Goal: Task Accomplishment & Management: Complete application form

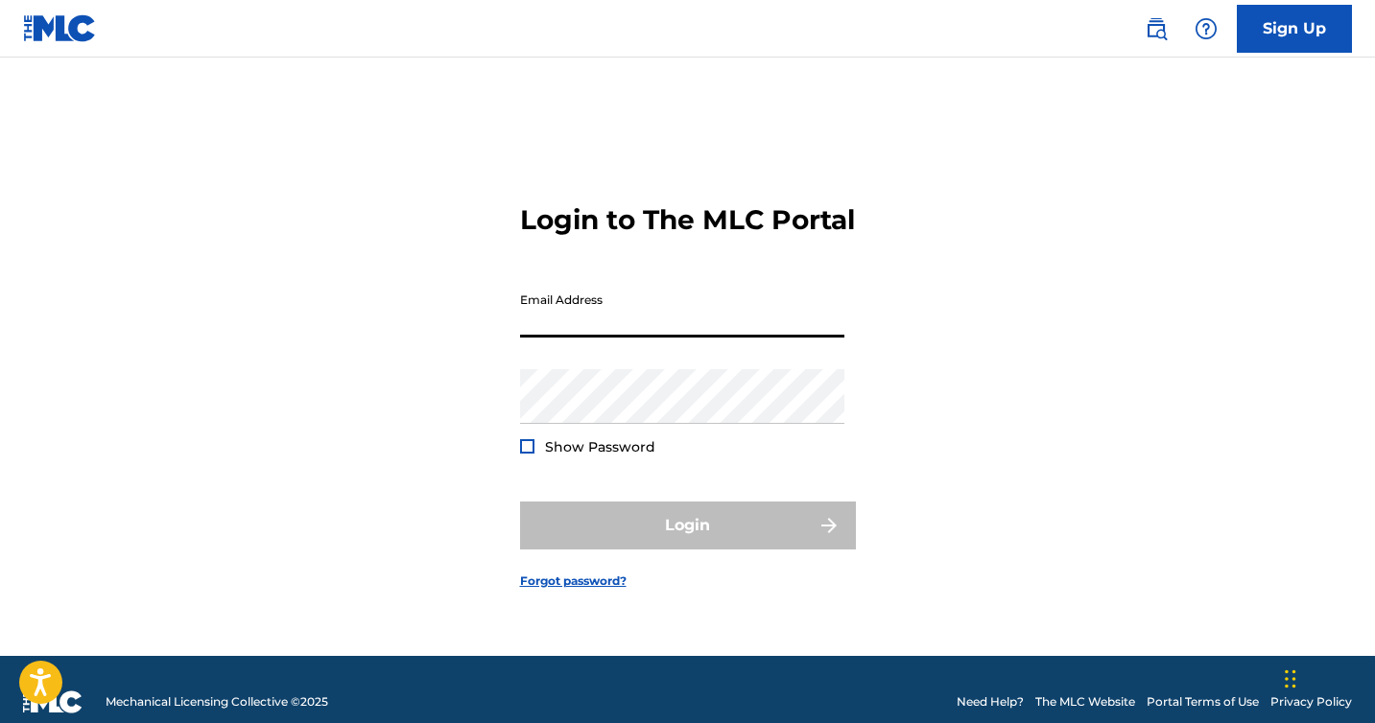
click at [695, 338] on input "Email Address" at bounding box center [682, 310] width 324 height 55
click at [672, 338] on input "Email Address" at bounding box center [682, 310] width 324 height 55
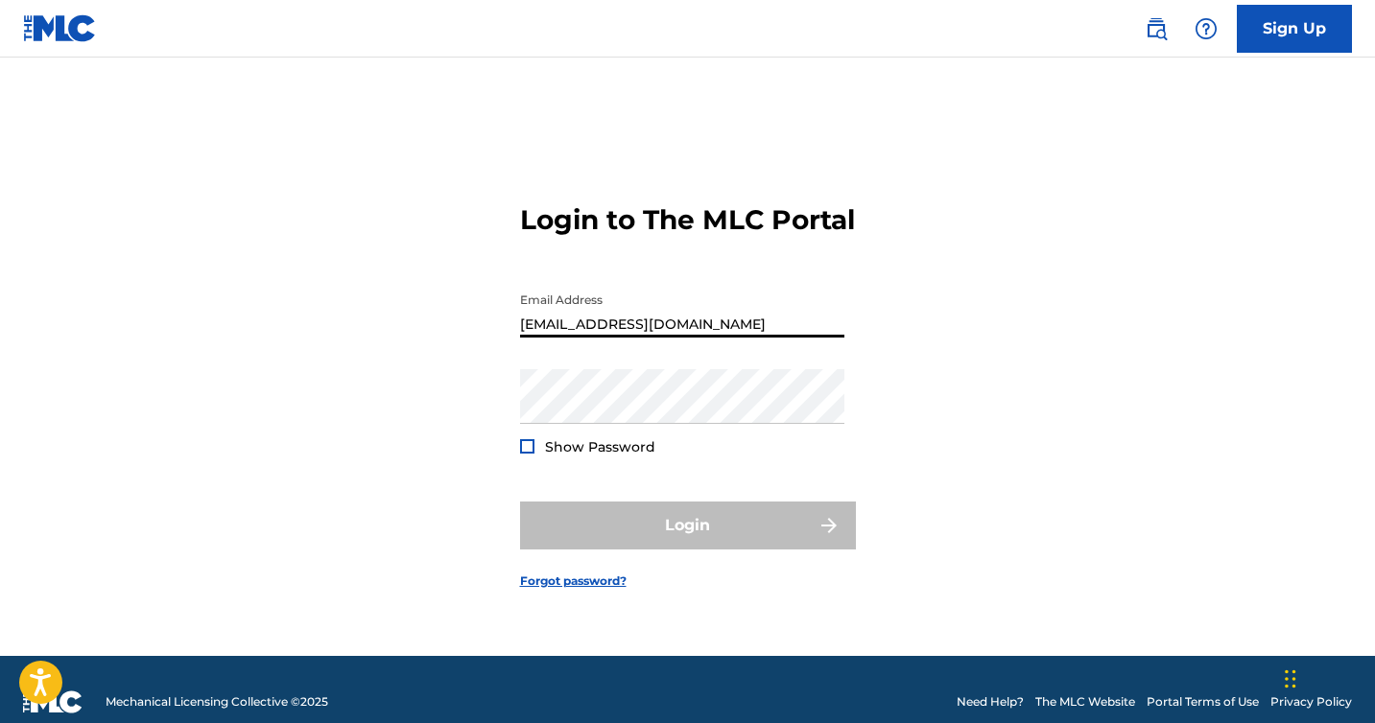
type input "[EMAIL_ADDRESS][DOMAIN_NAME]"
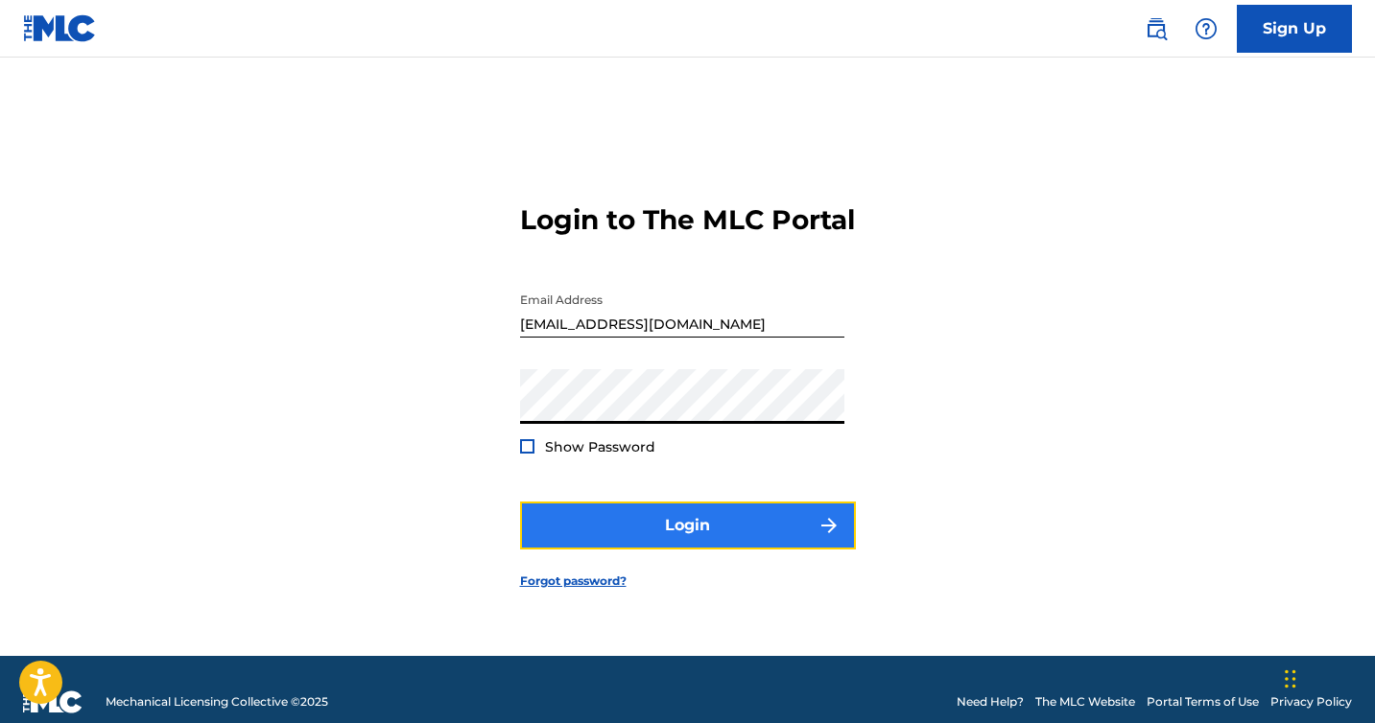
click at [620, 536] on button "Login" at bounding box center [688, 526] width 336 height 48
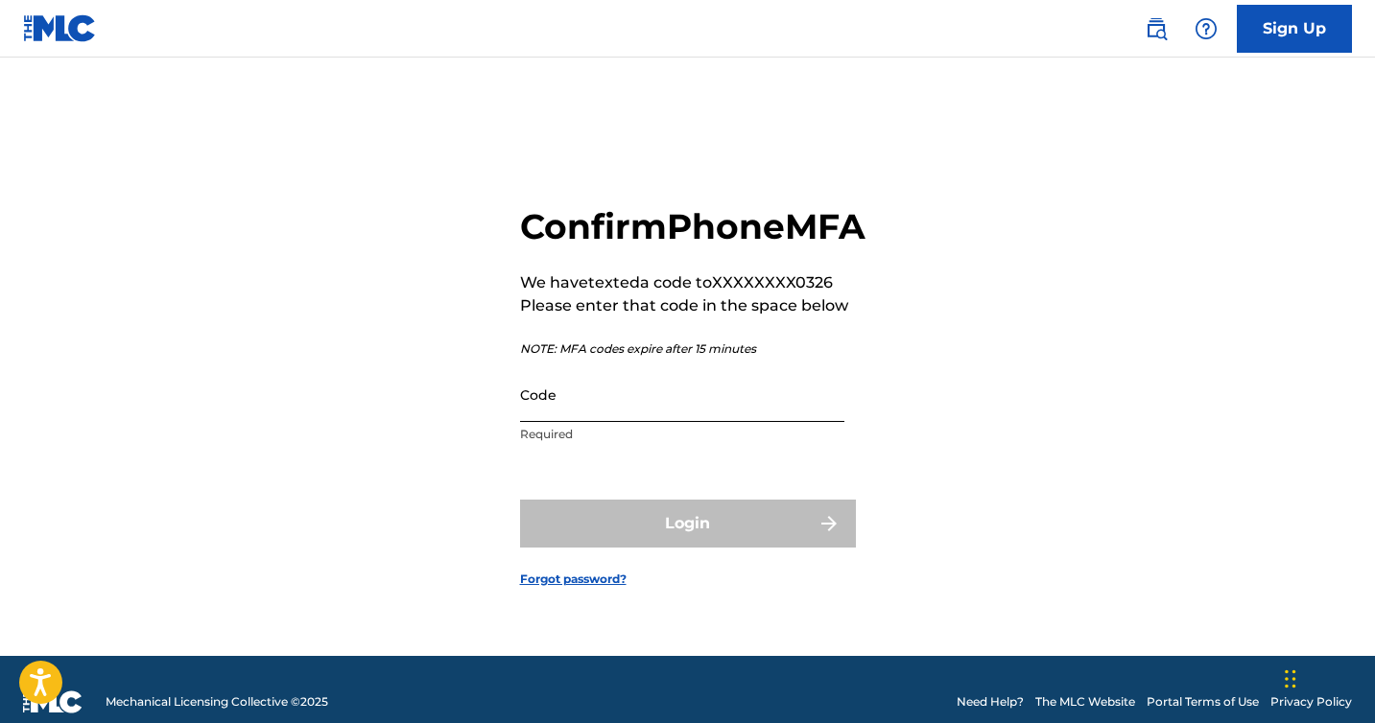
click at [583, 416] on input "Code" at bounding box center [682, 394] width 324 height 55
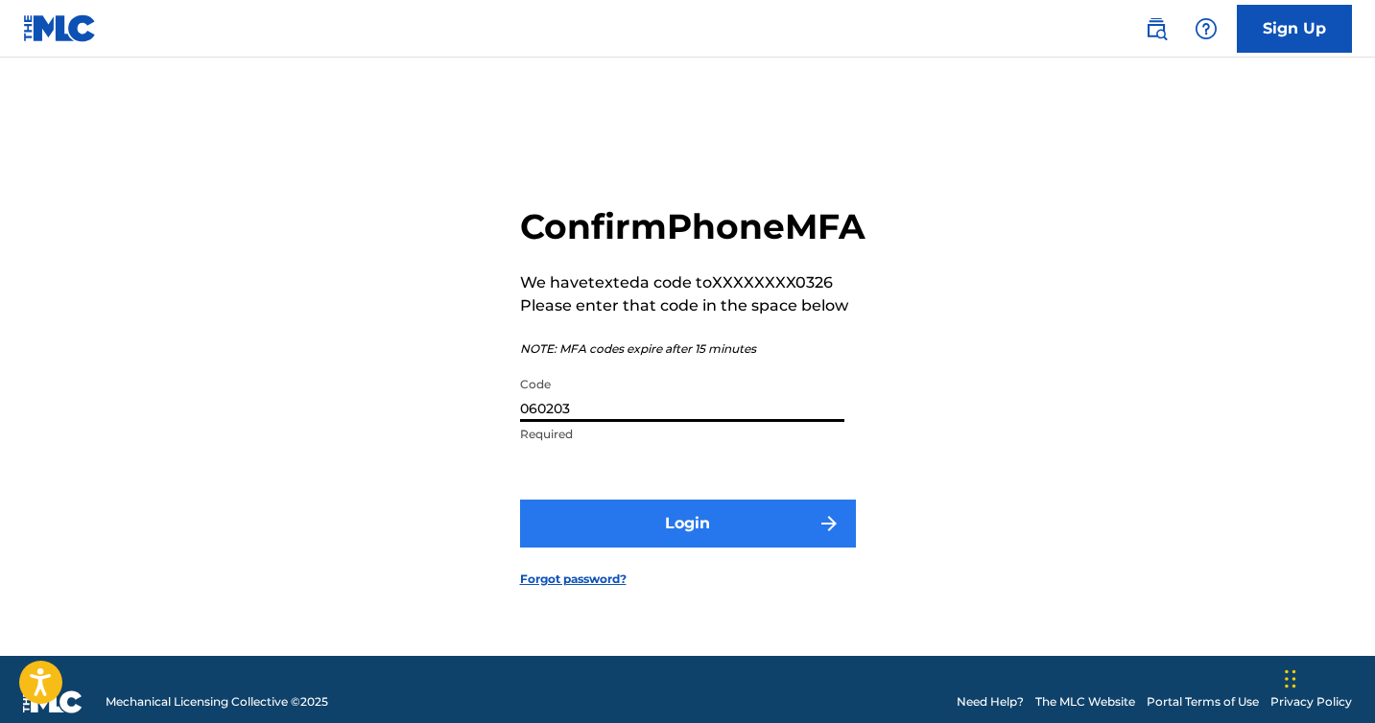
type input "060203"
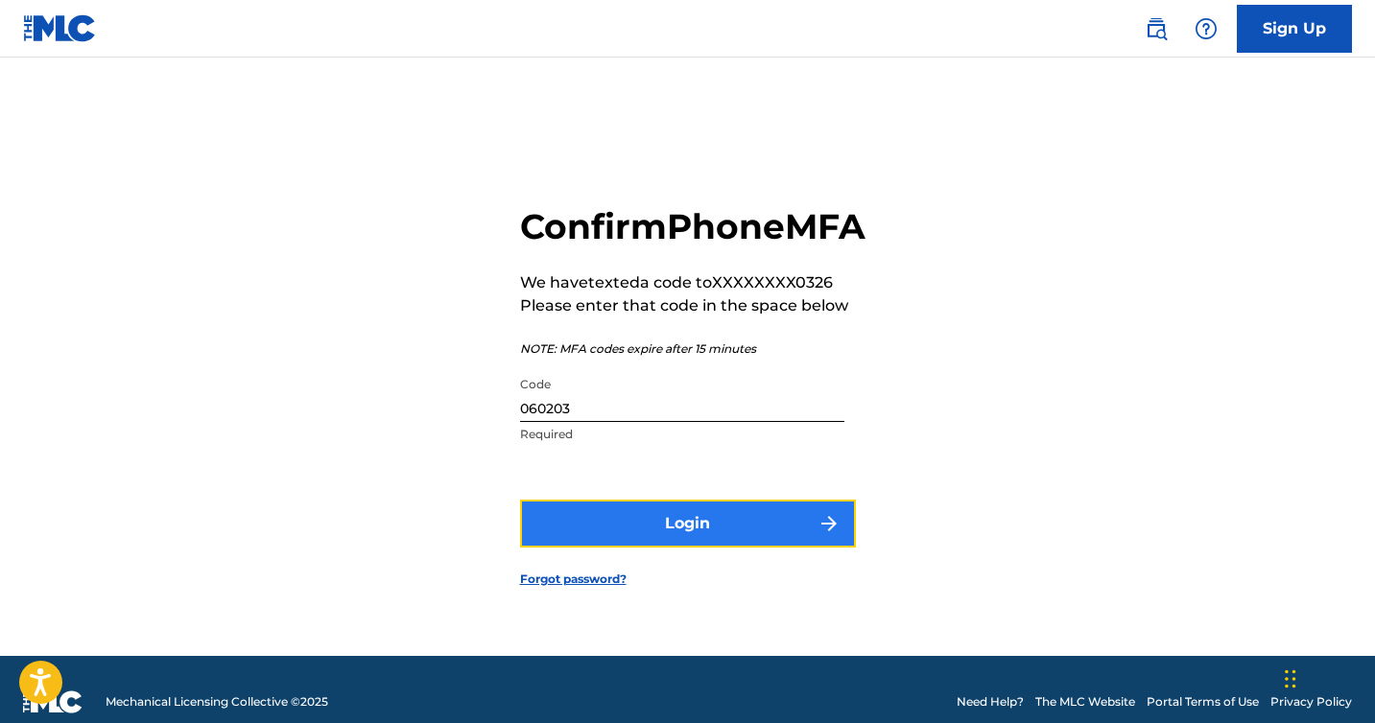
click at [660, 548] on button "Login" at bounding box center [688, 524] width 336 height 48
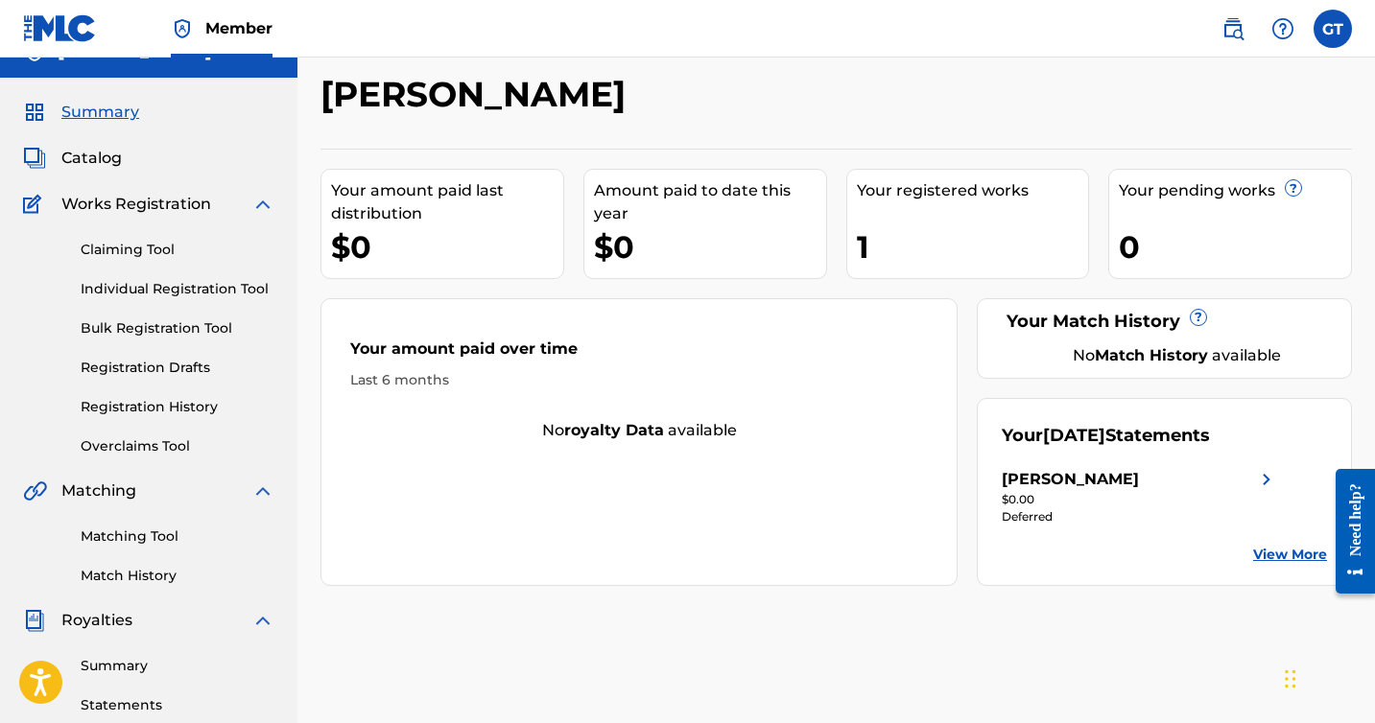
scroll to position [34, 0]
click at [899, 234] on div "1" at bounding box center [973, 245] width 232 height 43
click at [838, 244] on div "Your amount paid last distribution $0 Amount paid to date this year $0 Your reg…" at bounding box center [835, 366] width 1031 height 437
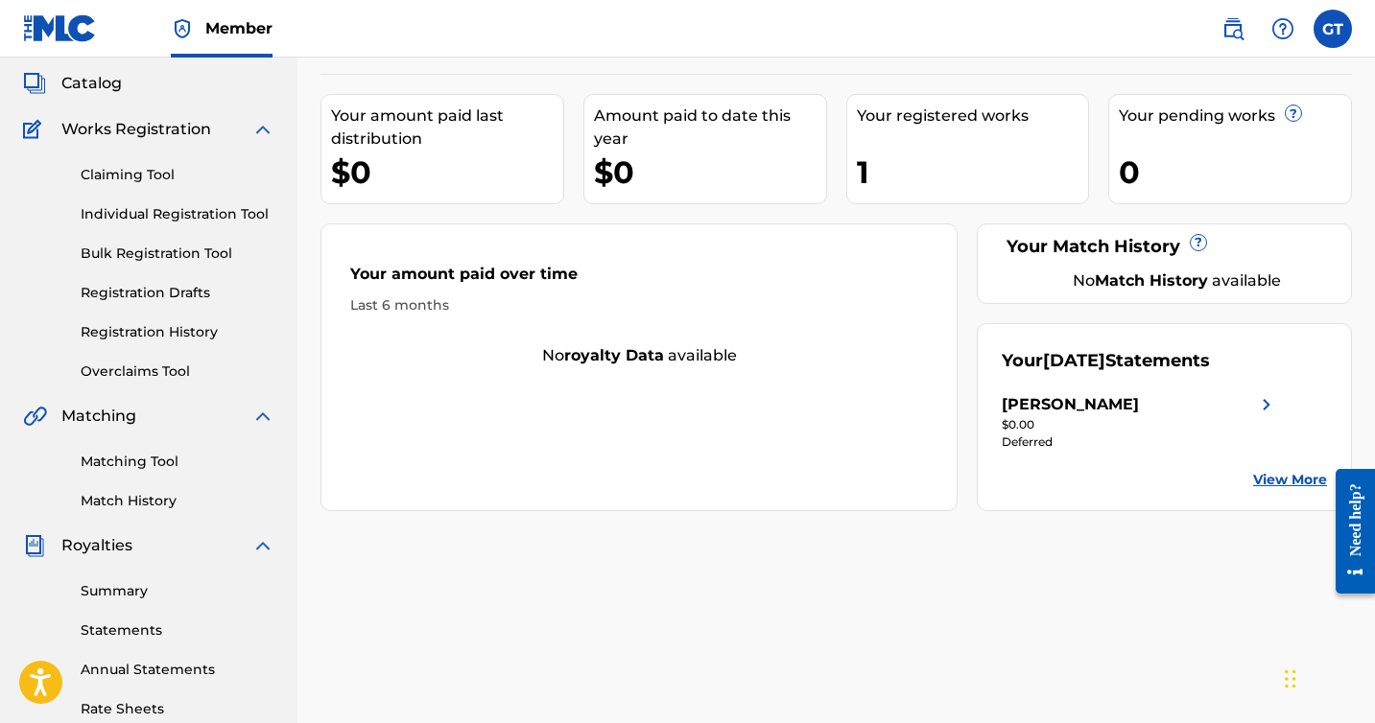
scroll to position [114, 0]
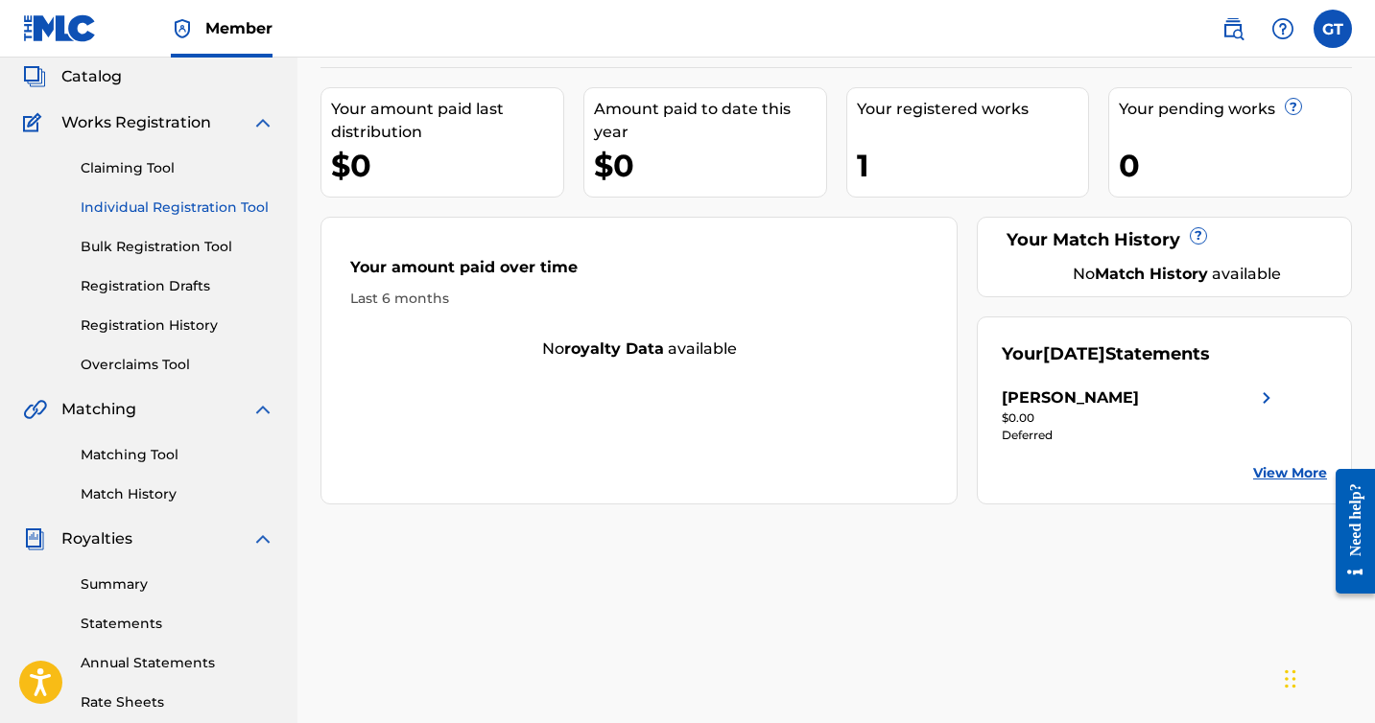
click at [164, 212] on link "Individual Registration Tool" at bounding box center [178, 208] width 194 height 20
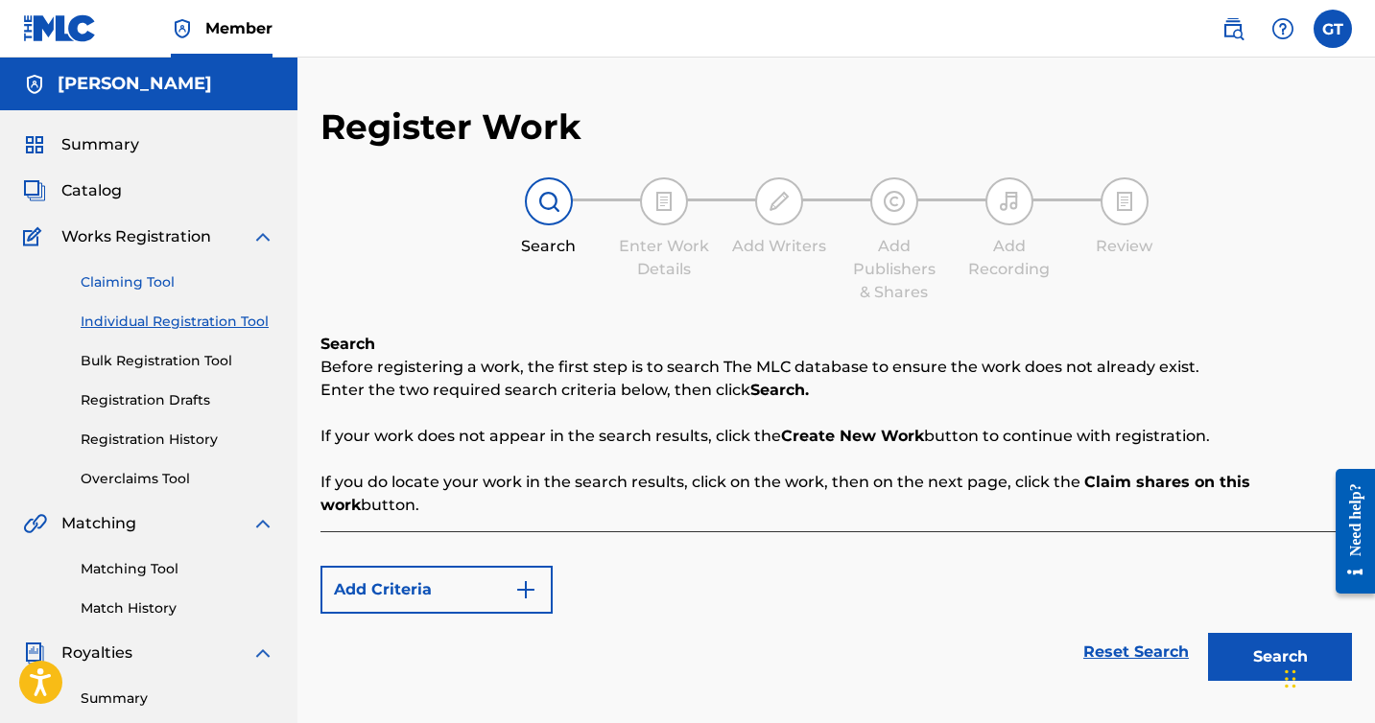
click at [124, 282] on link "Claiming Tool" at bounding box center [178, 282] width 194 height 20
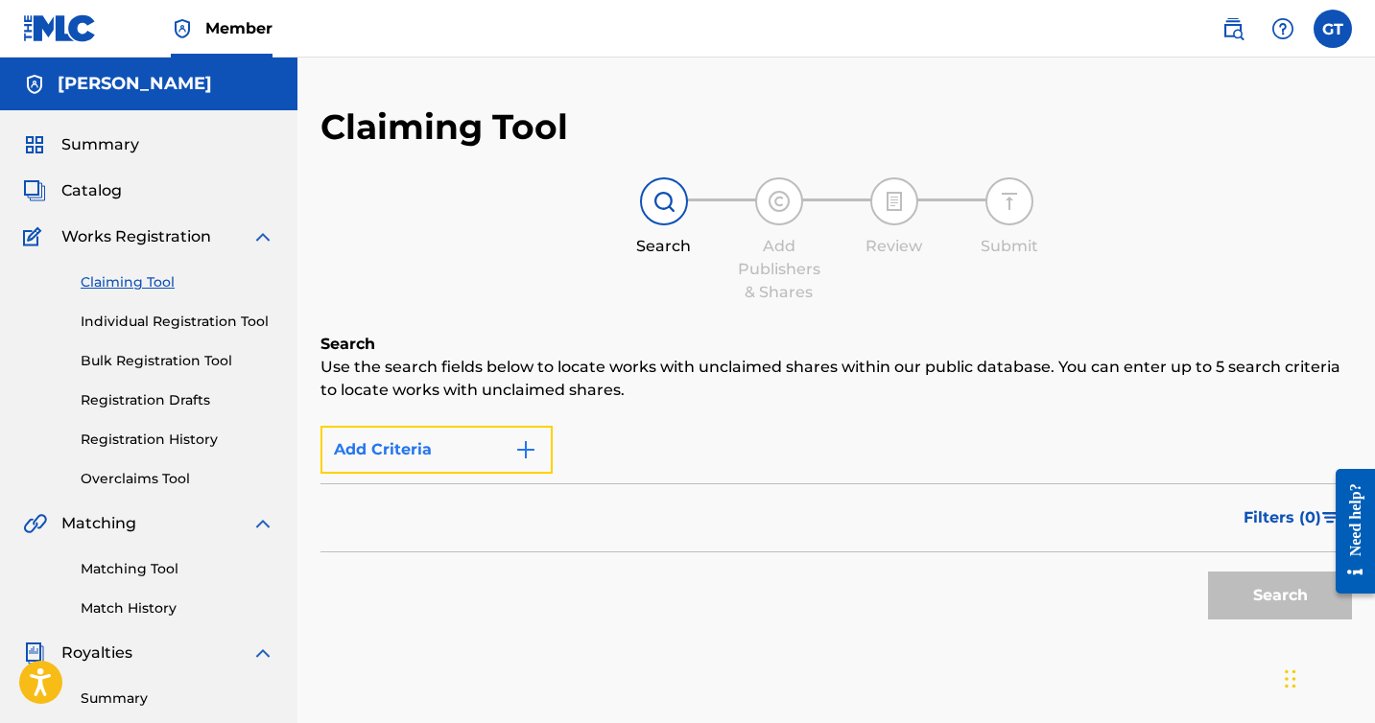
click at [411, 453] on button "Add Criteria" at bounding box center [436, 450] width 232 height 48
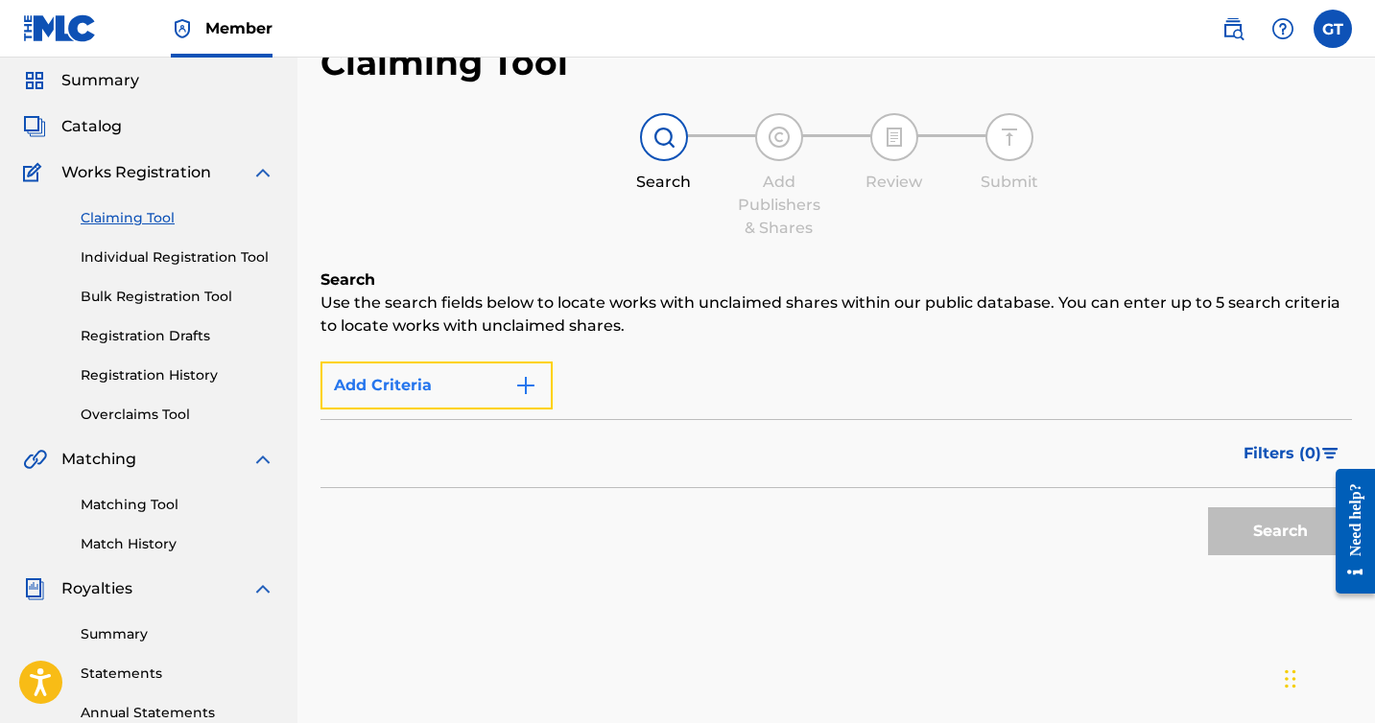
scroll to position [94, 0]
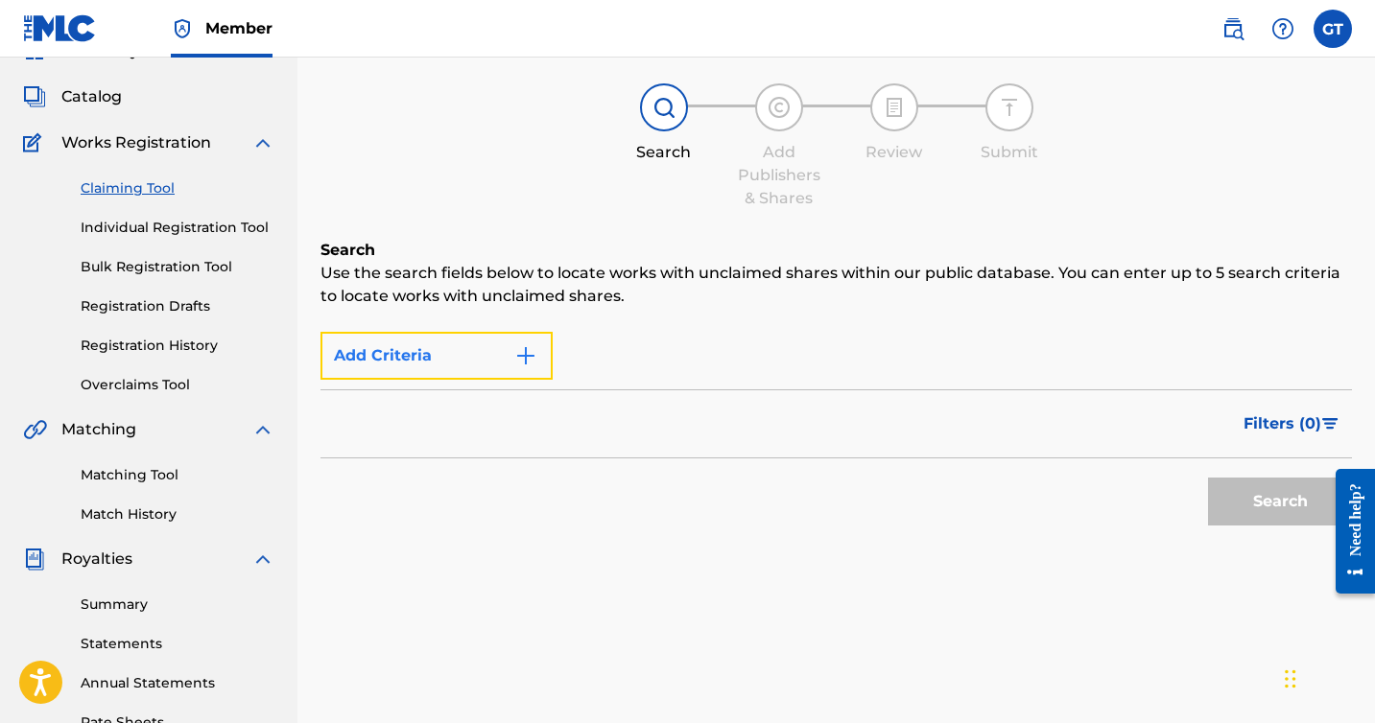
click at [523, 354] on img "Search Form" at bounding box center [525, 355] width 23 height 23
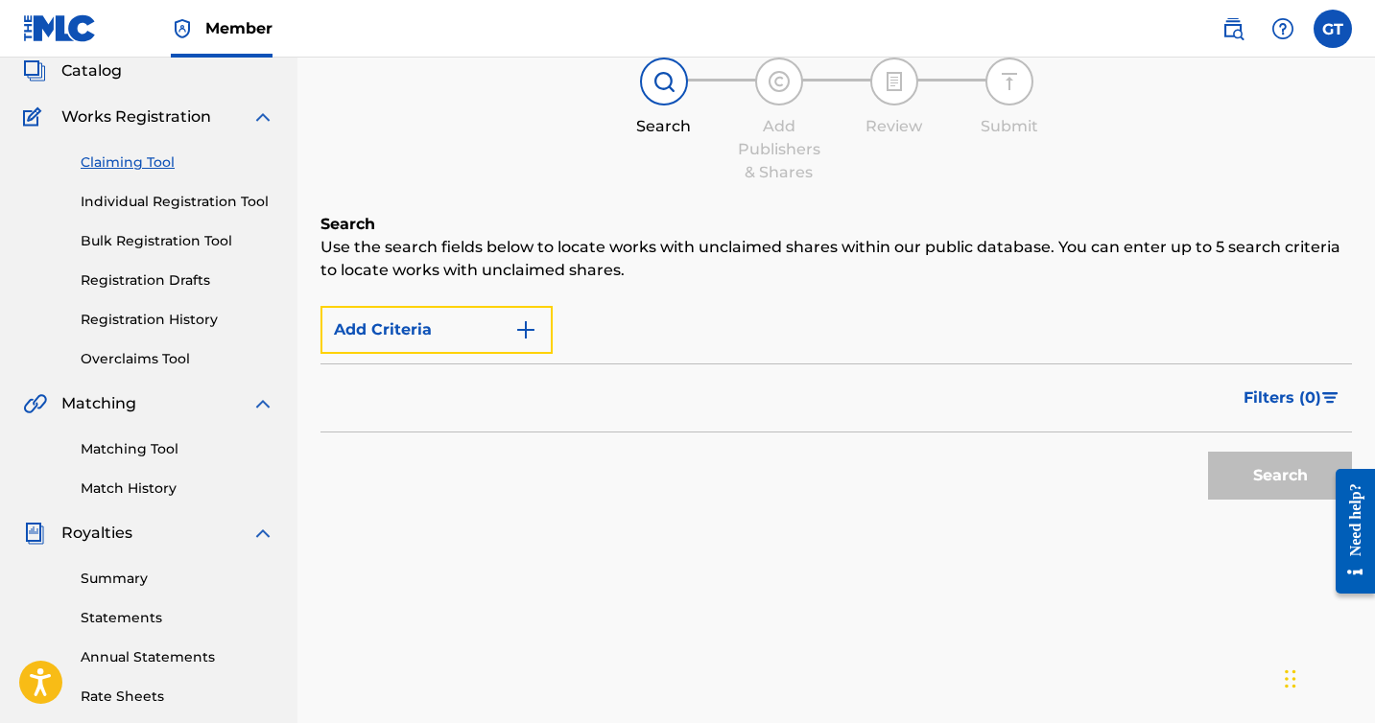
scroll to position [116, 0]
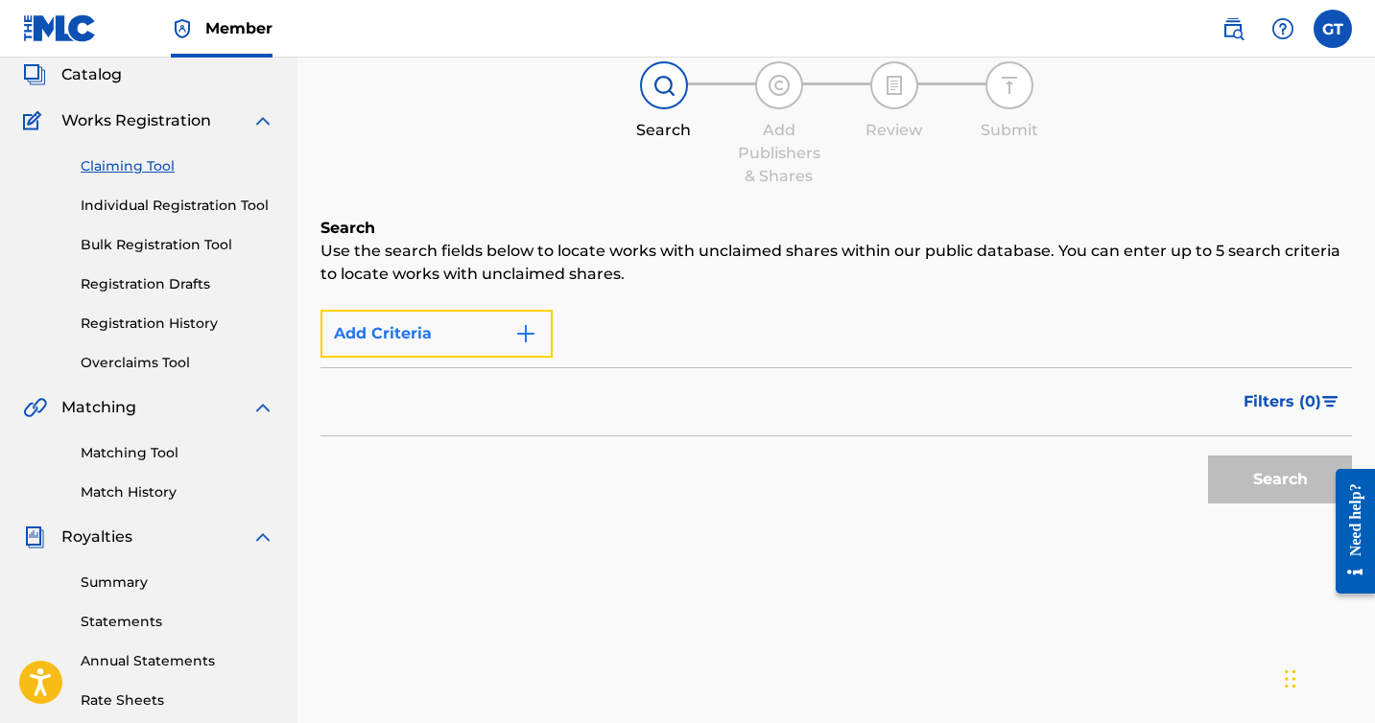
click at [413, 334] on button "Add Criteria" at bounding box center [436, 334] width 232 height 48
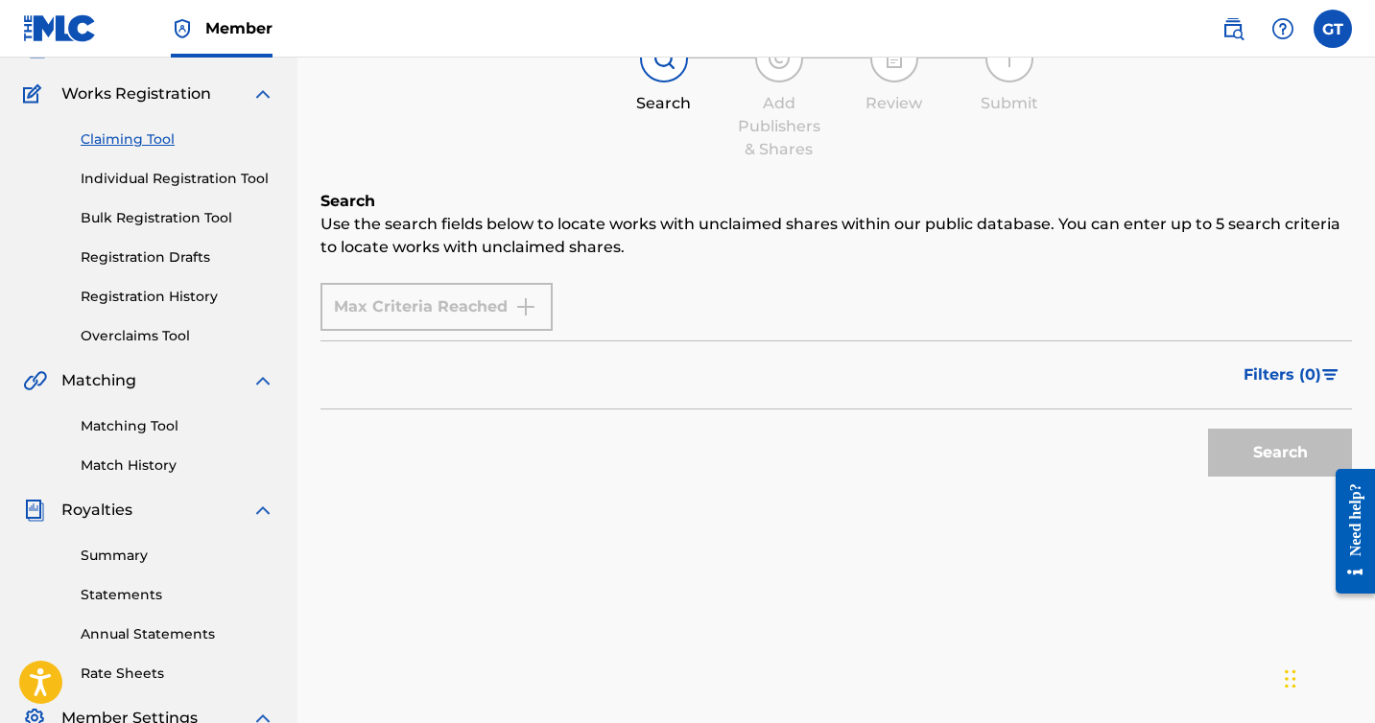
scroll to position [106, 0]
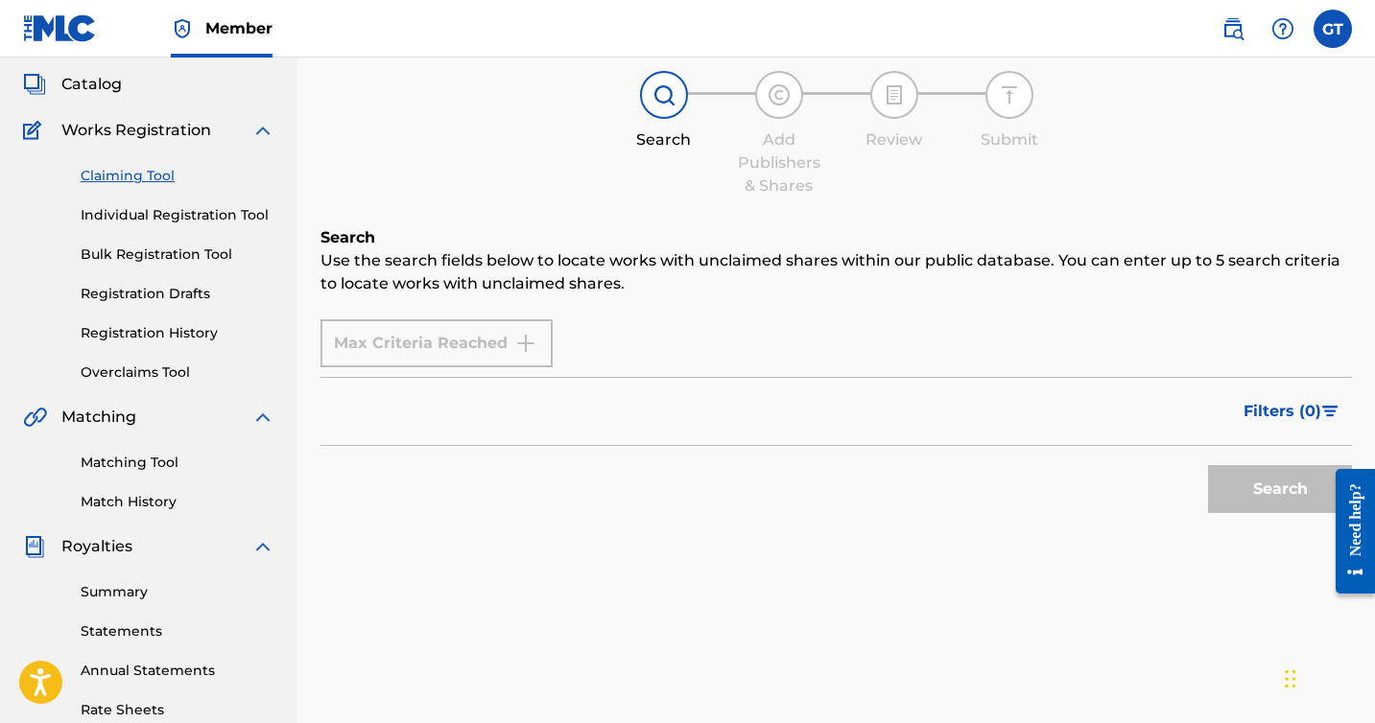
click at [464, 342] on div "Max Criteria Reached" at bounding box center [436, 343] width 232 height 48
click at [492, 342] on div "Max Criteria Reached" at bounding box center [436, 343] width 232 height 48
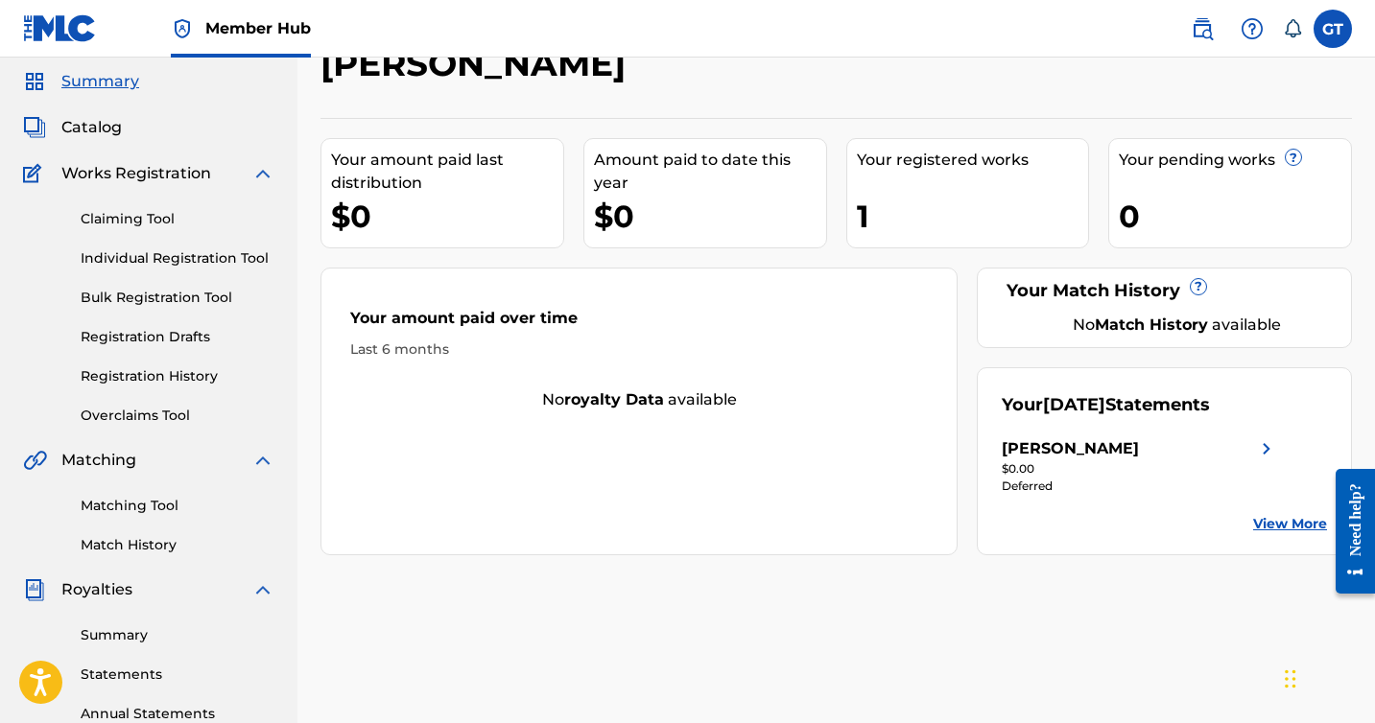
scroll to position [68, 0]
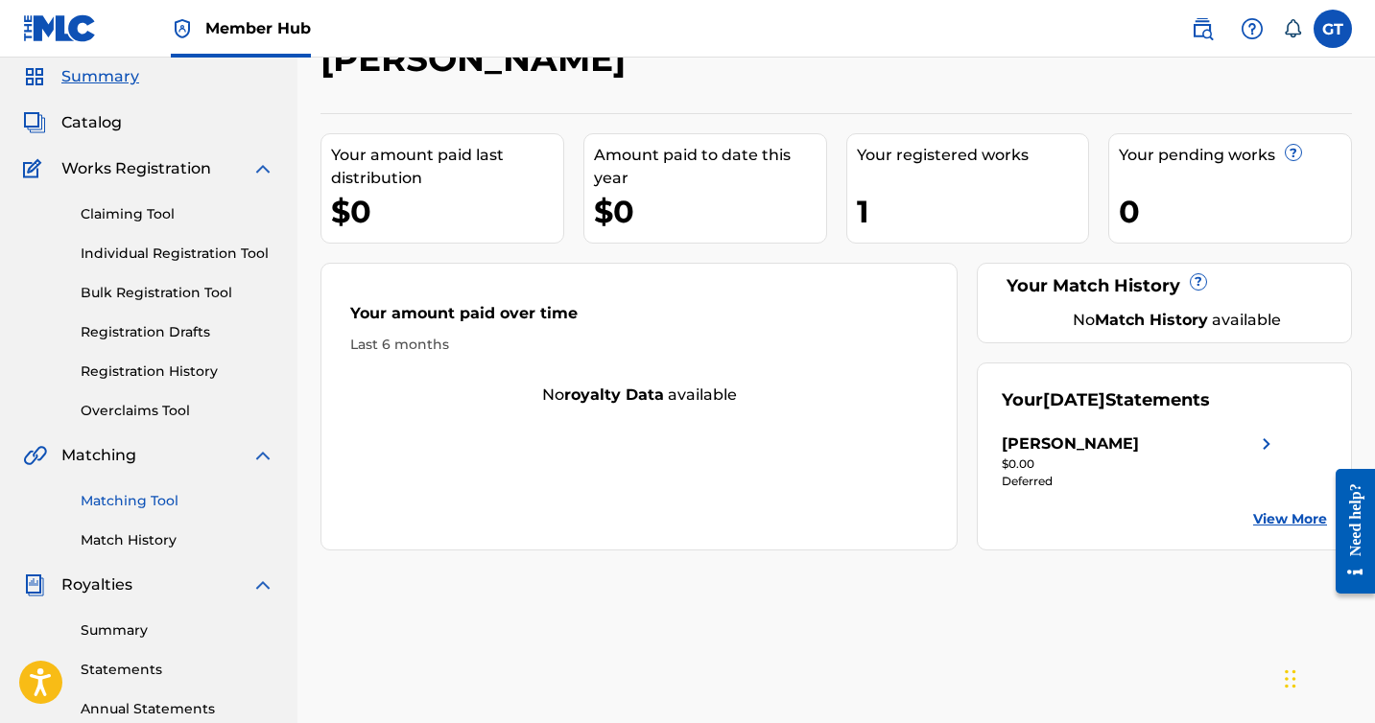
click at [131, 507] on link "Matching Tool" at bounding box center [178, 501] width 194 height 20
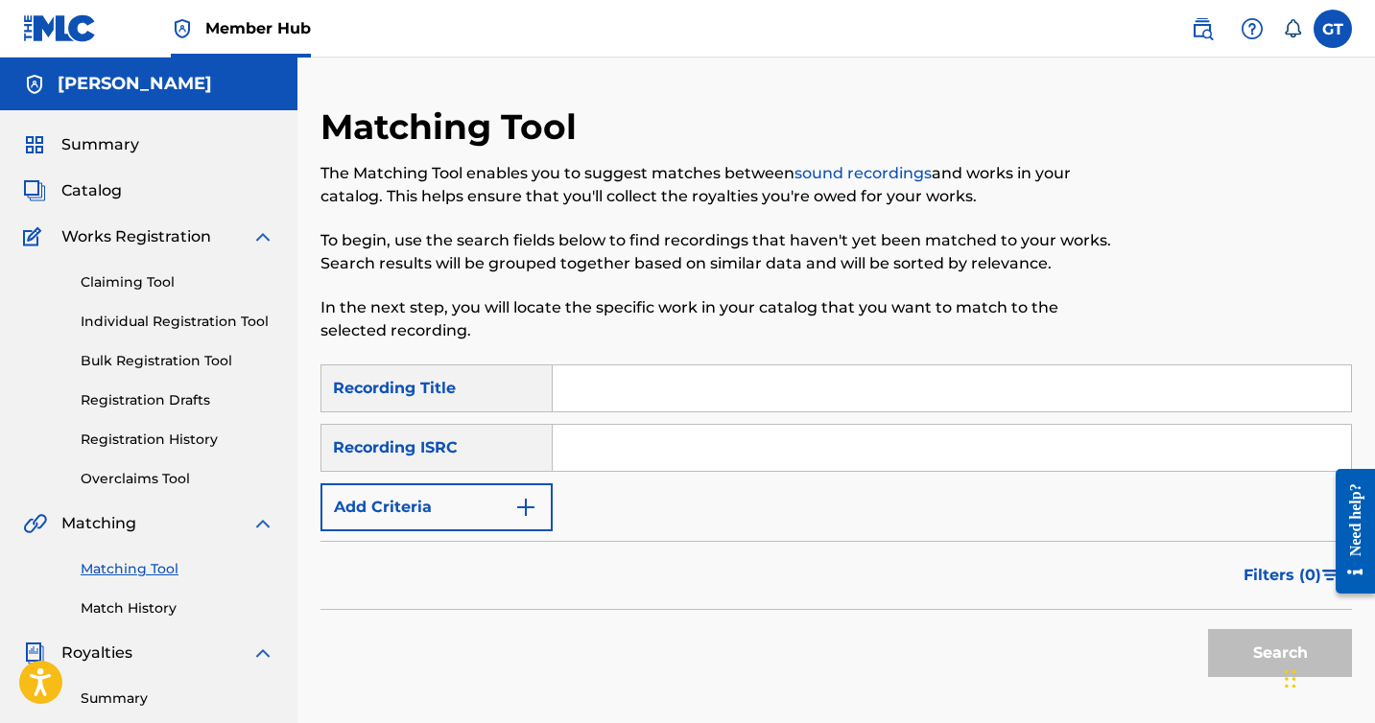
click at [694, 387] on input "Search Form" at bounding box center [952, 389] width 798 height 46
click at [1253, 663] on button "Search" at bounding box center [1280, 653] width 144 height 48
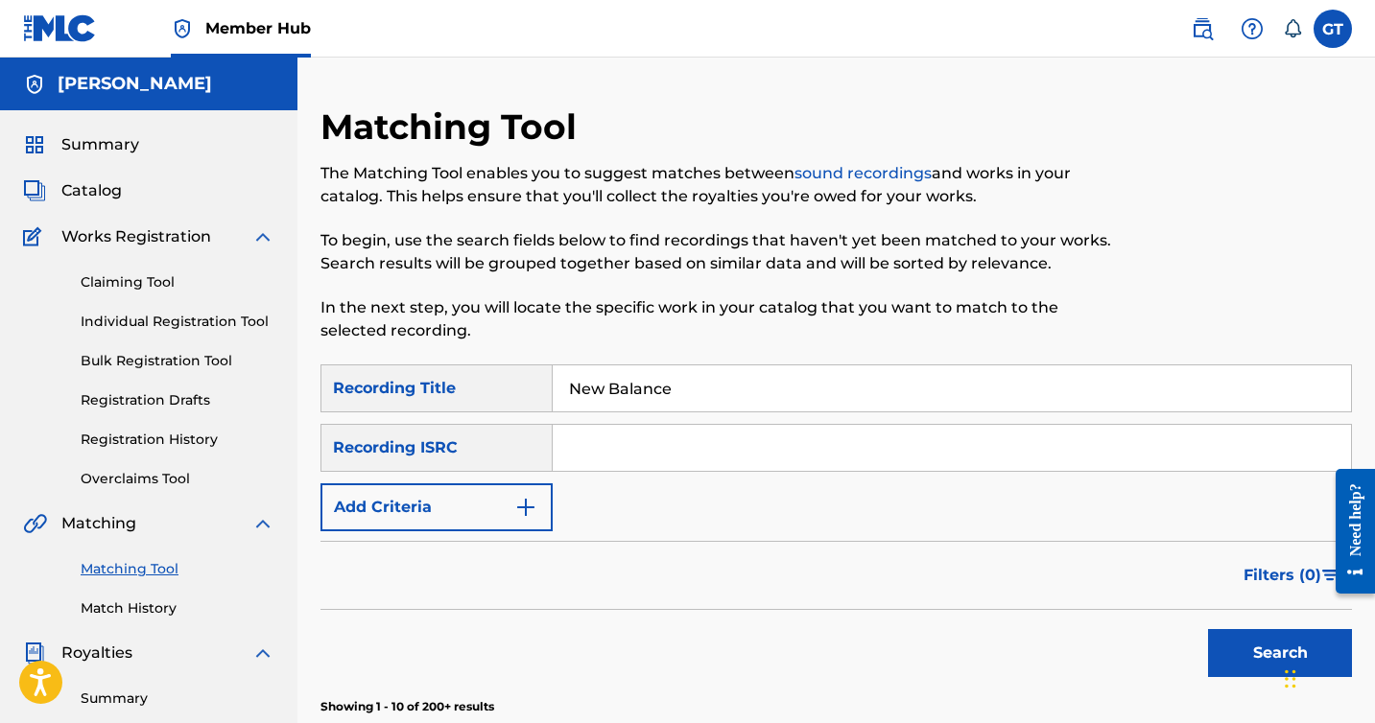
click at [757, 392] on input "New Balance" at bounding box center [952, 389] width 798 height 46
click at [1275, 653] on button "Search" at bounding box center [1280, 653] width 144 height 48
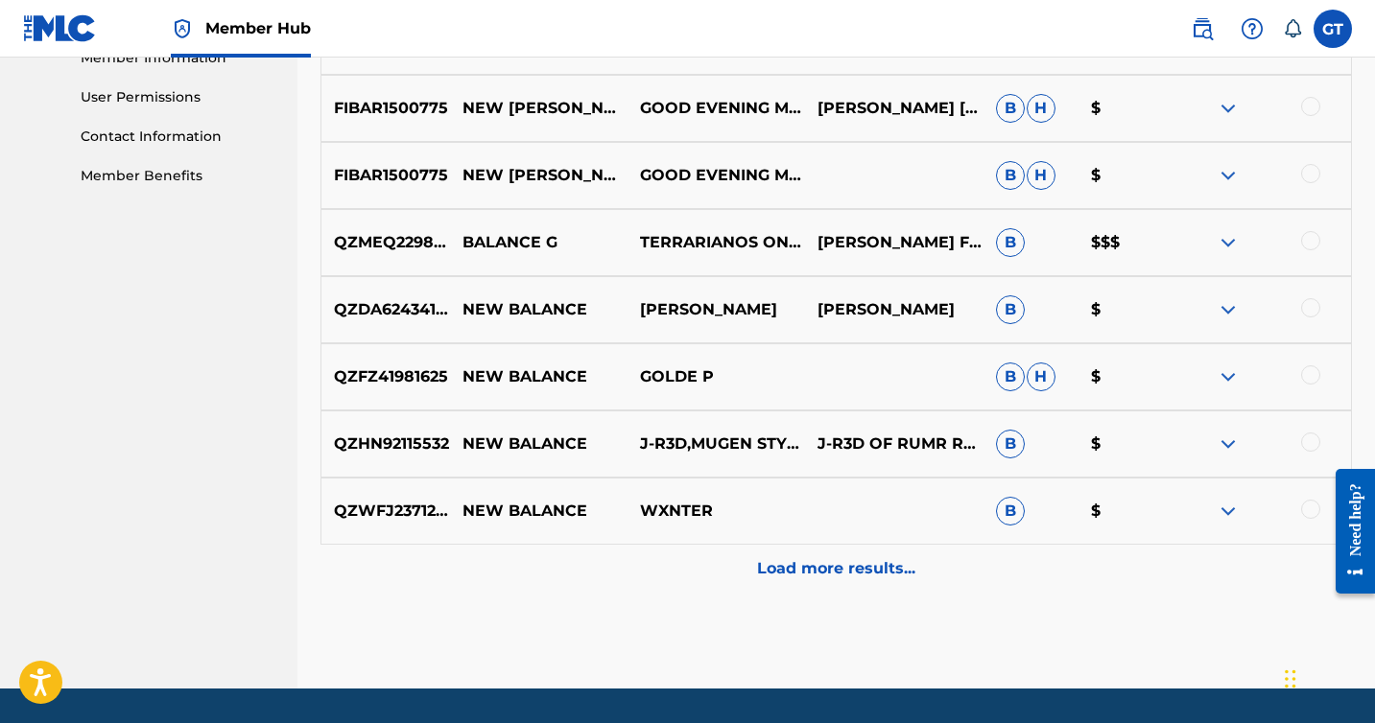
scroll to position [890, 0]
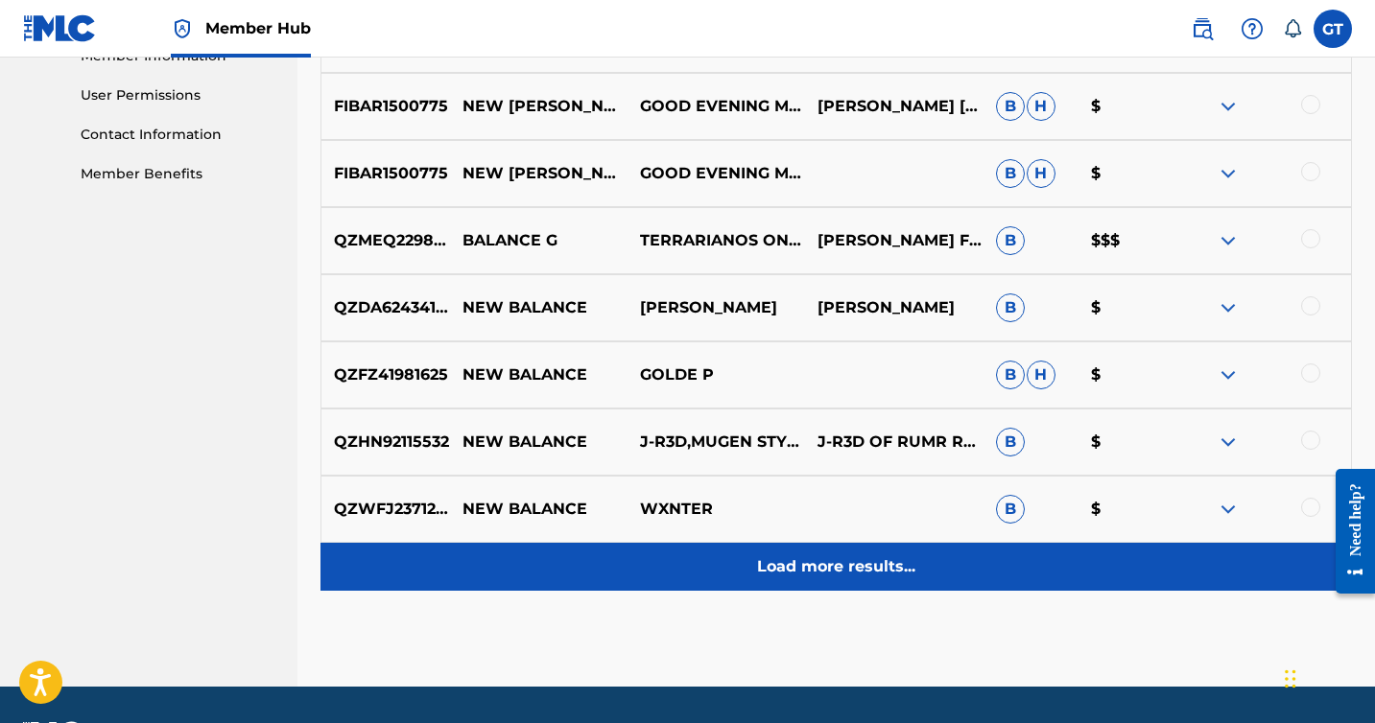
click at [842, 574] on p "Load more results..." at bounding box center [836, 566] width 158 height 23
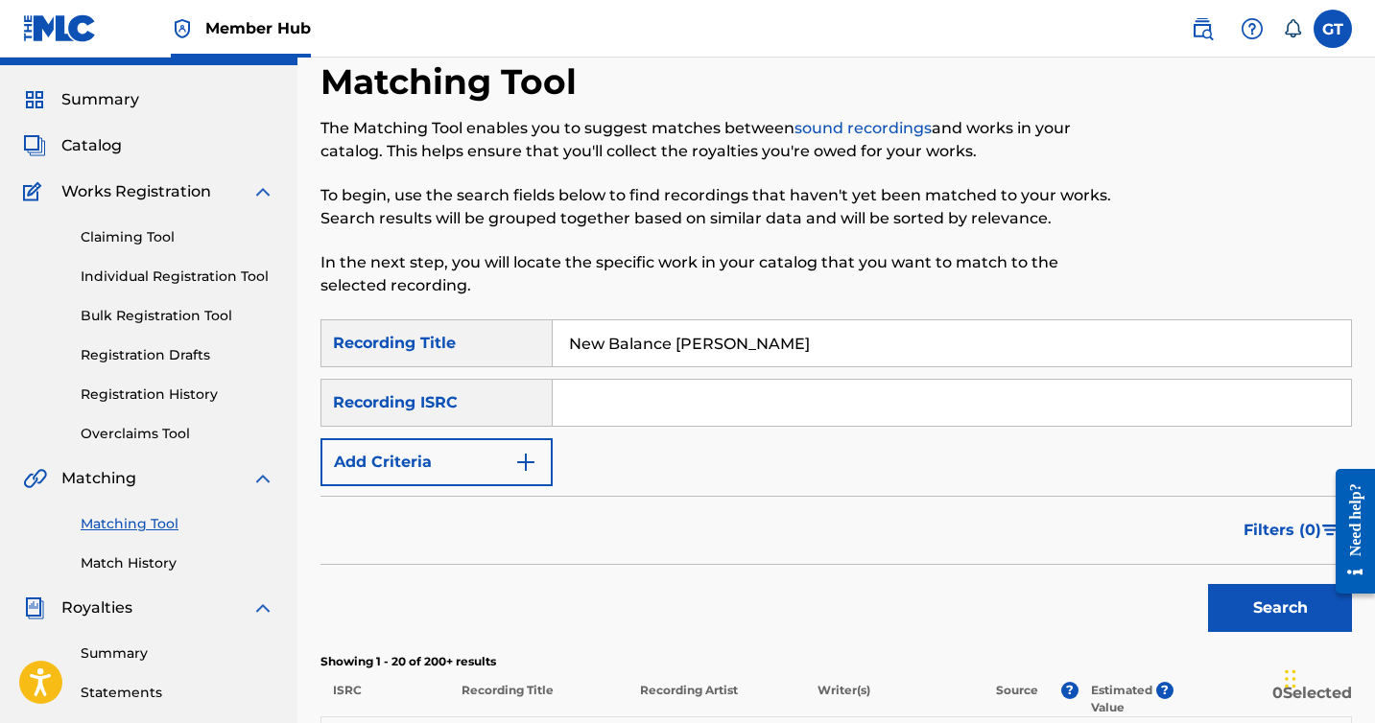
scroll to position [0, 0]
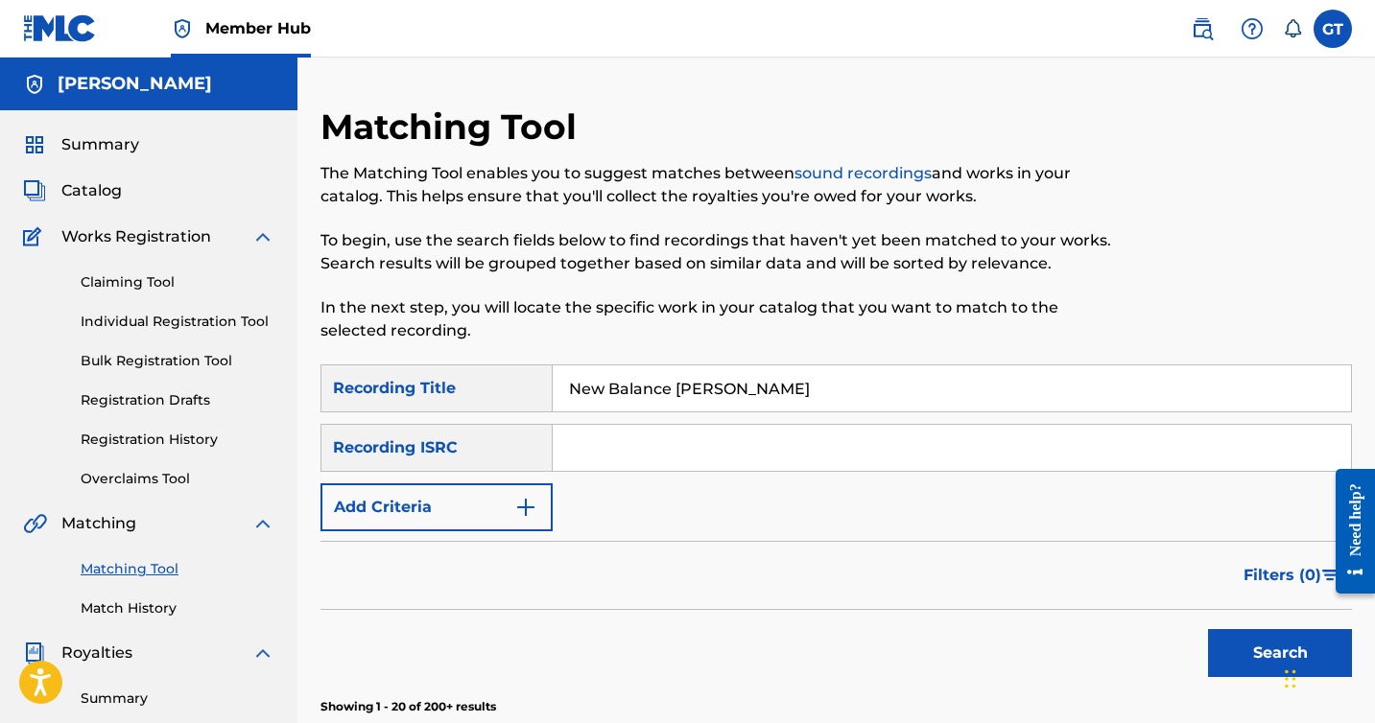
drag, startPoint x: 668, startPoint y: 389, endPoint x: 502, endPoint y: 388, distance: 166.0
click at [502, 388] on div "SearchWithCriteria90def59d-6f6f-4018-8a36-6384026c9192 Recording Title New Bala…" at bounding box center [835, 389] width 1031 height 48
type input "G Taylor"
click at [1268, 647] on button "Search" at bounding box center [1280, 653] width 144 height 48
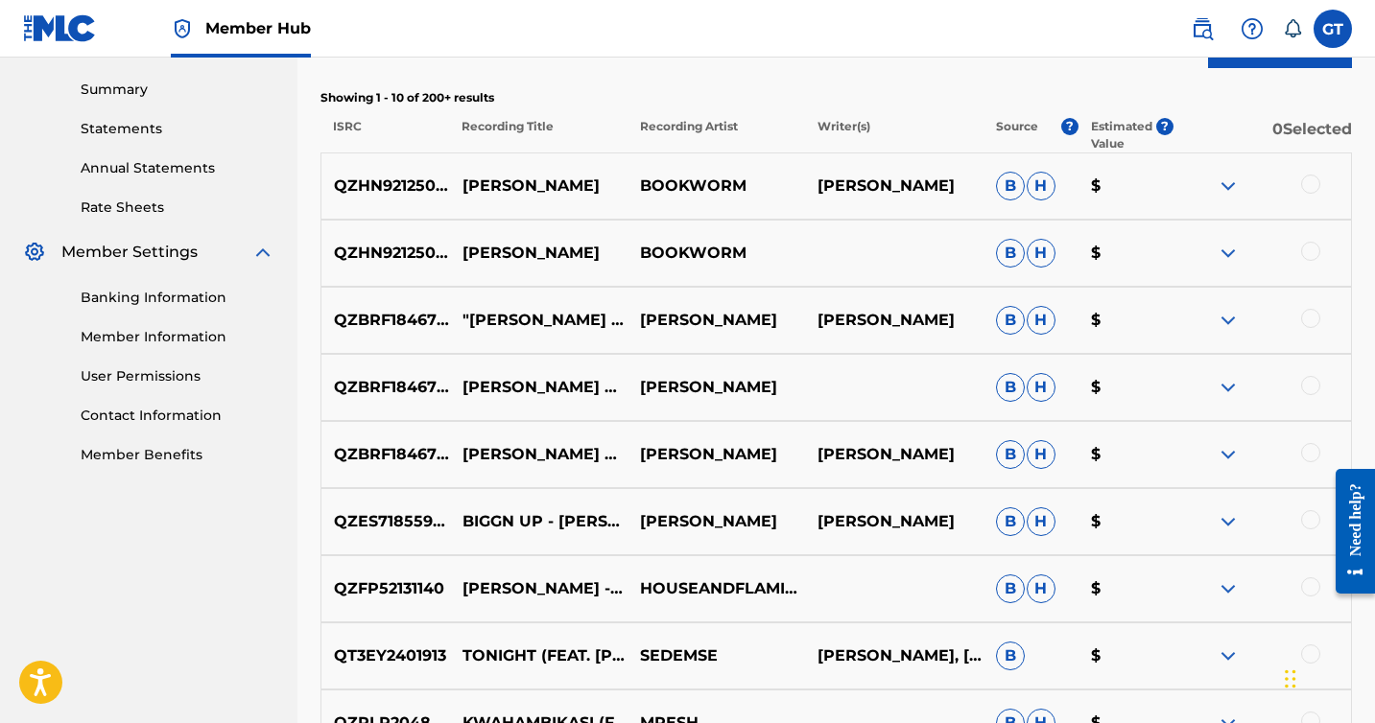
scroll to position [608, 0]
click at [1310, 327] on div at bounding box center [1310, 319] width 19 height 19
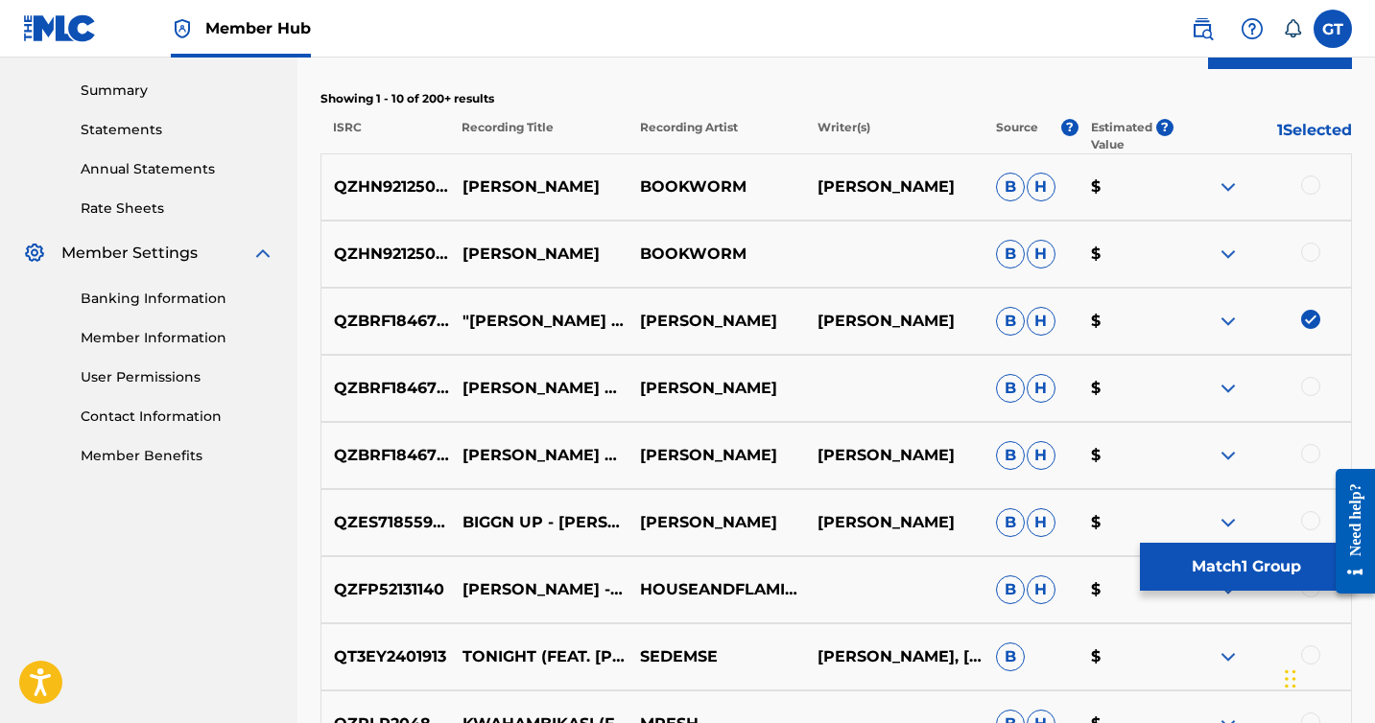
click at [1311, 385] on div at bounding box center [1310, 386] width 19 height 19
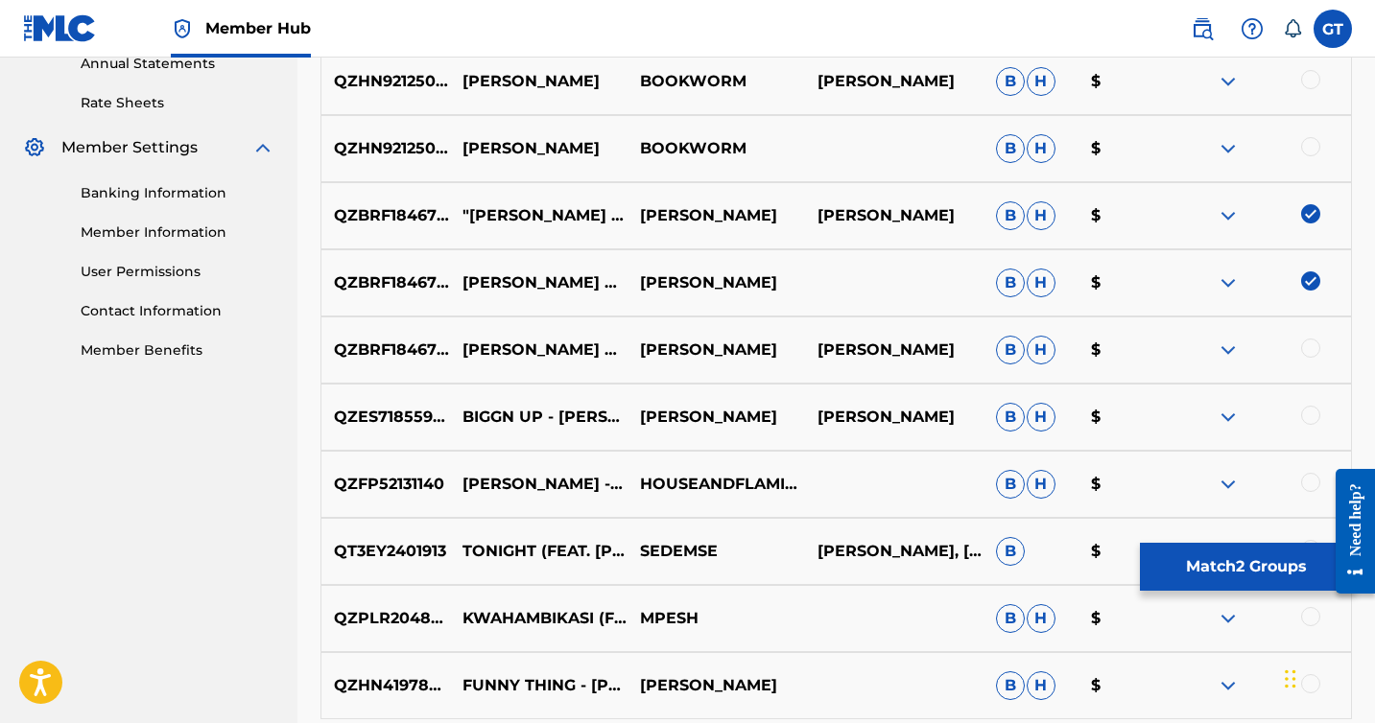
scroll to position [722, 0]
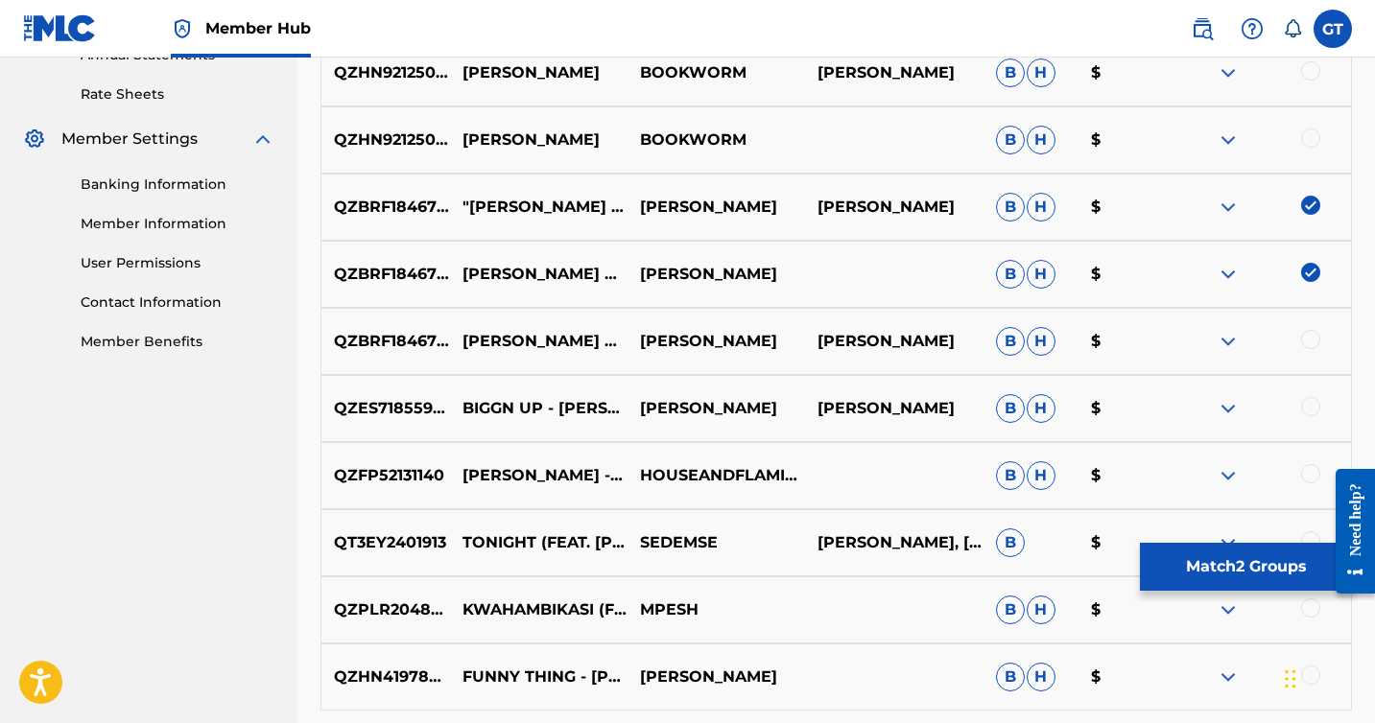
click at [1315, 341] on div at bounding box center [1310, 339] width 19 height 19
click at [1309, 401] on div at bounding box center [1310, 406] width 19 height 19
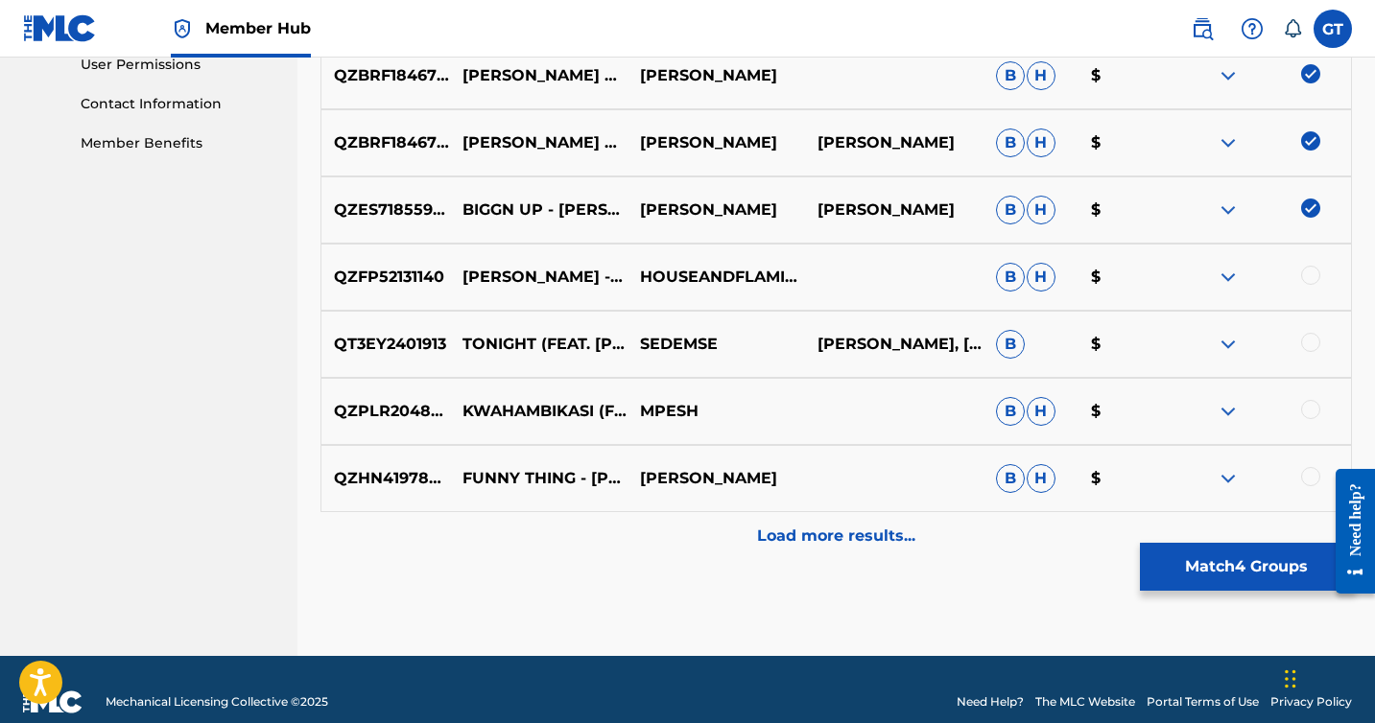
scroll to position [935, 0]
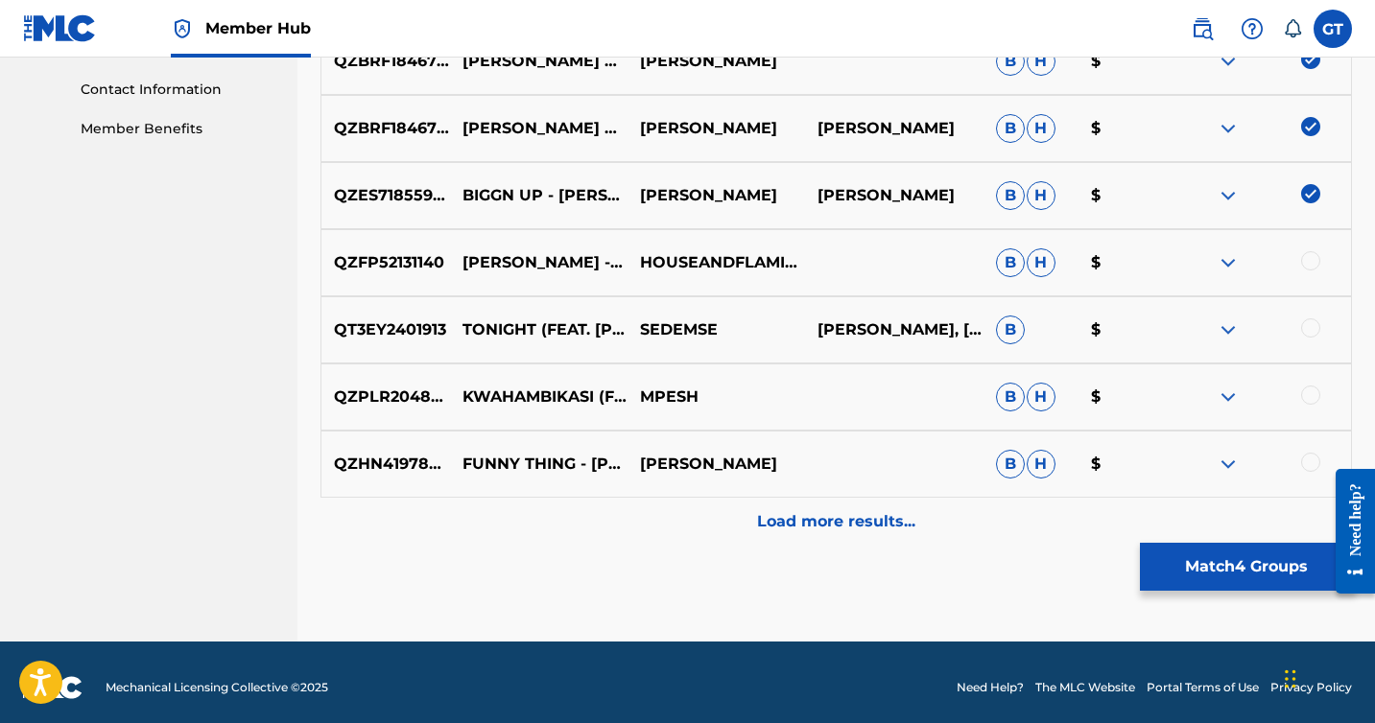
click at [1314, 466] on div at bounding box center [1310, 462] width 19 height 19
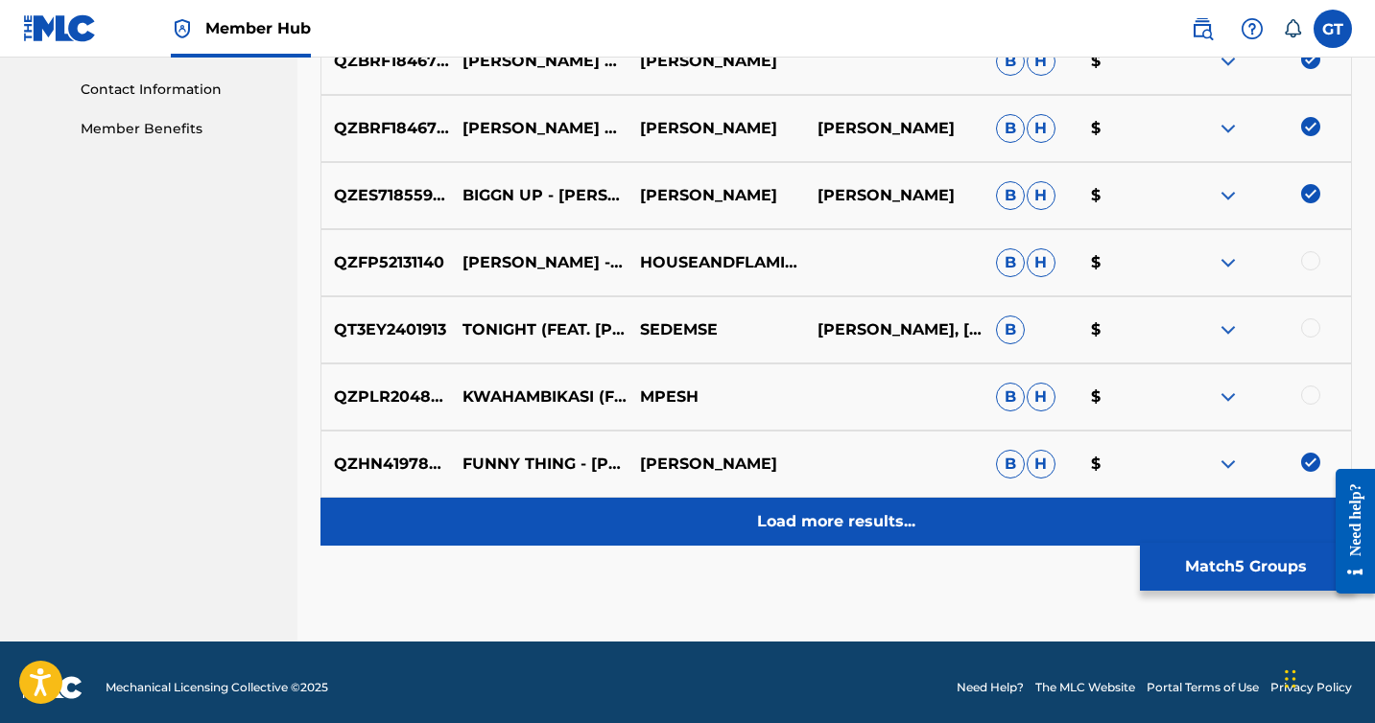
click at [688, 517] on div "Load more results..." at bounding box center [835, 522] width 1031 height 48
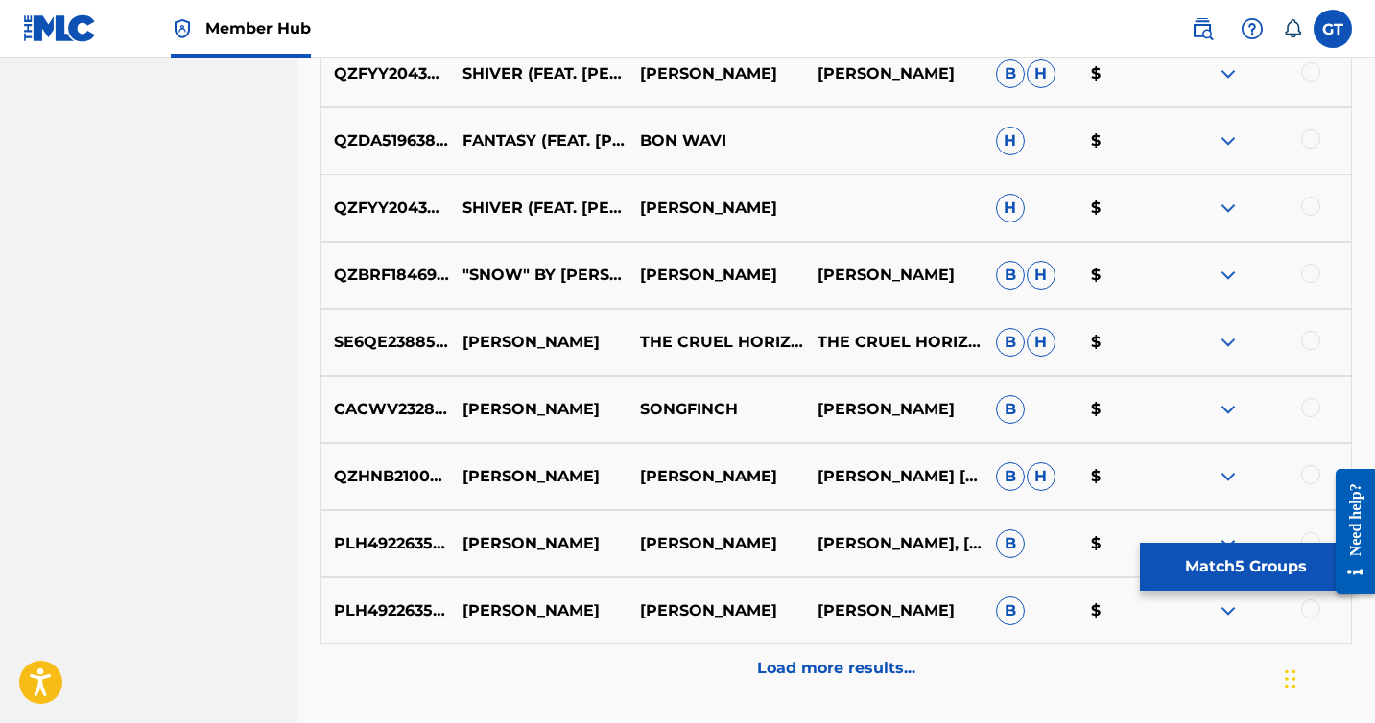
scroll to position [1476, 0]
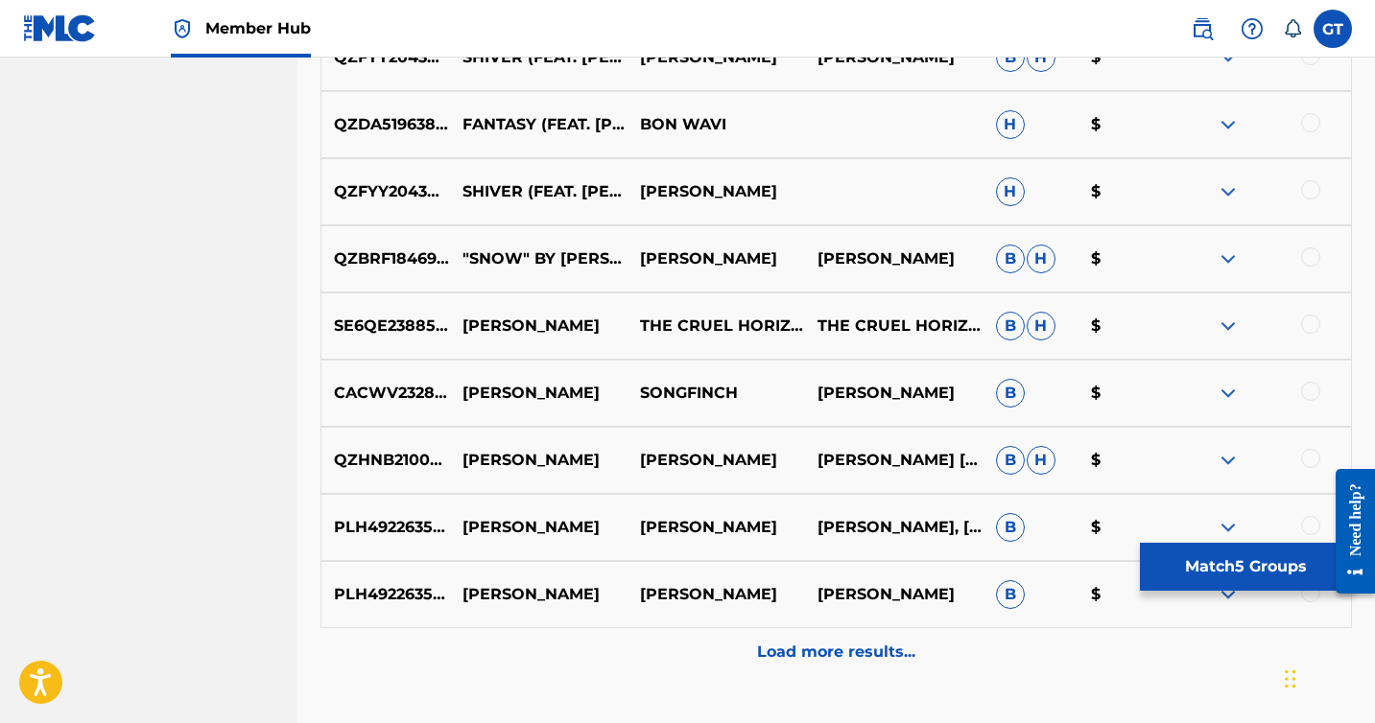
click at [1308, 259] on div at bounding box center [1310, 257] width 19 height 19
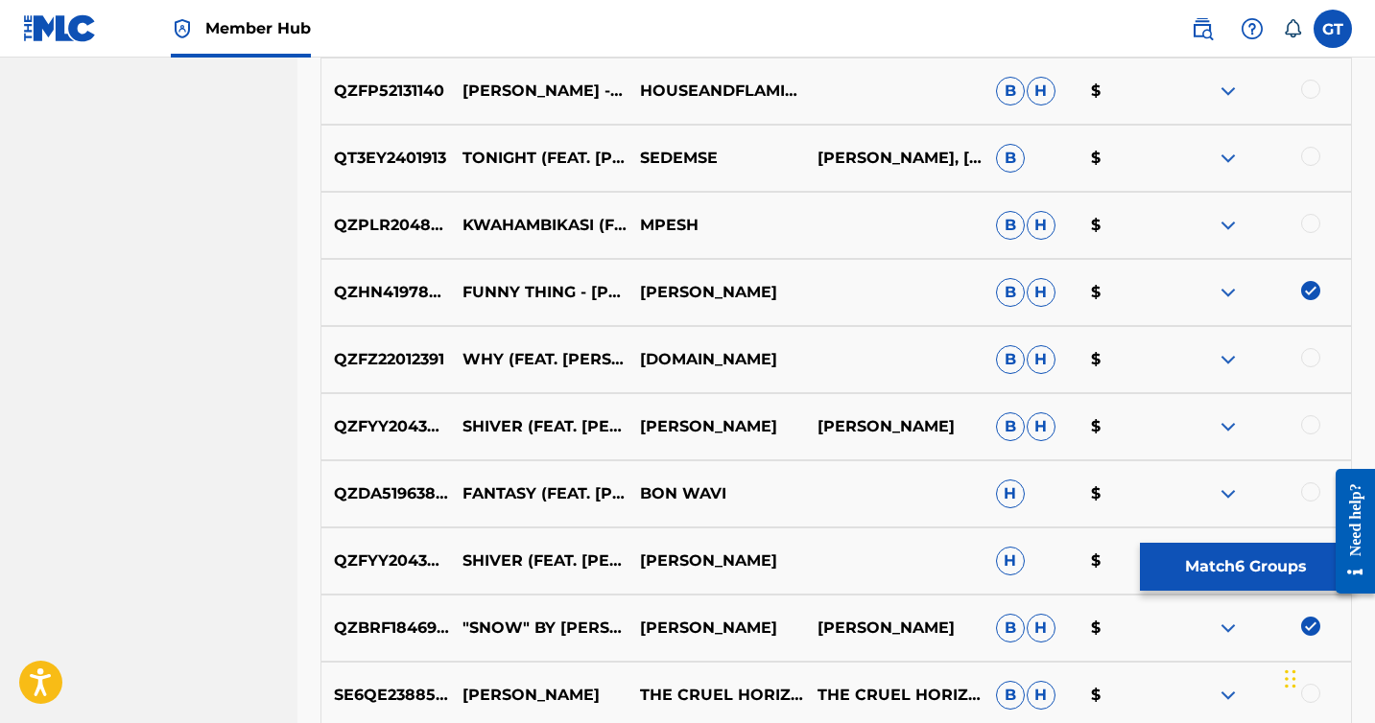
scroll to position [1105, 0]
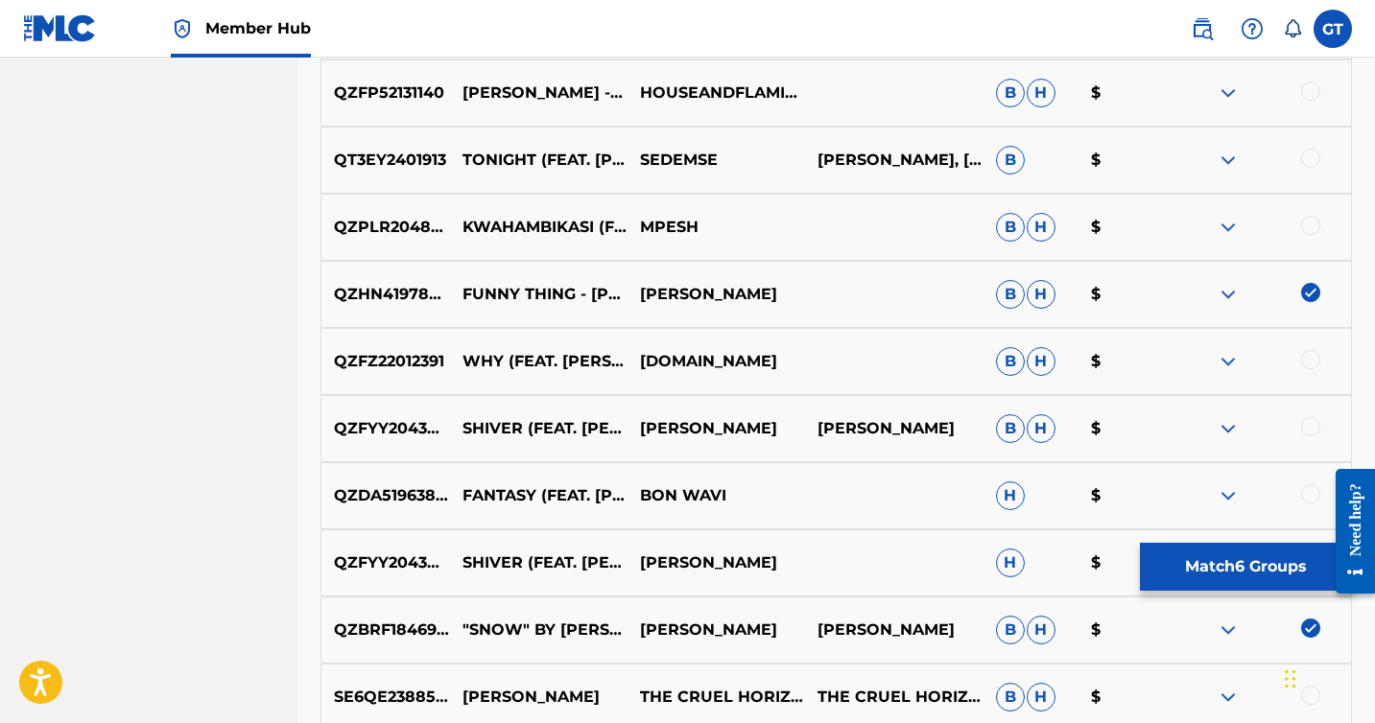
click at [1314, 361] on div at bounding box center [1310, 359] width 19 height 19
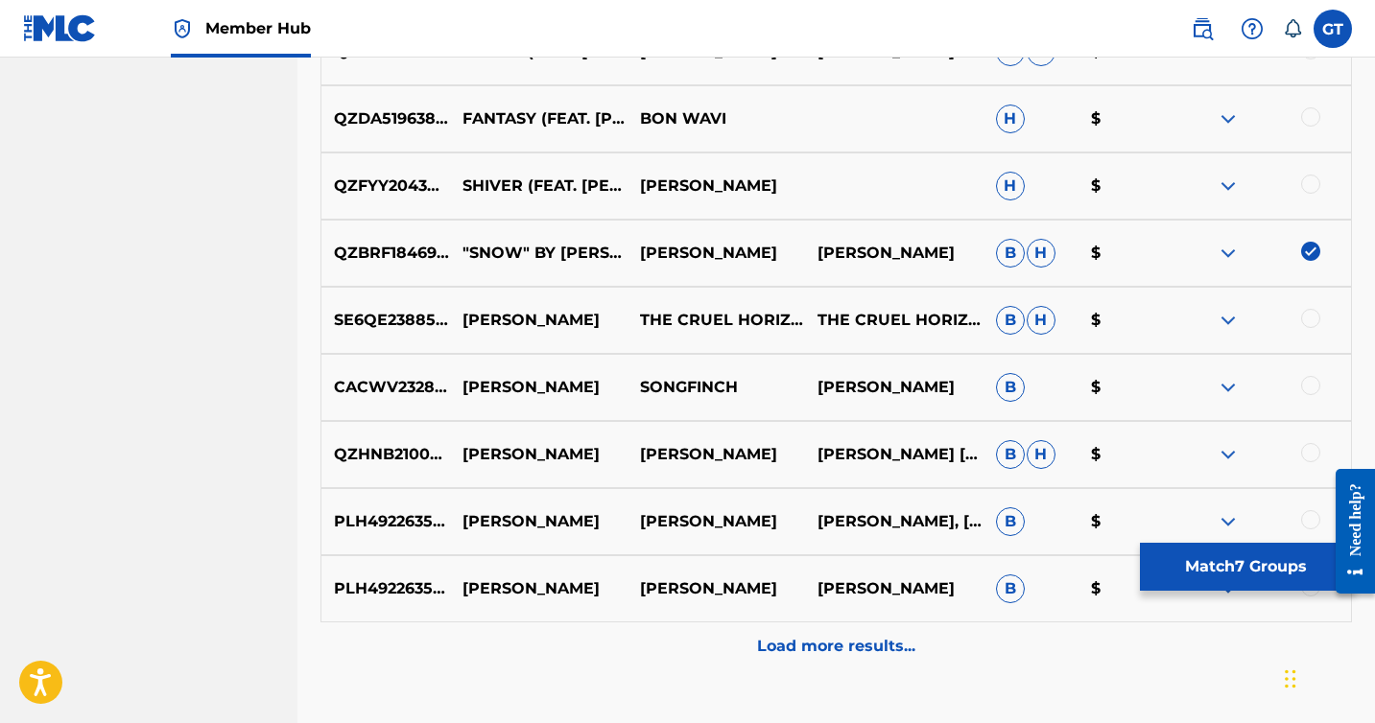
scroll to position [1617, 0]
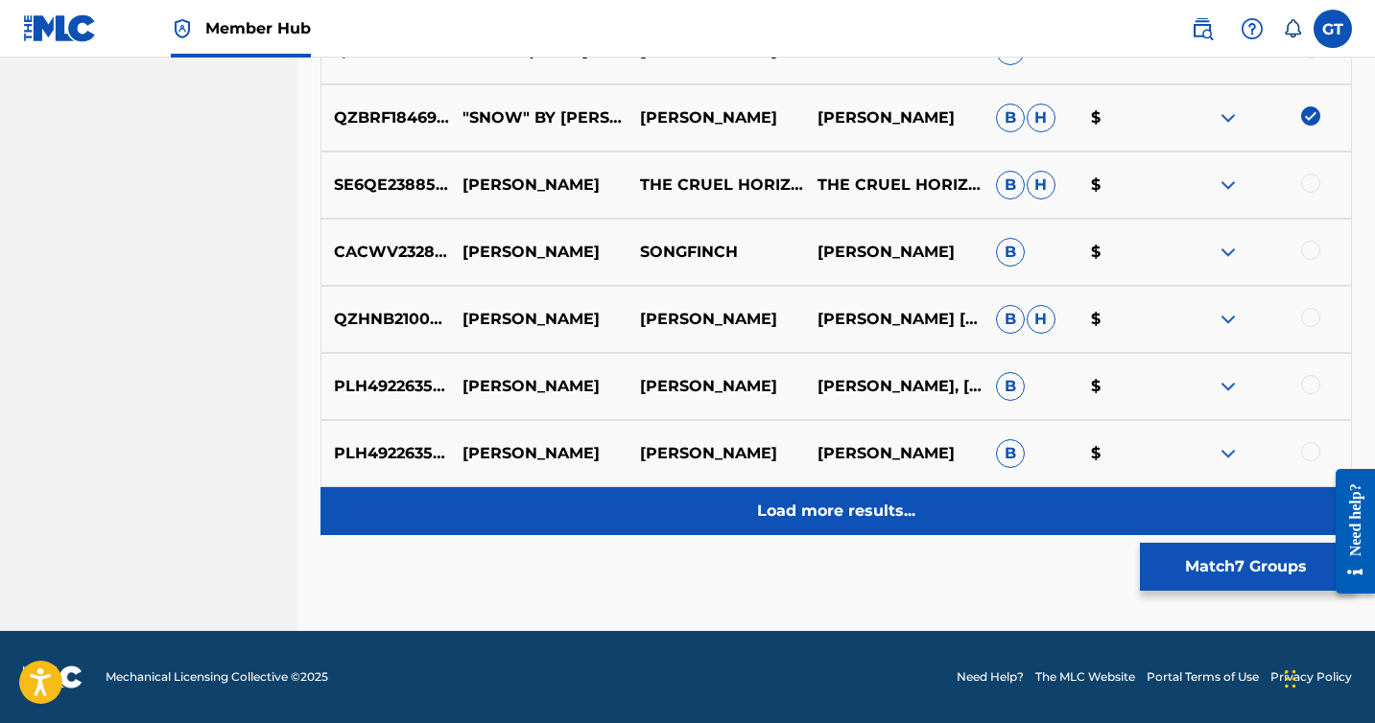
click at [834, 515] on p "Load more results..." at bounding box center [836, 511] width 158 height 23
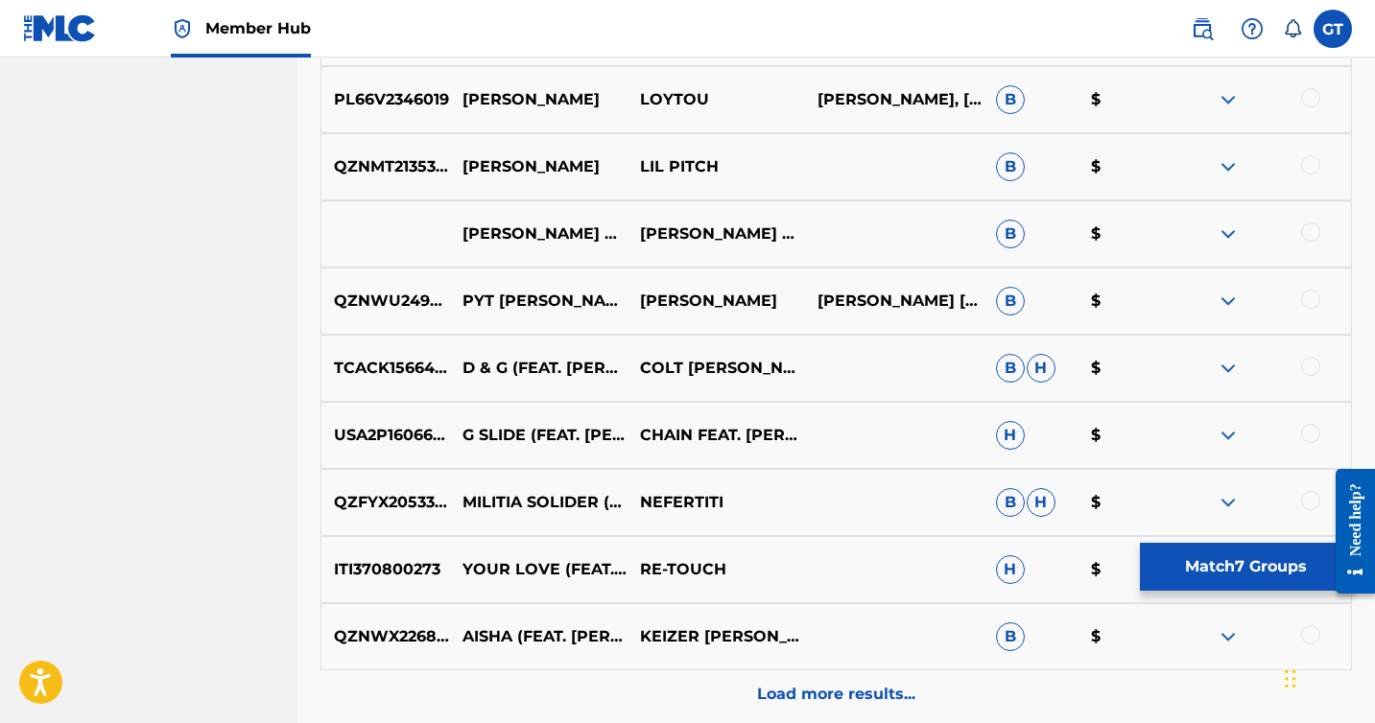
scroll to position [2108, 0]
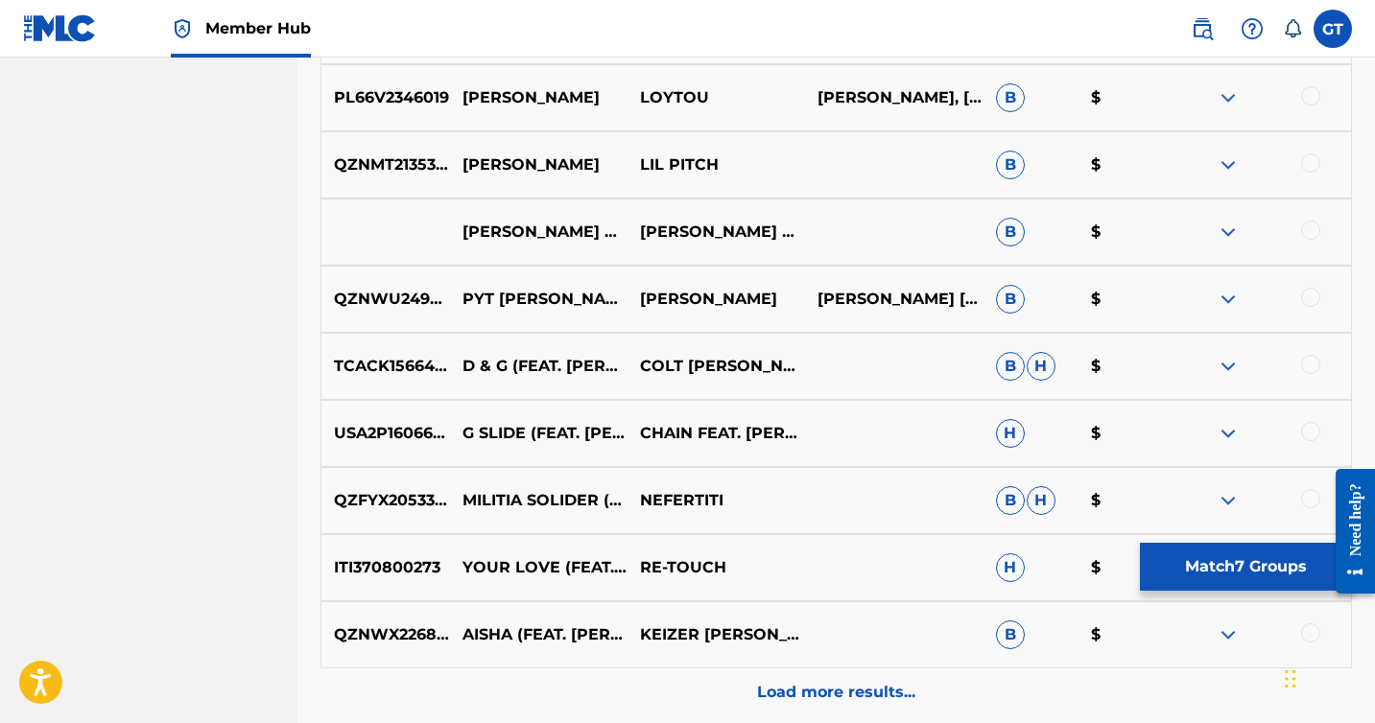
click at [1309, 299] on div at bounding box center [1310, 297] width 19 height 19
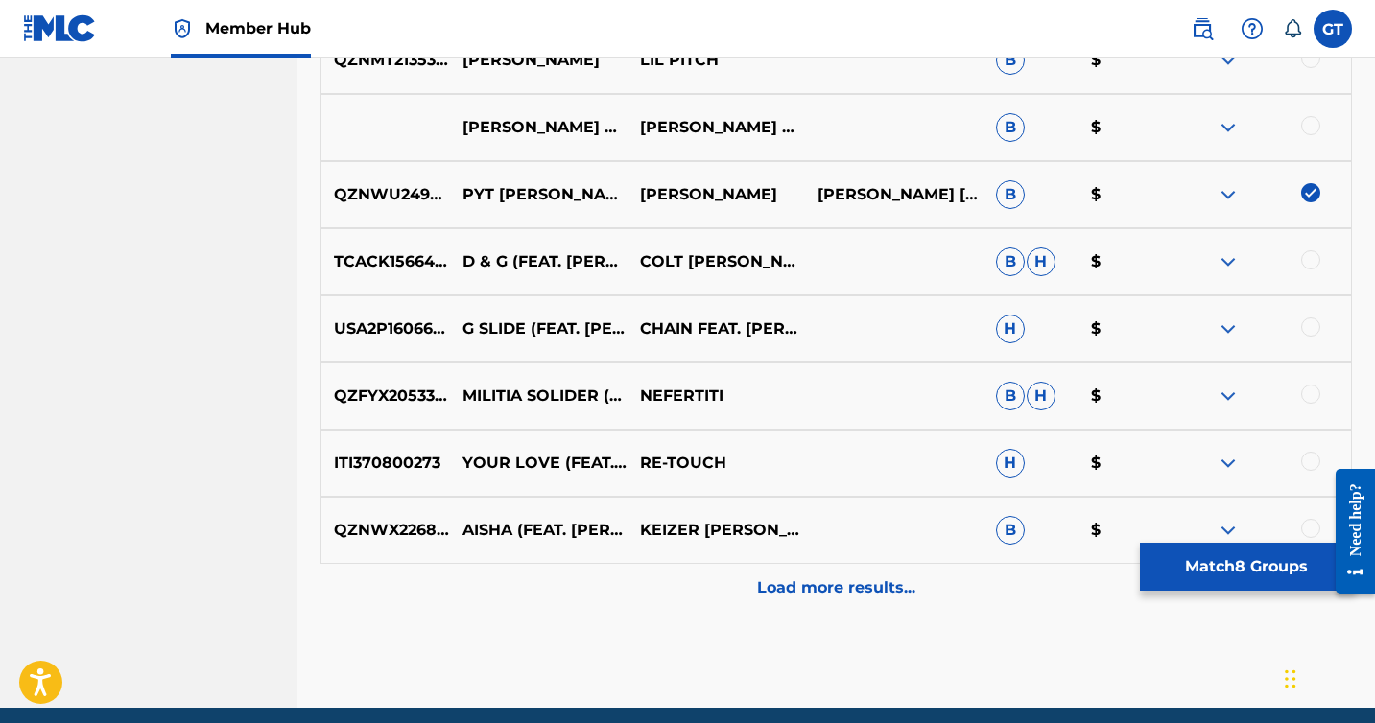
scroll to position [2229, 0]
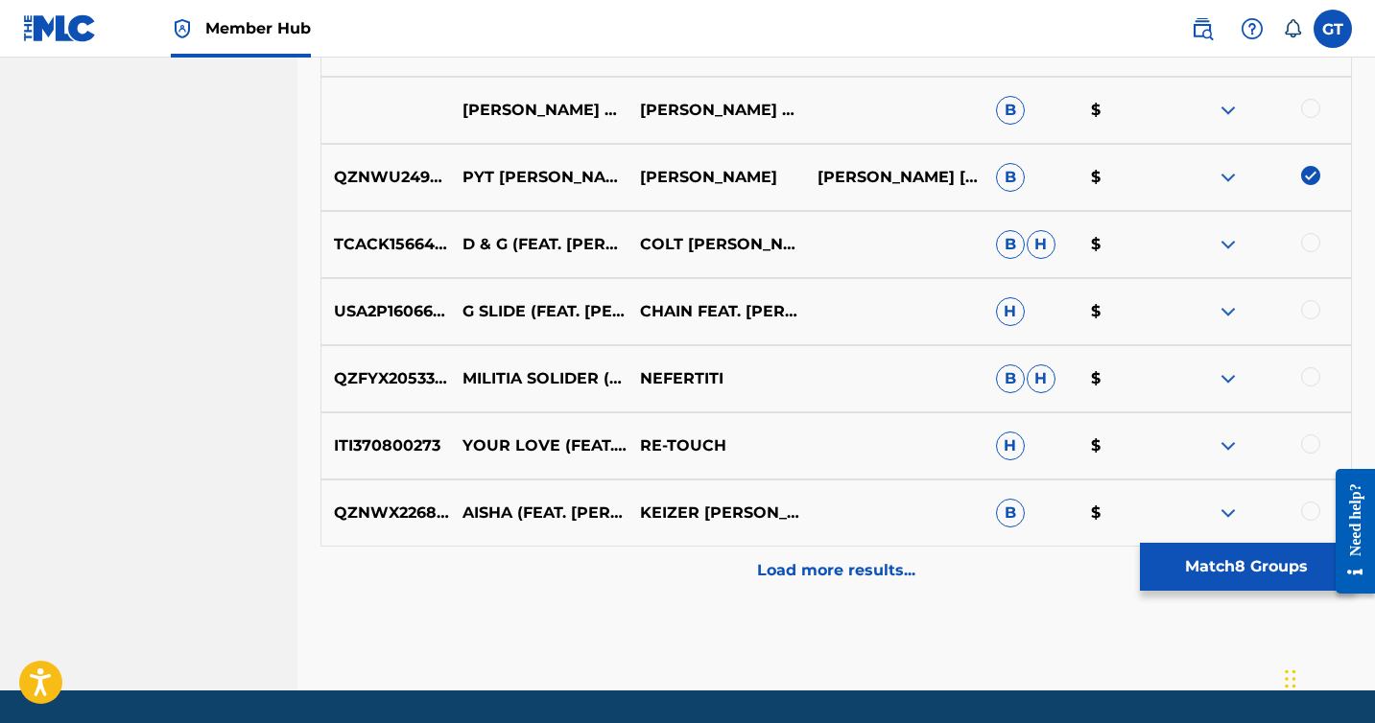
click at [1308, 382] on div at bounding box center [1310, 376] width 19 height 19
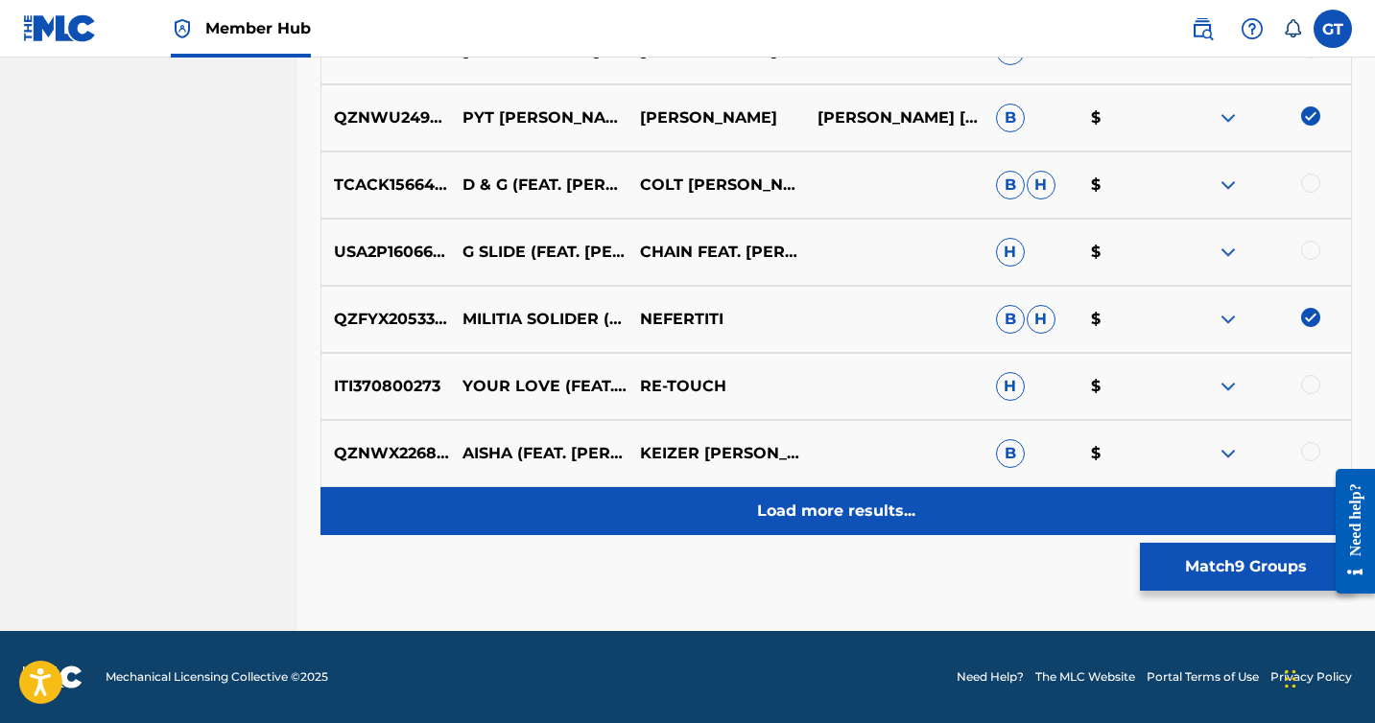
click at [822, 515] on p "Load more results..." at bounding box center [836, 511] width 158 height 23
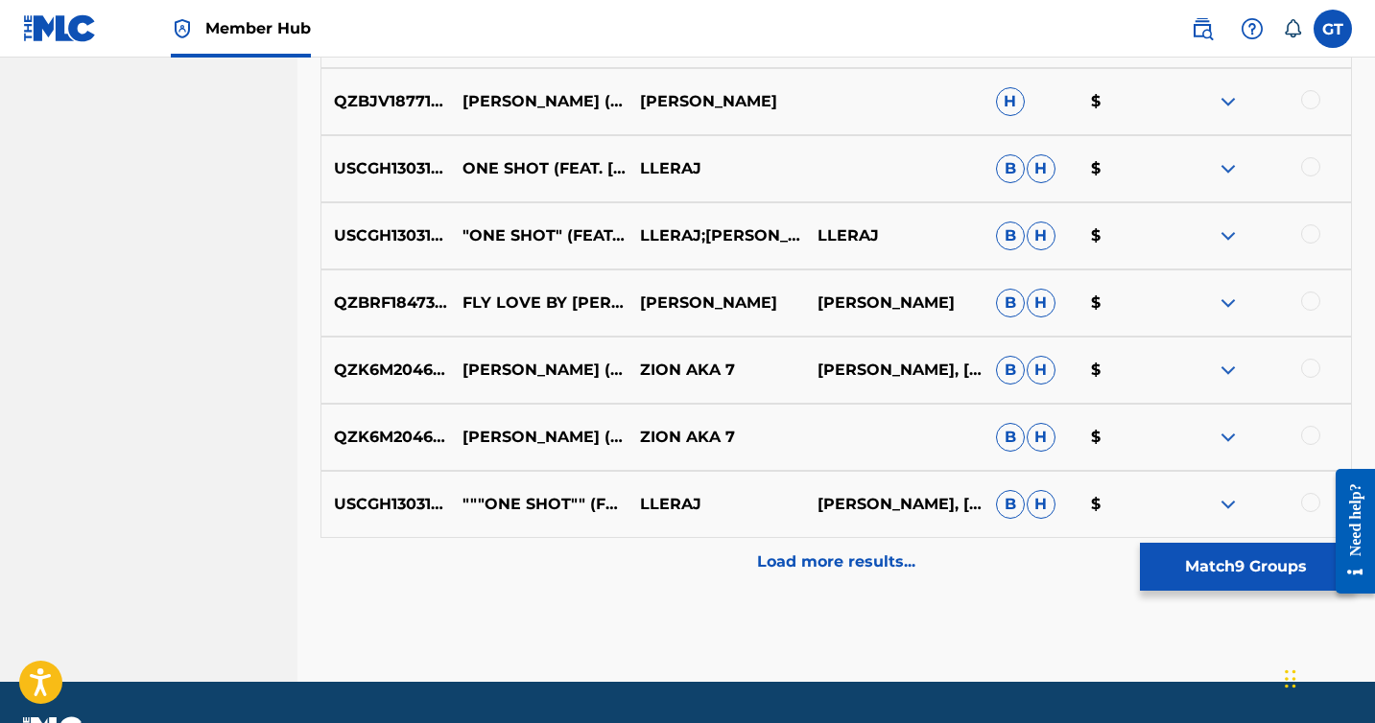
scroll to position [2911, 0]
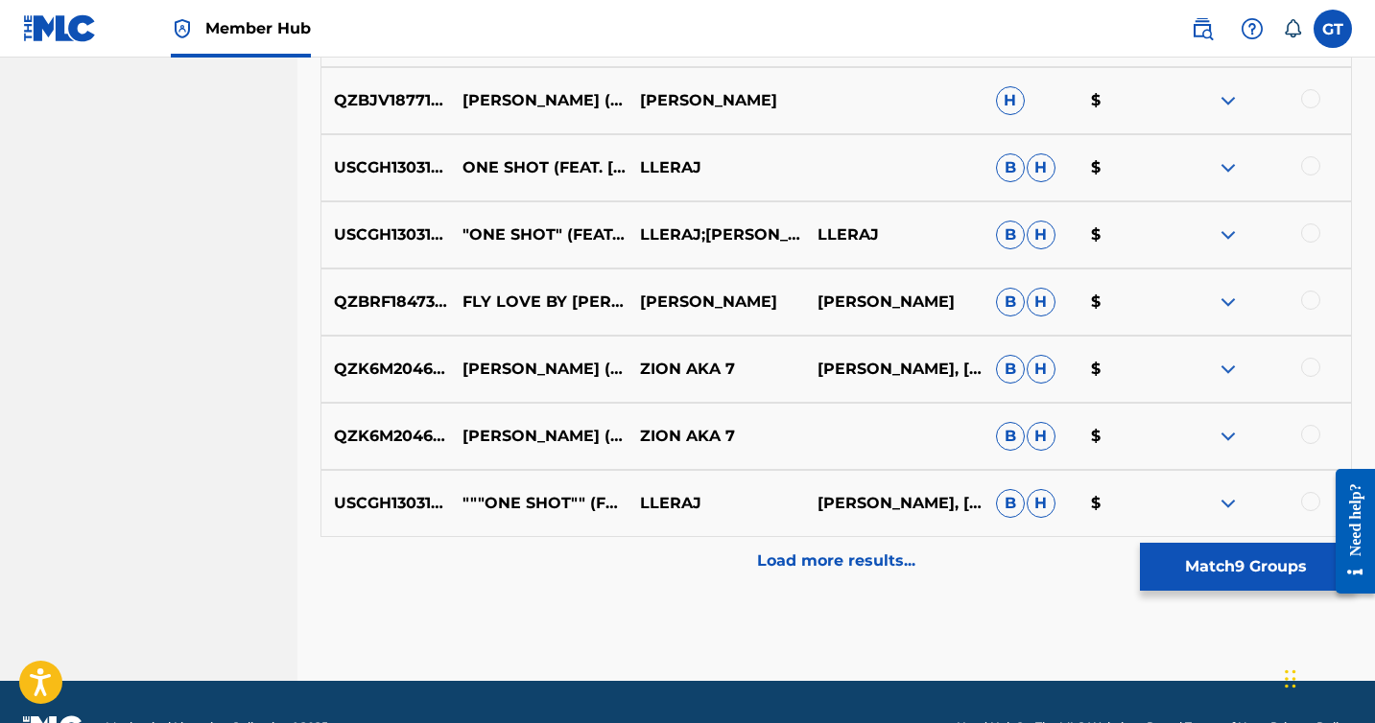
click at [1307, 301] on div at bounding box center [1310, 300] width 19 height 19
click at [1306, 169] on div at bounding box center [1310, 165] width 19 height 19
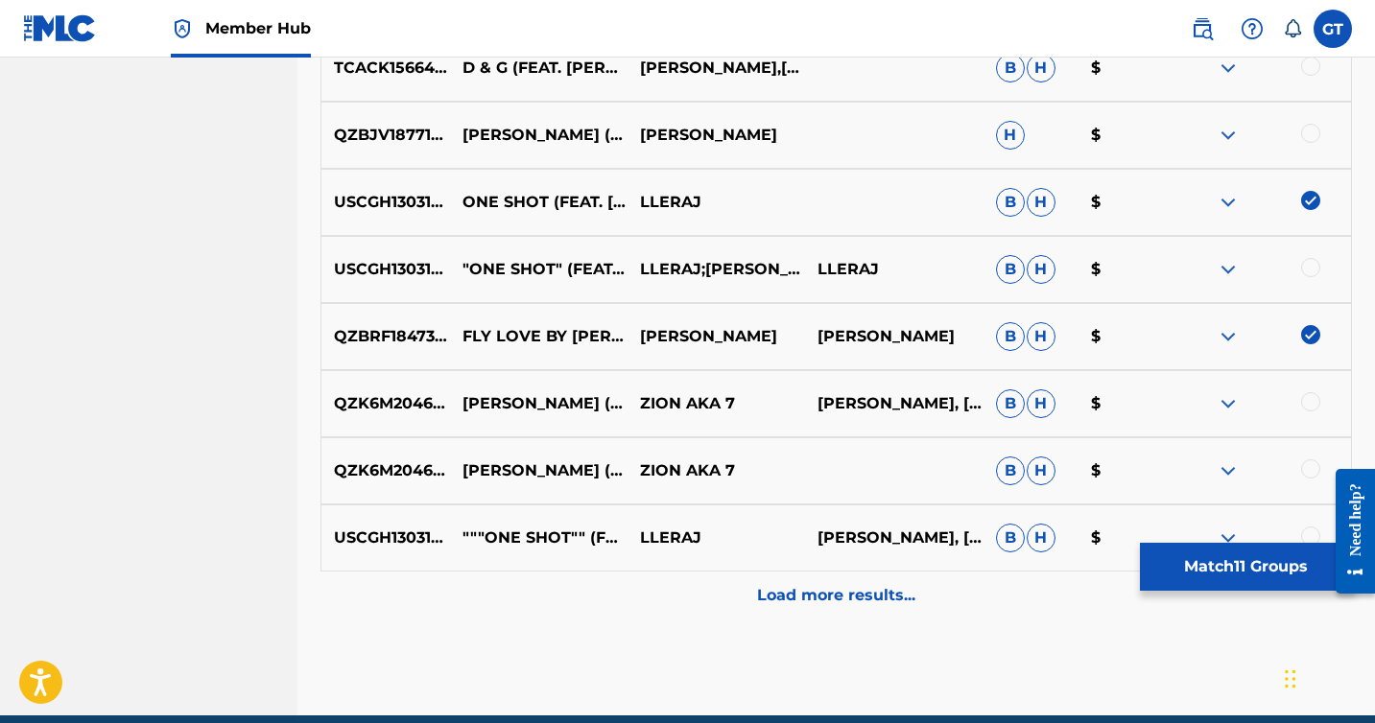
scroll to position [2960, 0]
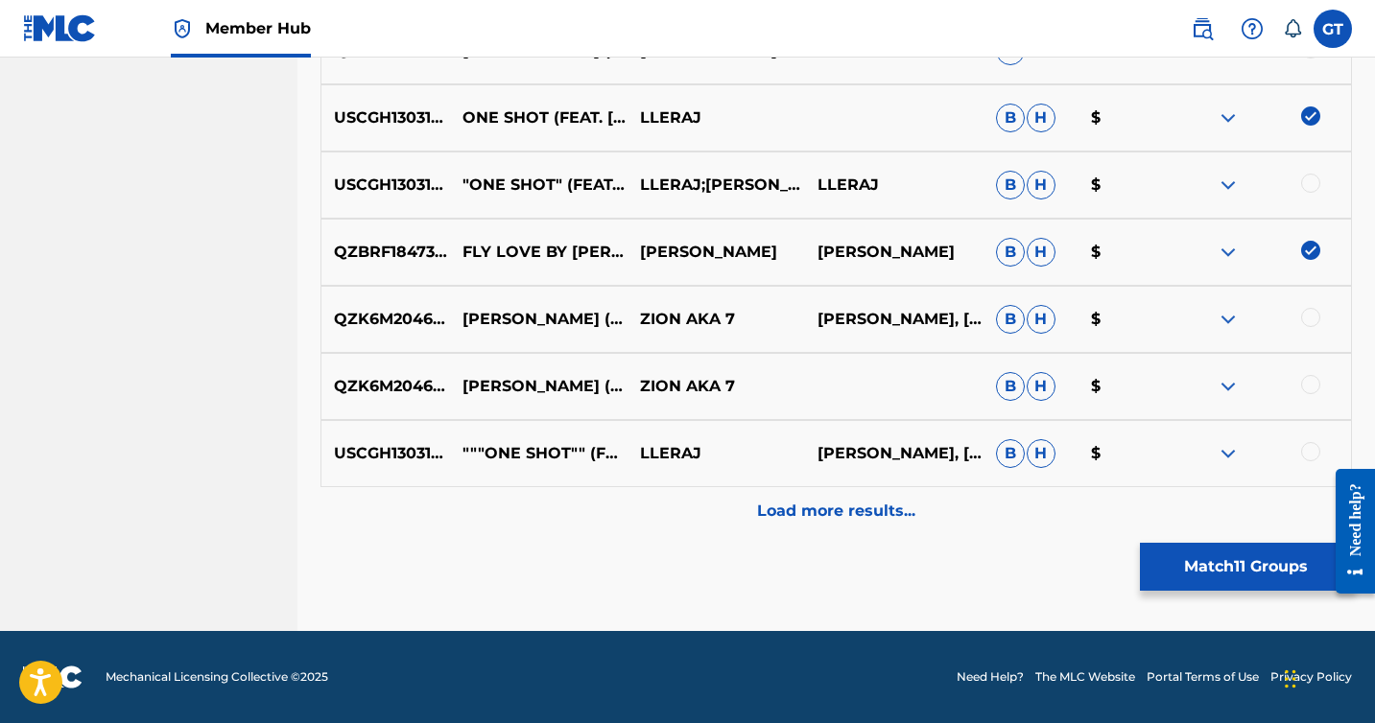
click at [1315, 451] on div at bounding box center [1310, 451] width 19 height 19
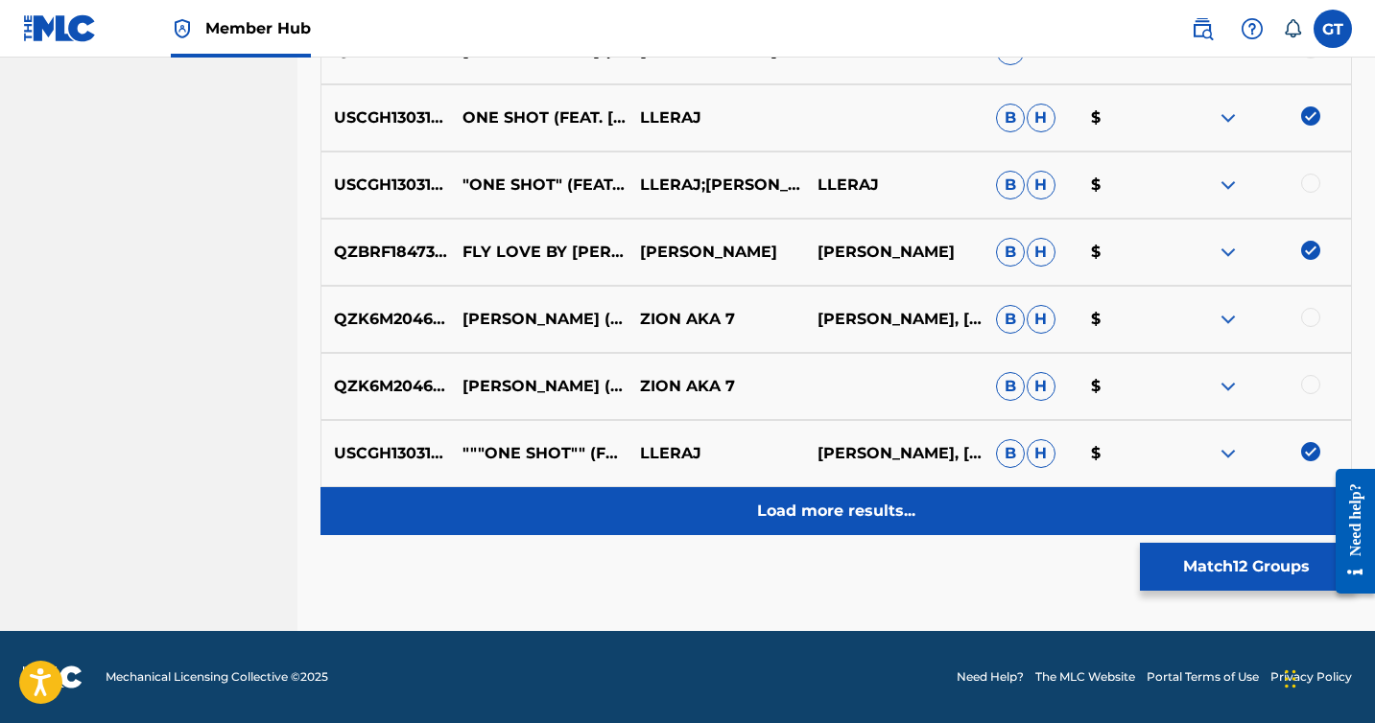
click at [876, 505] on p "Load more results..." at bounding box center [836, 511] width 158 height 23
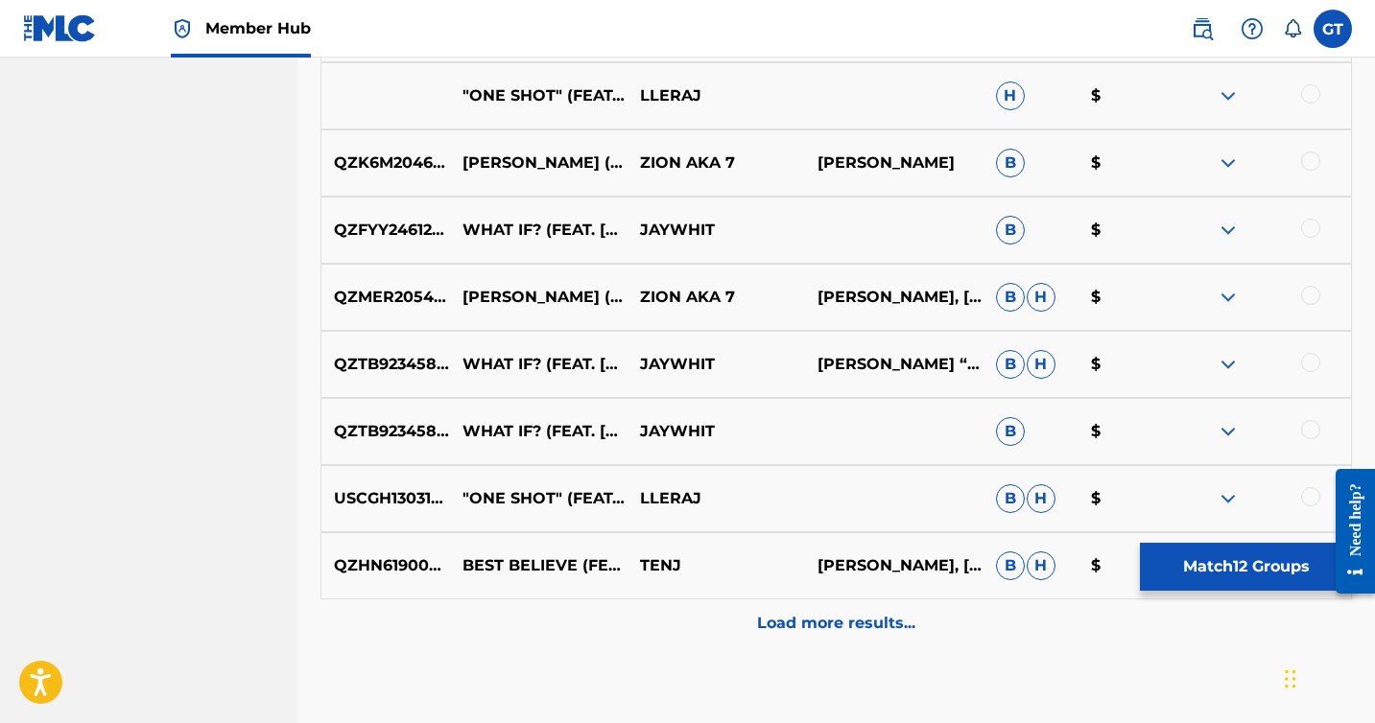
scroll to position [3632, 0]
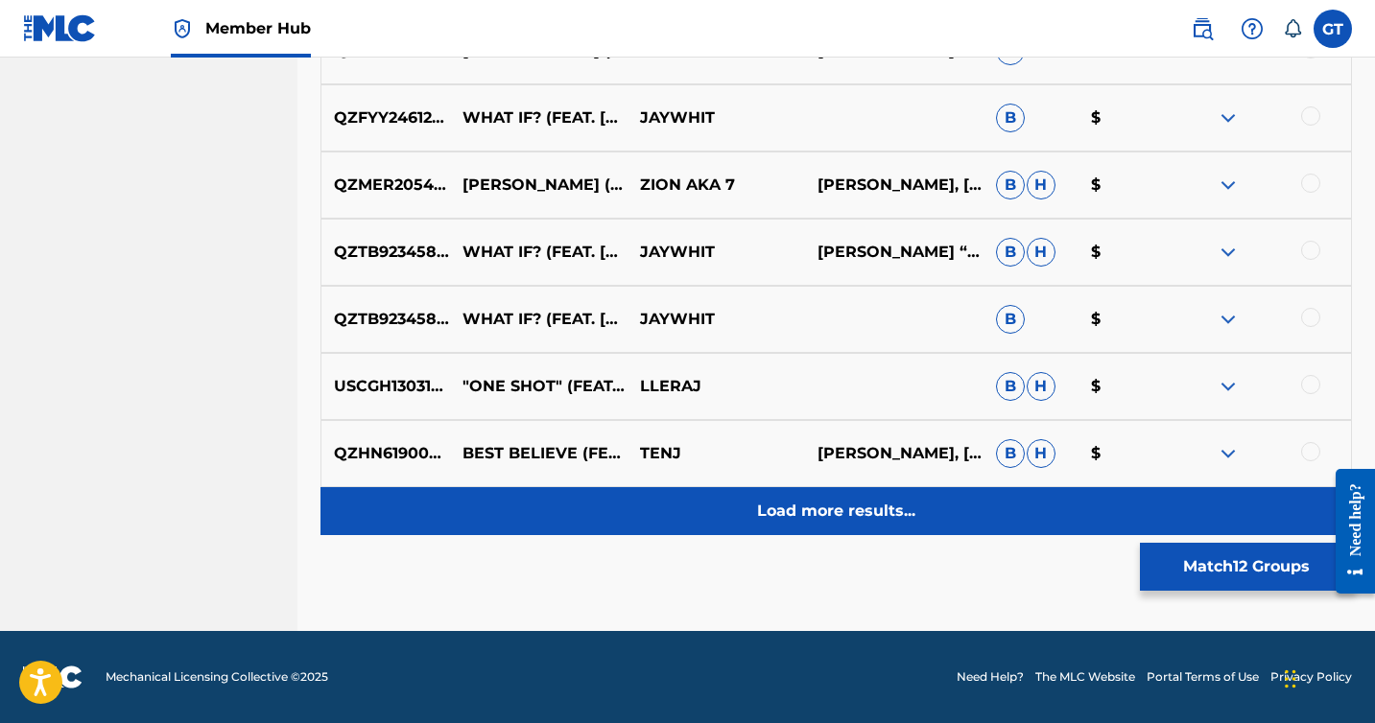
click at [870, 514] on p "Load more results..." at bounding box center [836, 511] width 158 height 23
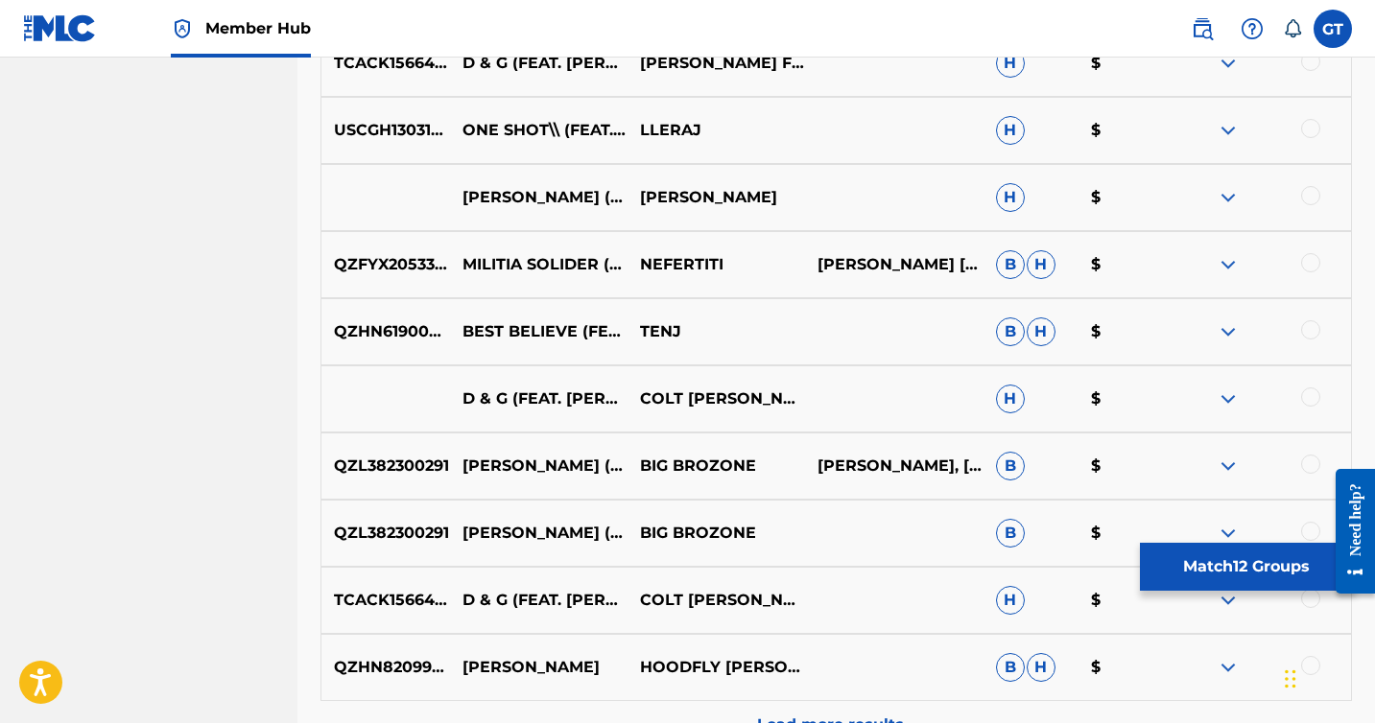
scroll to position [4089, 0]
click at [1317, 267] on div at bounding box center [1310, 263] width 19 height 19
click at [1225, 271] on img at bounding box center [1227, 265] width 23 height 23
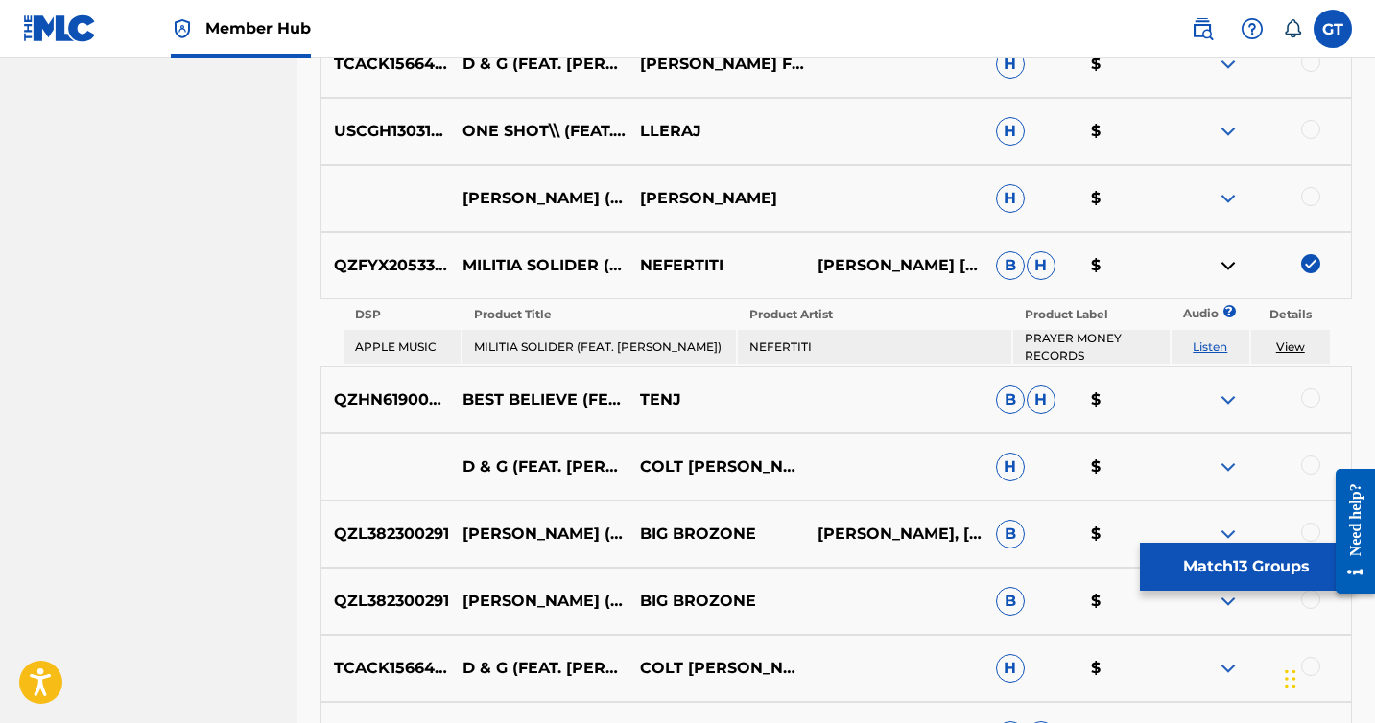
click at [1225, 269] on img at bounding box center [1227, 265] width 23 height 23
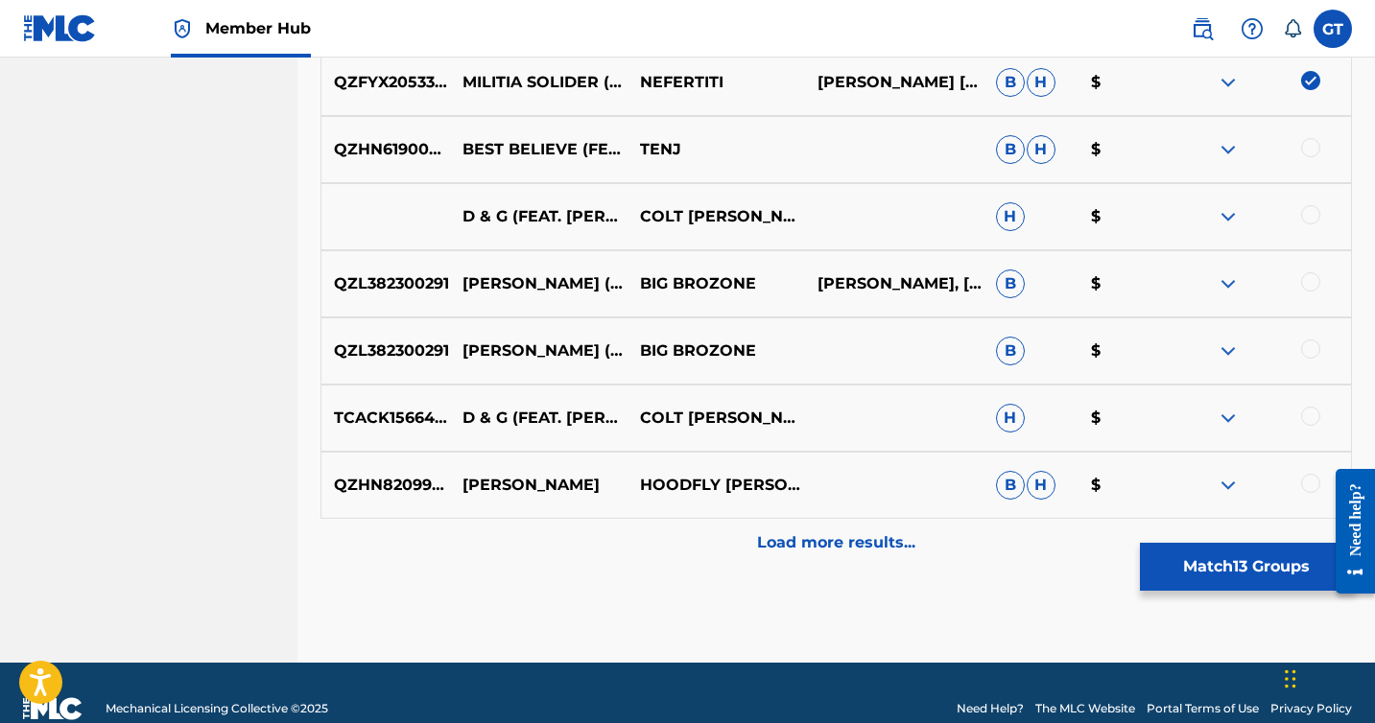
scroll to position [4304, 0]
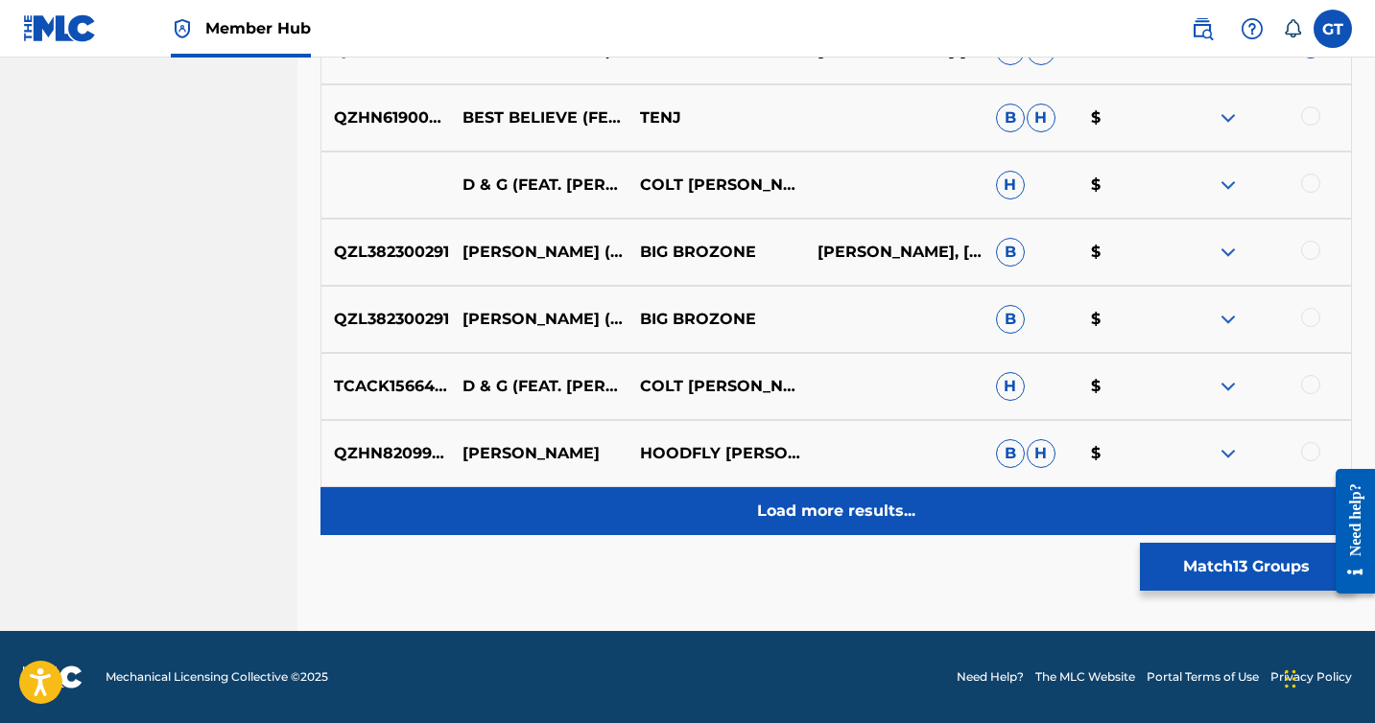
click at [969, 507] on div "Load more results..." at bounding box center [835, 511] width 1031 height 48
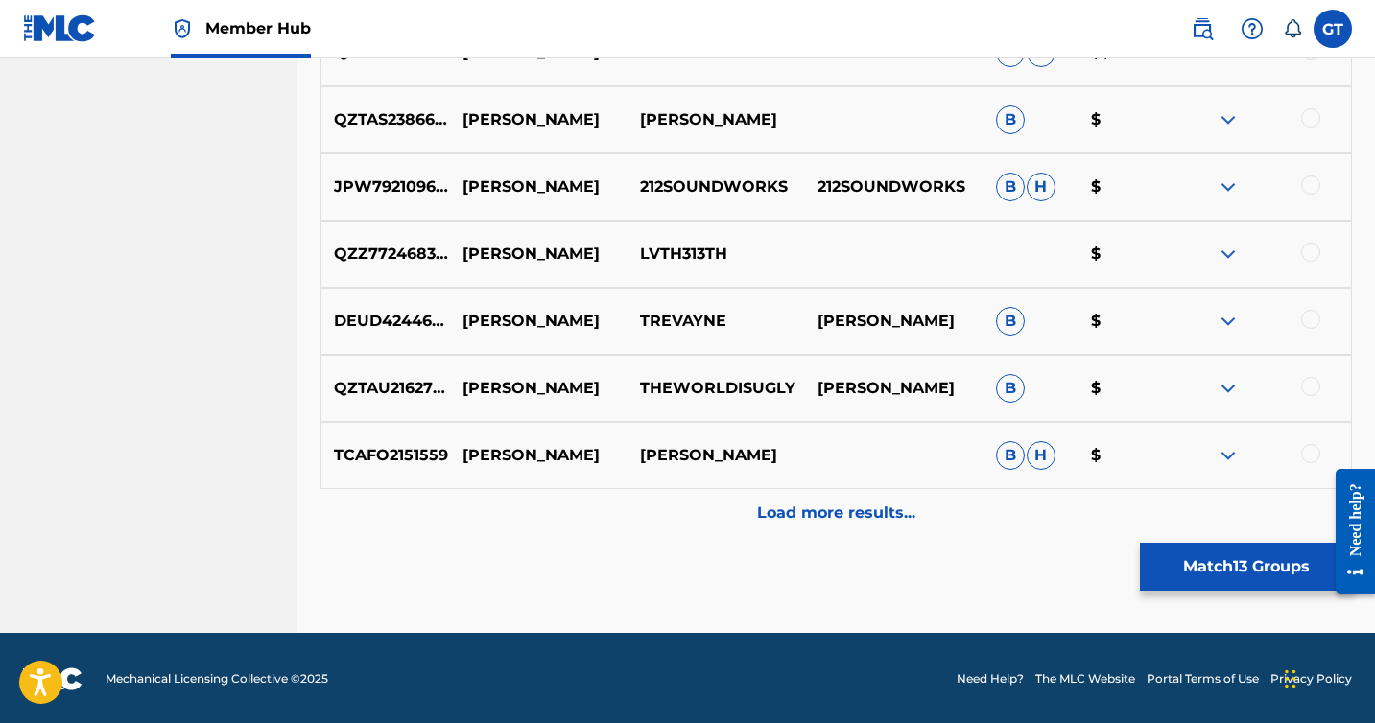
scroll to position [4975, 0]
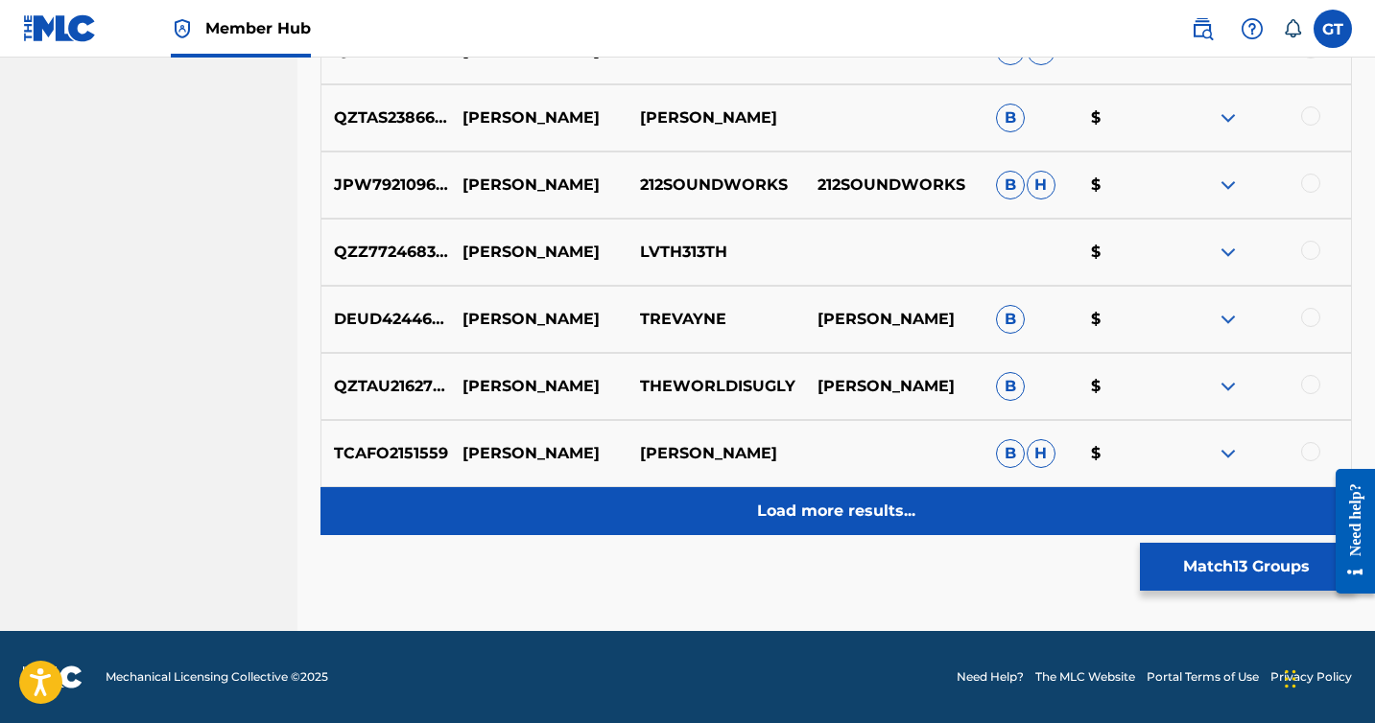
click at [916, 511] on div "Load more results..." at bounding box center [835, 511] width 1031 height 48
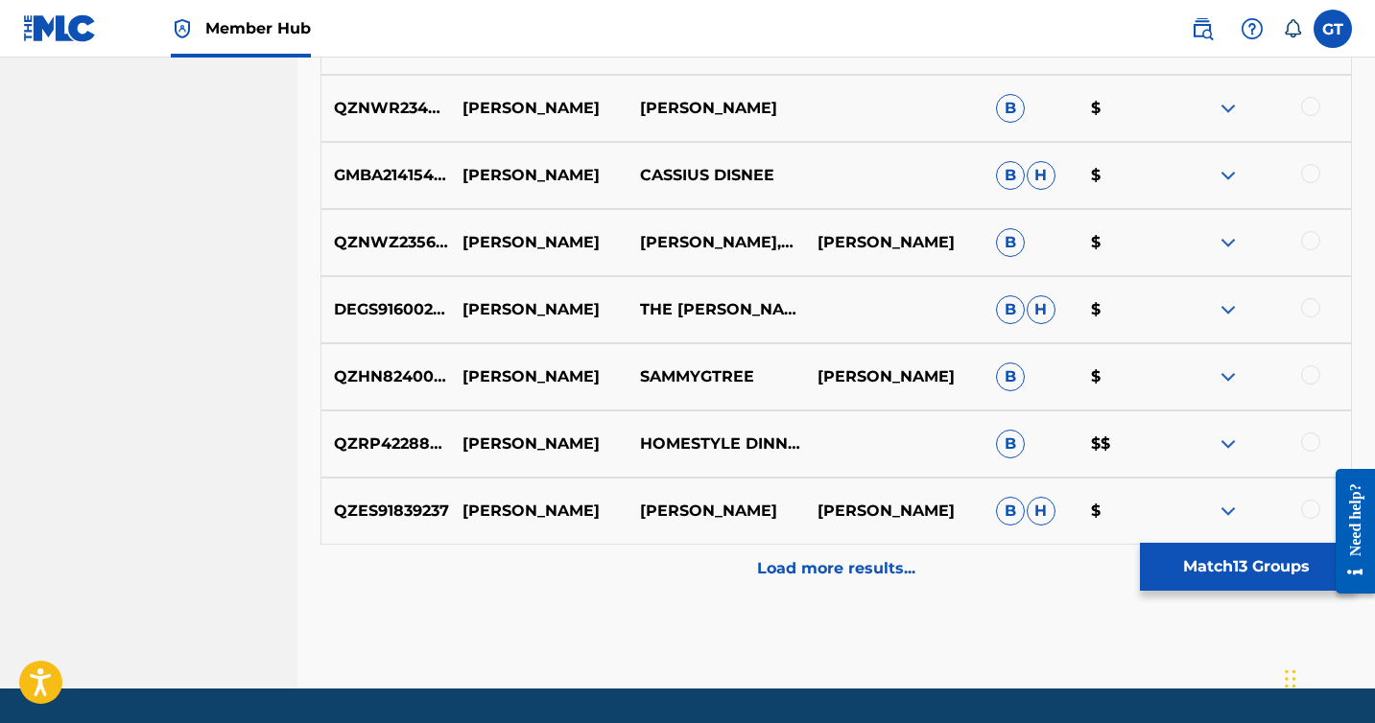
scroll to position [5595, 0]
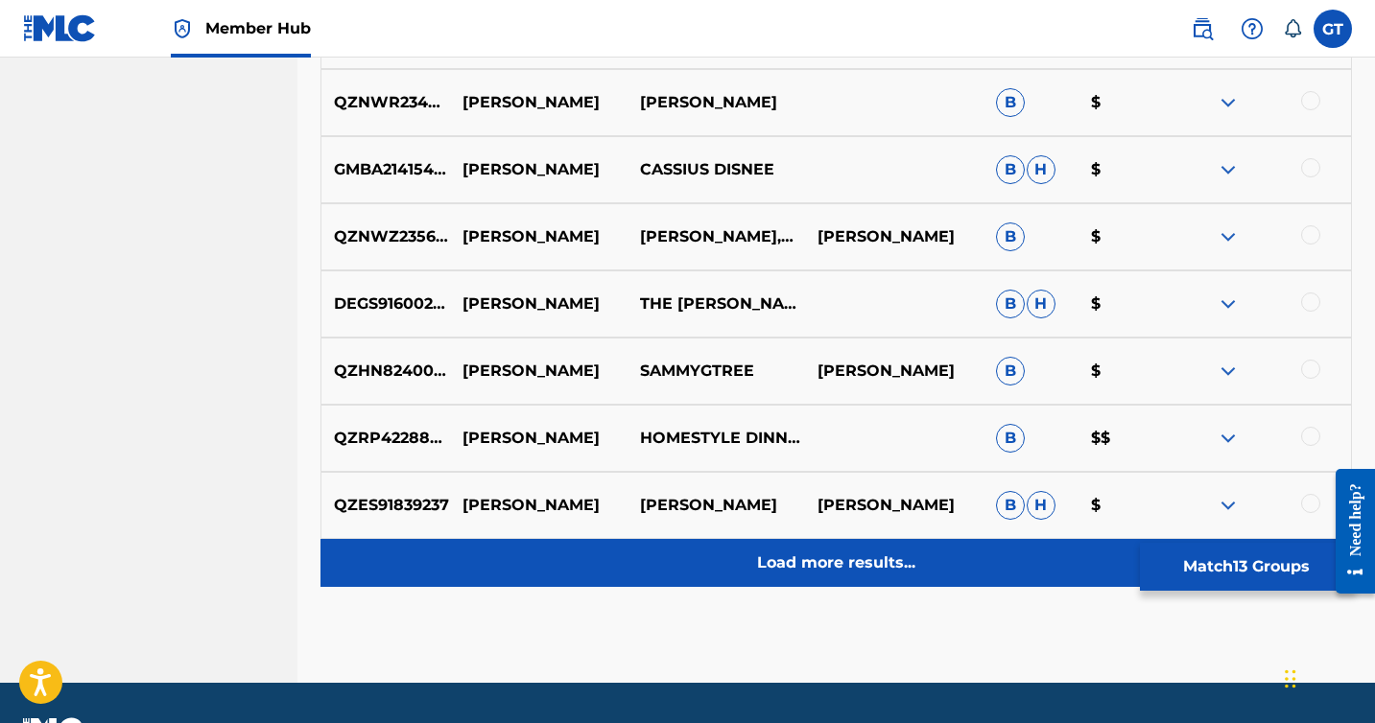
click at [868, 576] on div "Load more results..." at bounding box center [835, 563] width 1031 height 48
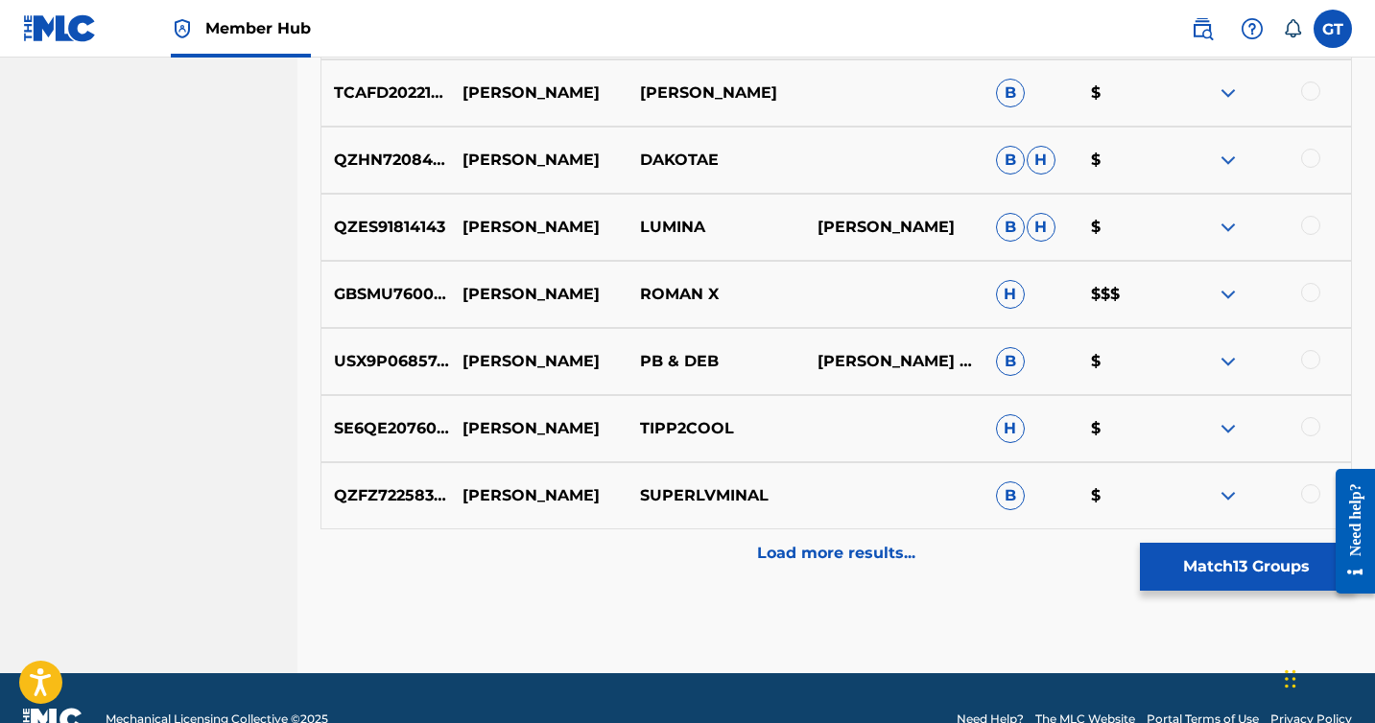
scroll to position [6318, 0]
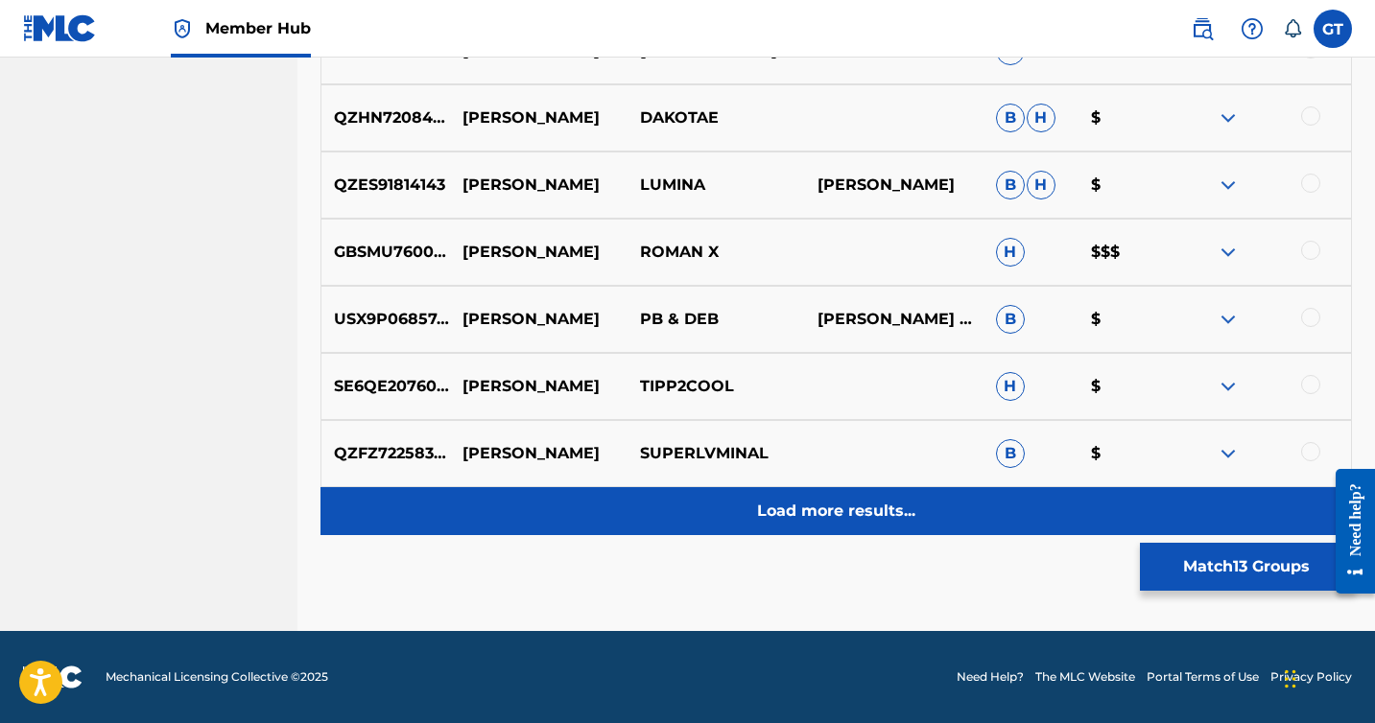
click at [854, 515] on p "Load more results..." at bounding box center [836, 511] width 158 height 23
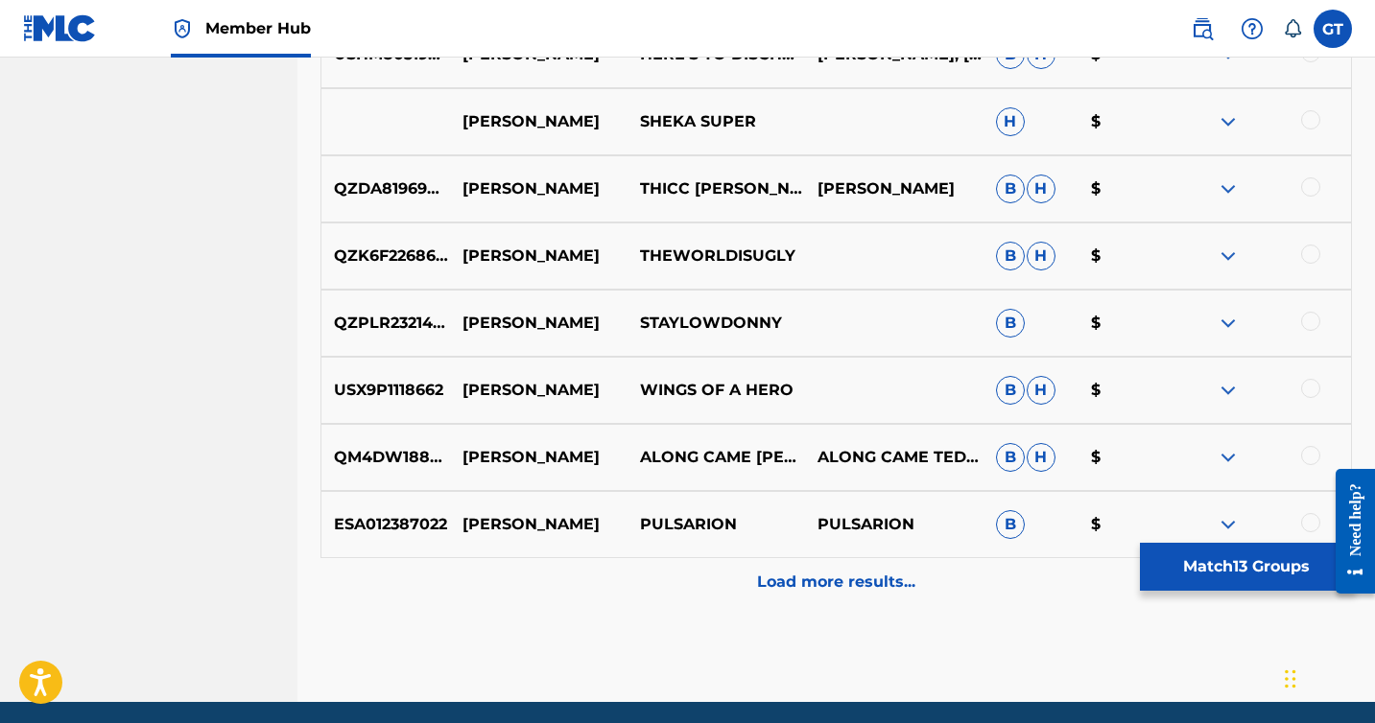
scroll to position [6921, 0]
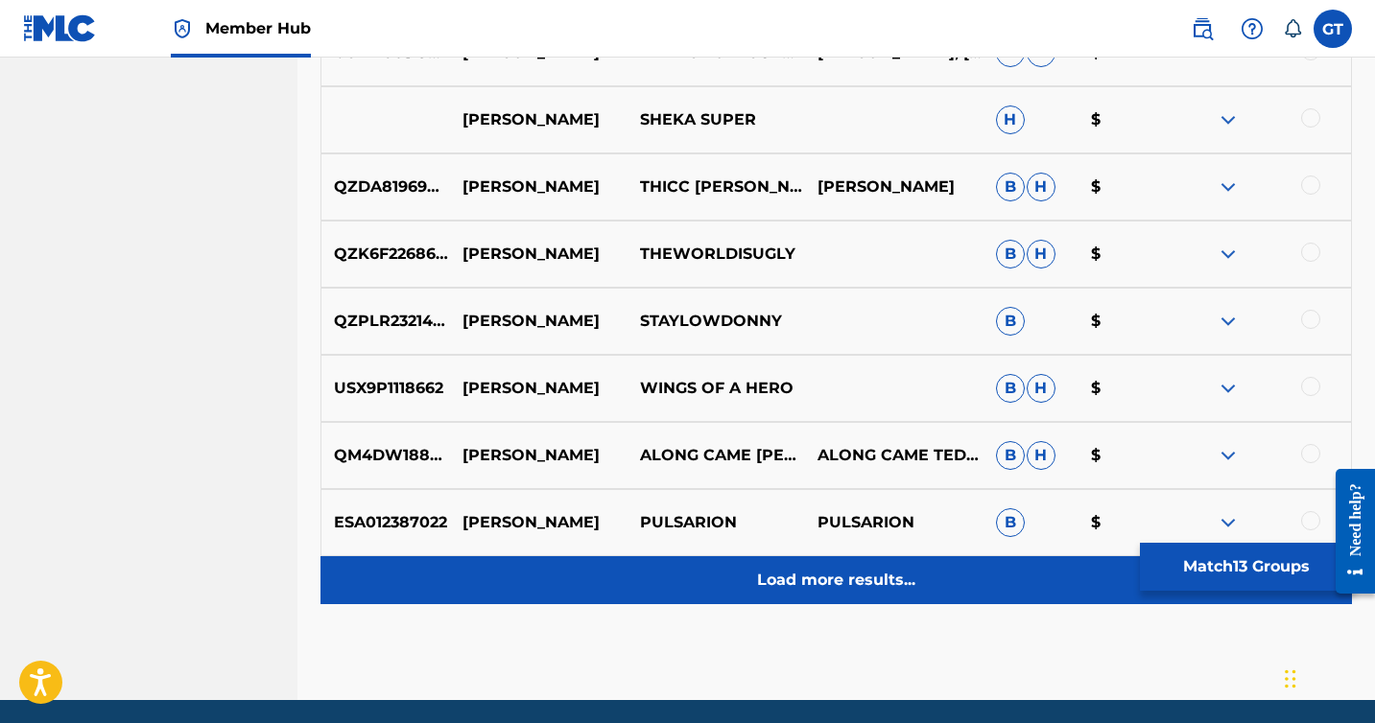
click at [852, 590] on p "Load more results..." at bounding box center [836, 580] width 158 height 23
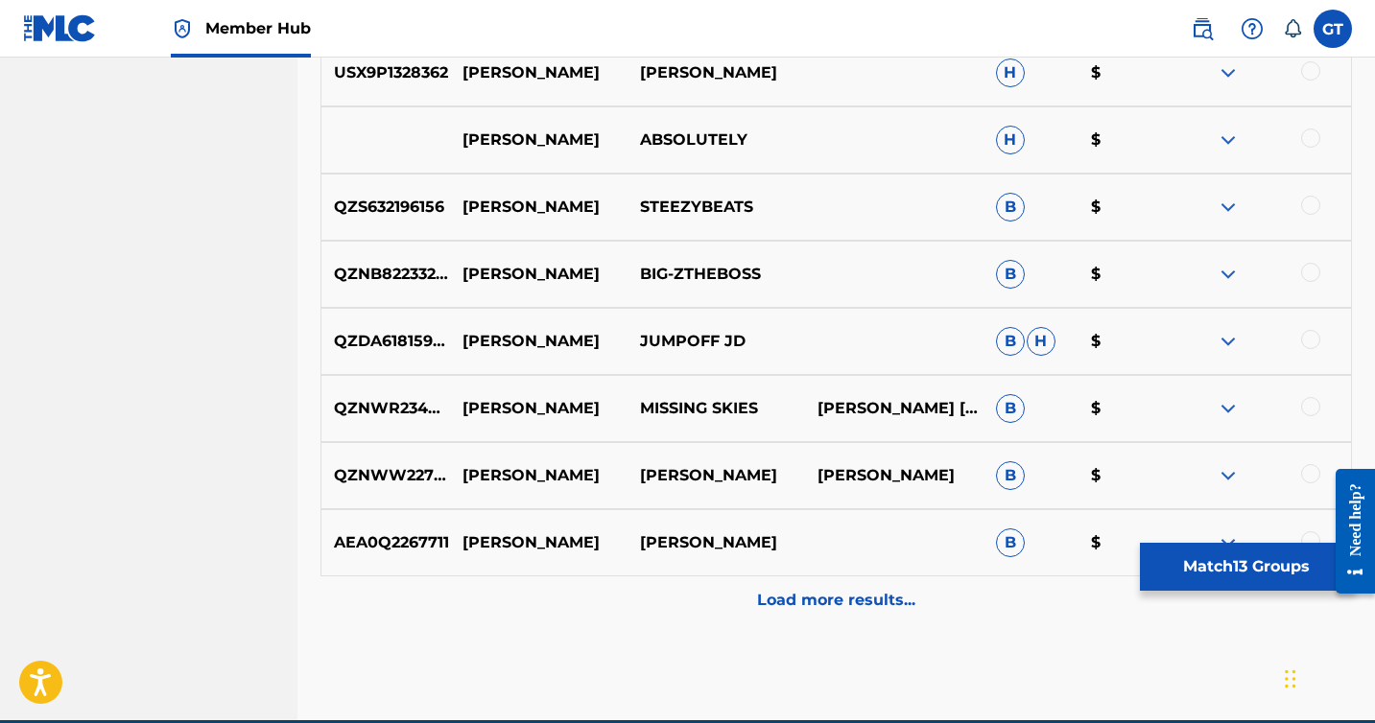
scroll to position [7614, 0]
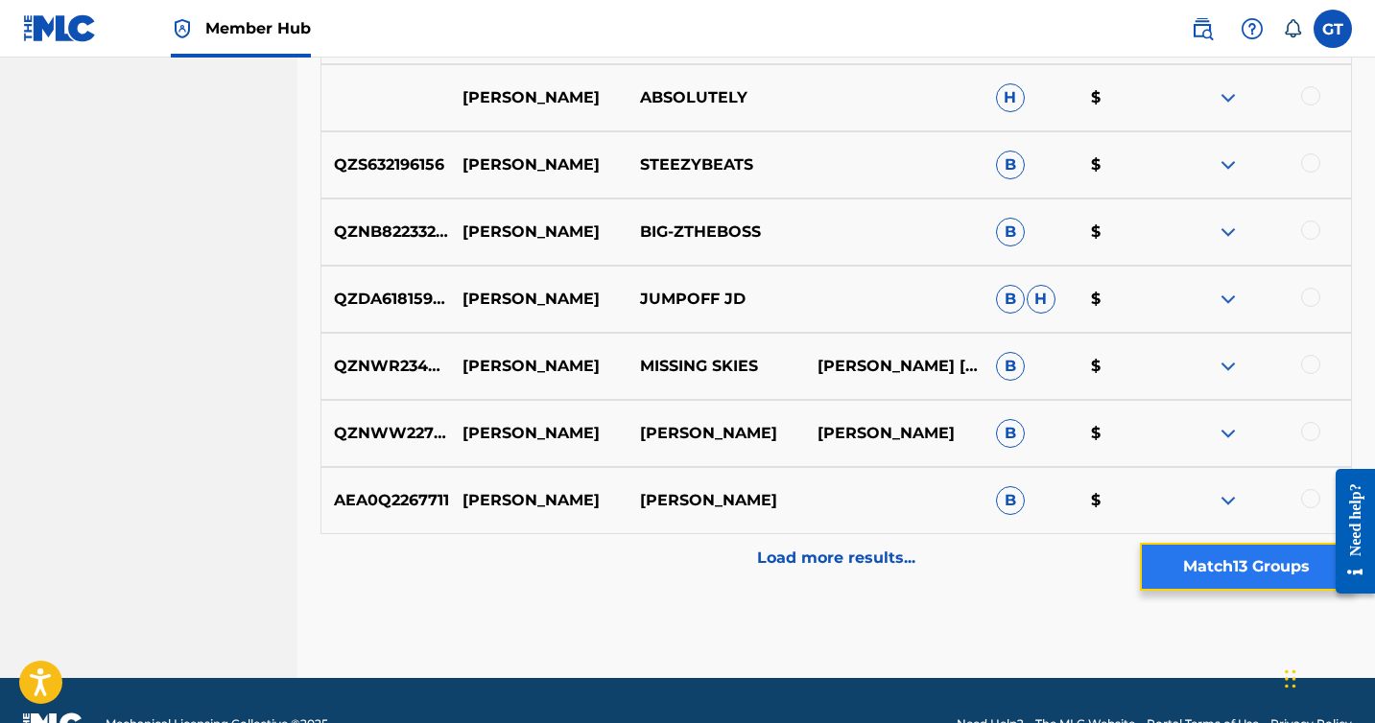
click at [1232, 574] on button "Match 13 Groups" at bounding box center [1246, 567] width 212 height 48
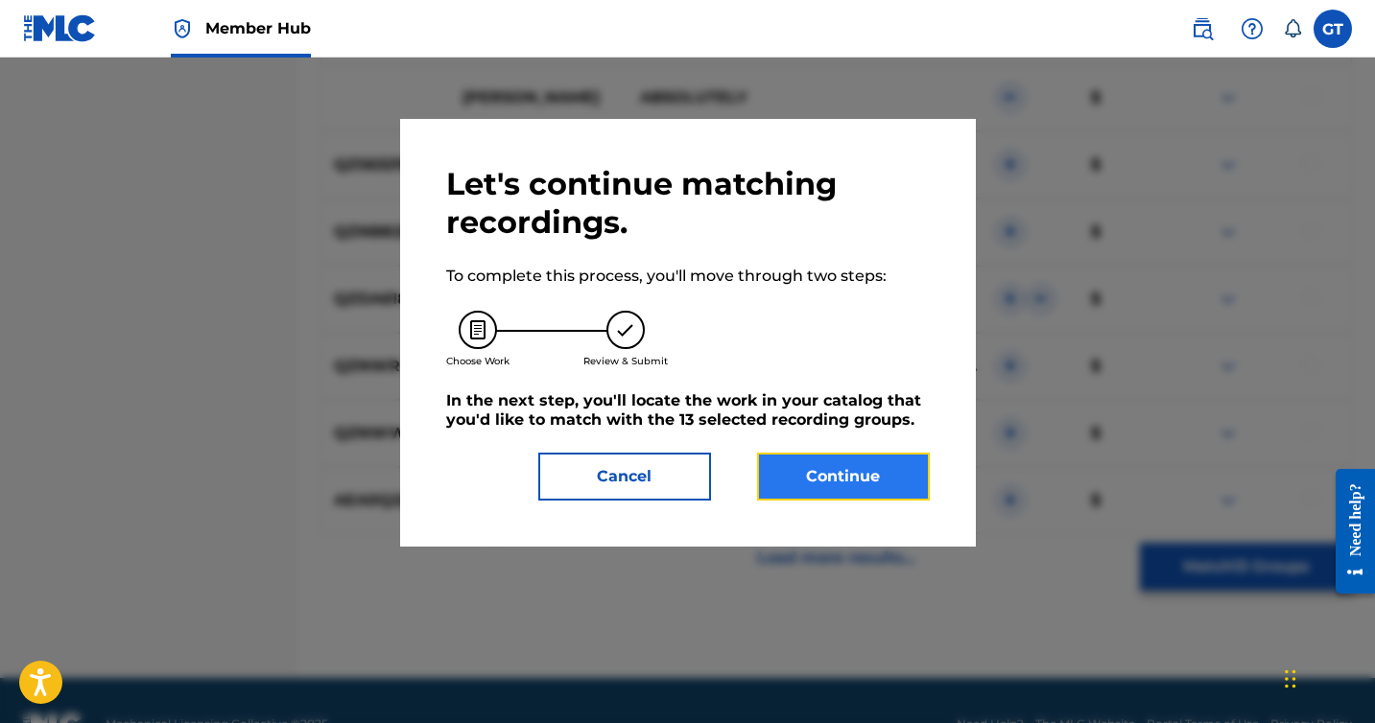
click at [839, 485] on button "Continue" at bounding box center [843, 477] width 173 height 48
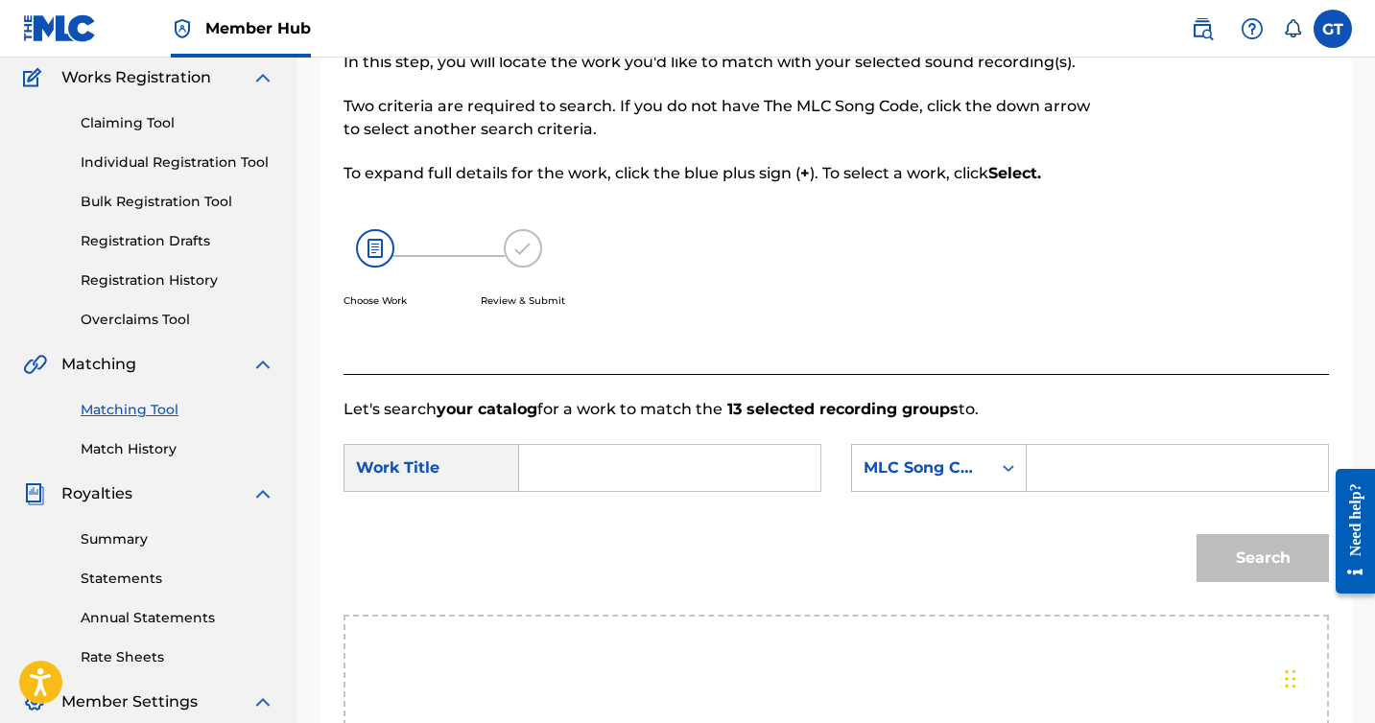
scroll to position [163, 0]
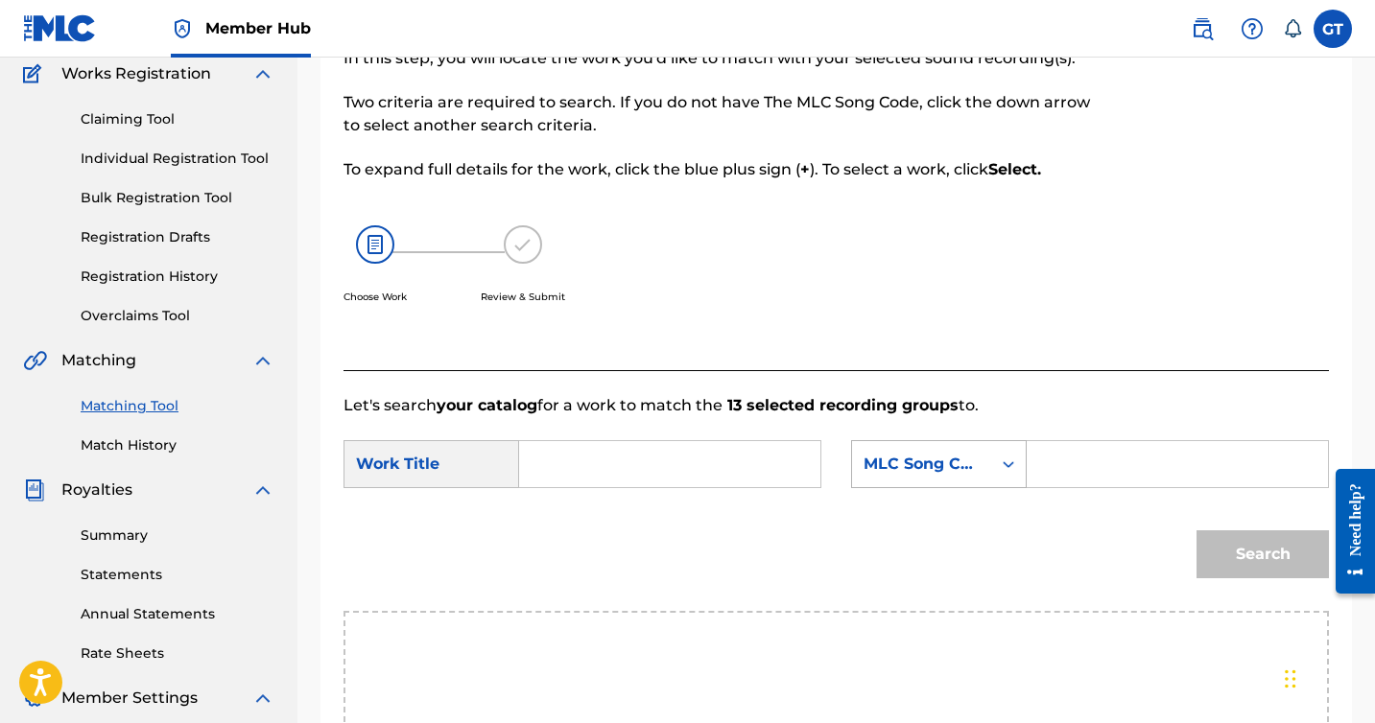
click at [993, 470] on div "Search Form" at bounding box center [1008, 464] width 35 height 35
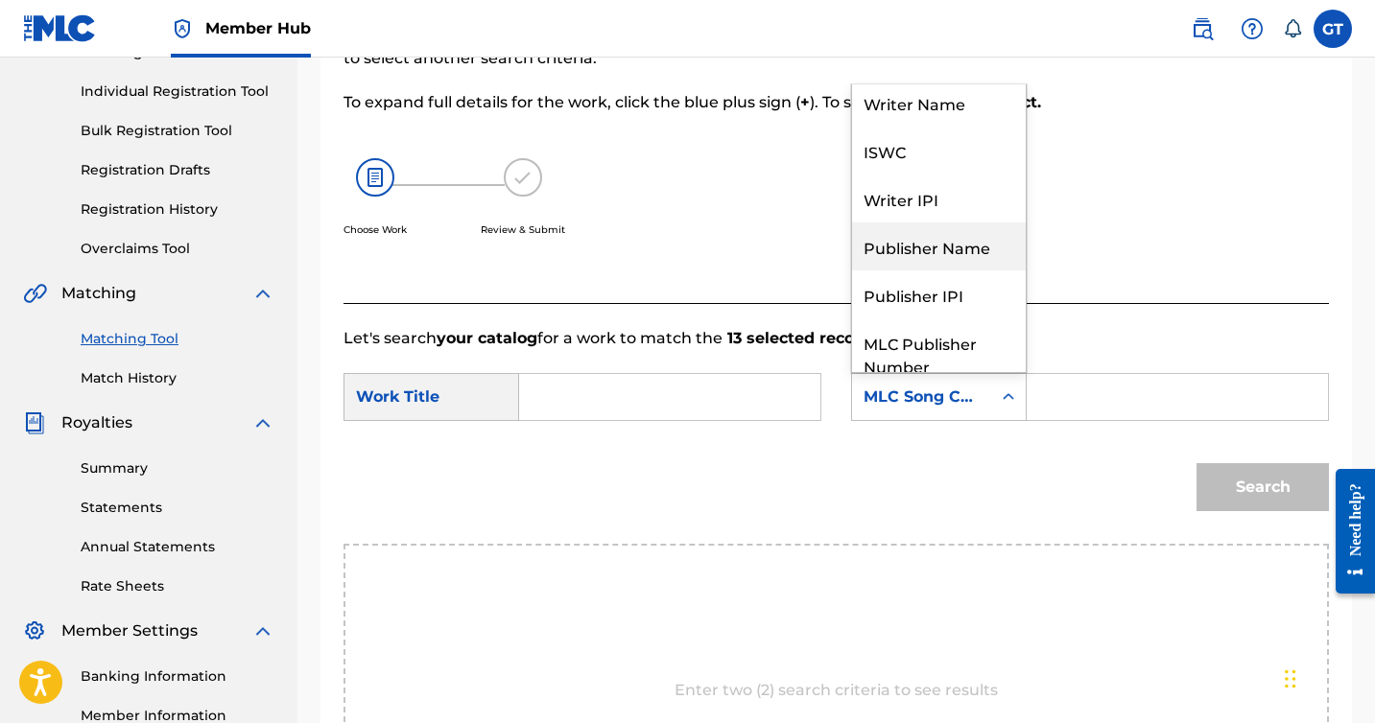
scroll to position [0, 0]
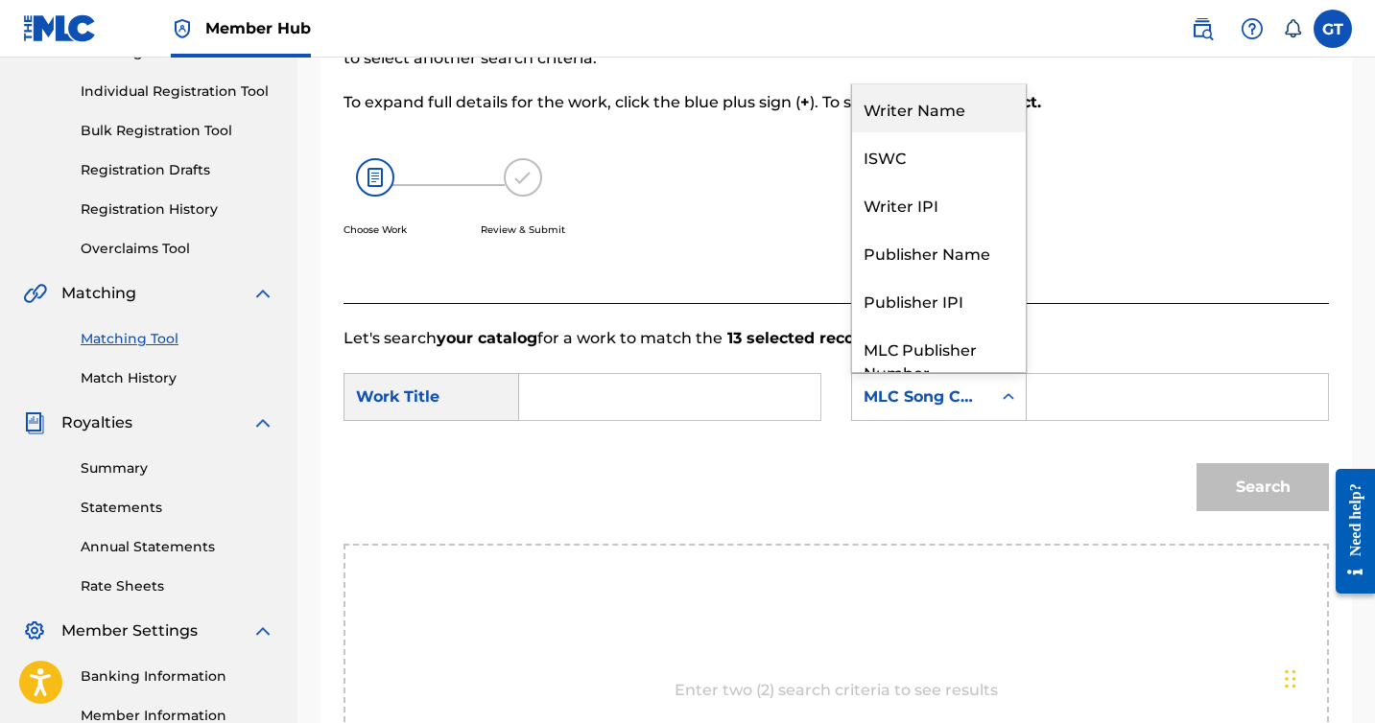
click at [947, 121] on div "Writer Name" at bounding box center [939, 108] width 174 height 48
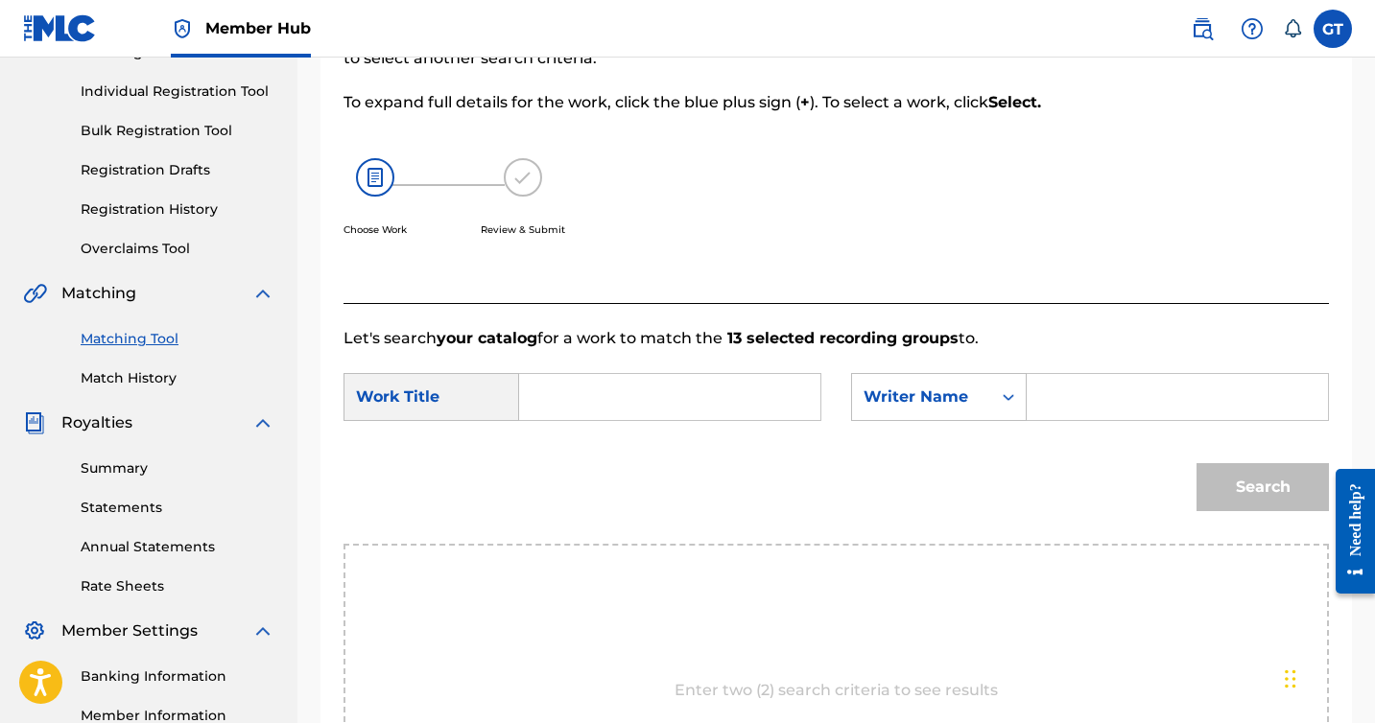
click at [1052, 382] on input "Search Form" at bounding box center [1177, 397] width 269 height 46
type input "G Taylor"
click at [1163, 437] on form "SearchWithCriteria201aa967-fffc-41db-914c-6f73b7844ac9 Work Title SearchWithCri…" at bounding box center [835, 447] width 985 height 194
click at [633, 403] on input "Search Form" at bounding box center [669, 397] width 269 height 46
click at [1222, 472] on div "Search" at bounding box center [1258, 482] width 142 height 77
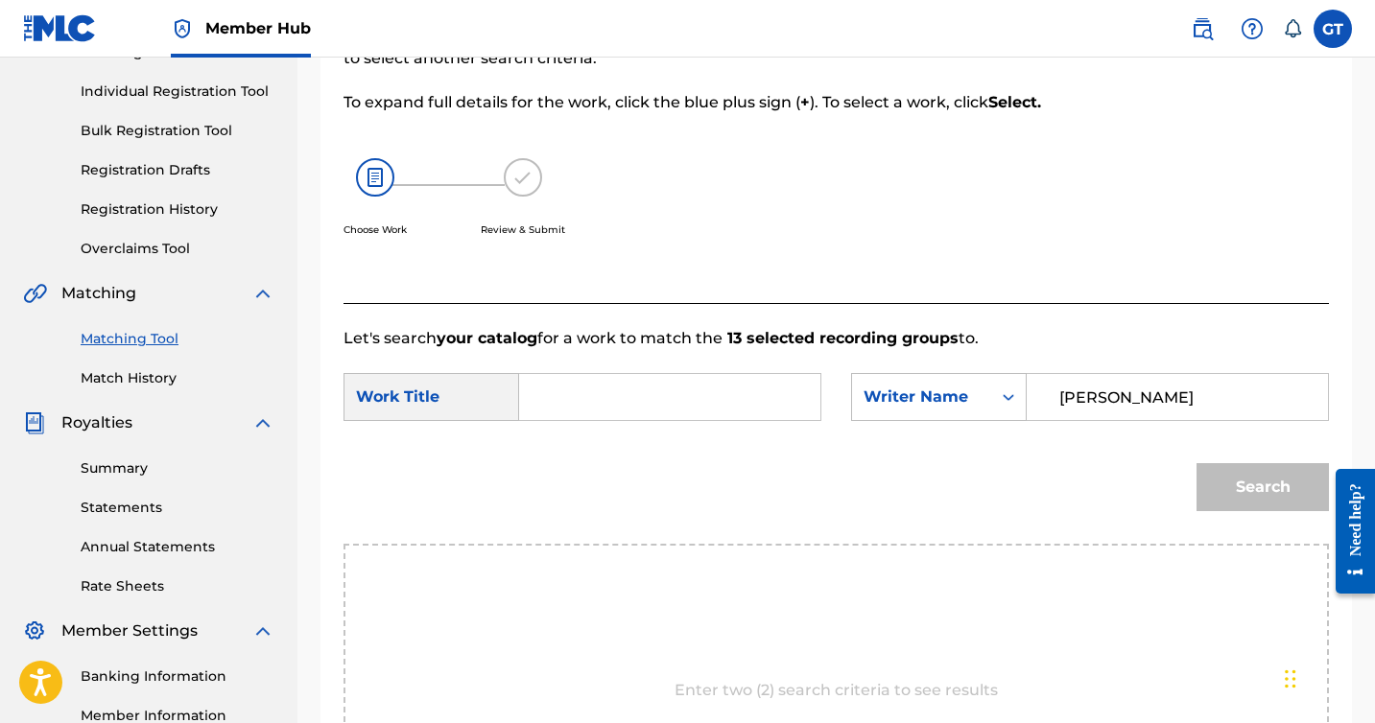
click at [1142, 408] on input "G Taylor" at bounding box center [1177, 397] width 269 height 46
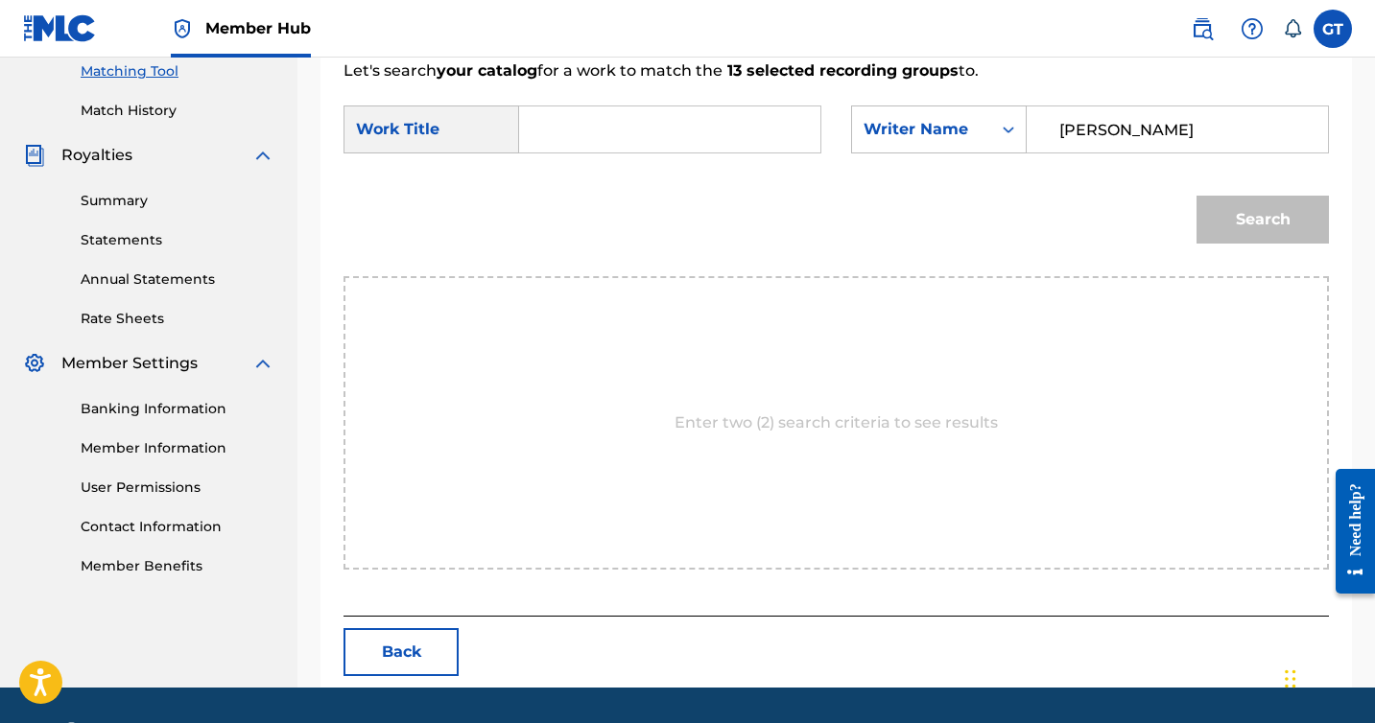
scroll to position [505, 0]
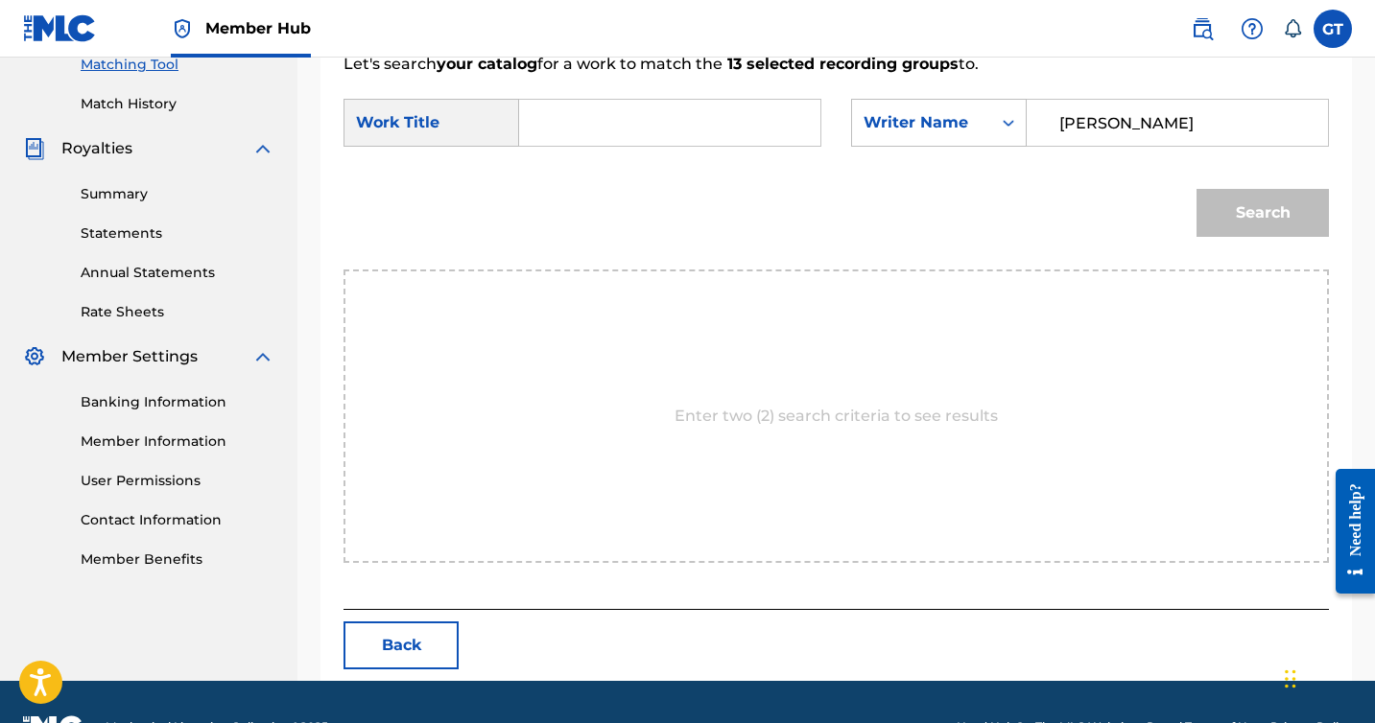
click at [993, 407] on p "Enter two (2) search criteria to see results" at bounding box center [835, 416] width 323 height 23
drag, startPoint x: 868, startPoint y: 413, endPoint x: 747, endPoint y: 412, distance: 120.9
click at [747, 413] on p "Enter two (2) search criteria to see results" at bounding box center [835, 416] width 323 height 23
click at [760, 419] on p "Enter two (2) search criteria to see results" at bounding box center [835, 416] width 323 height 23
click at [1003, 130] on icon "Search Form" at bounding box center [1008, 122] width 19 height 19
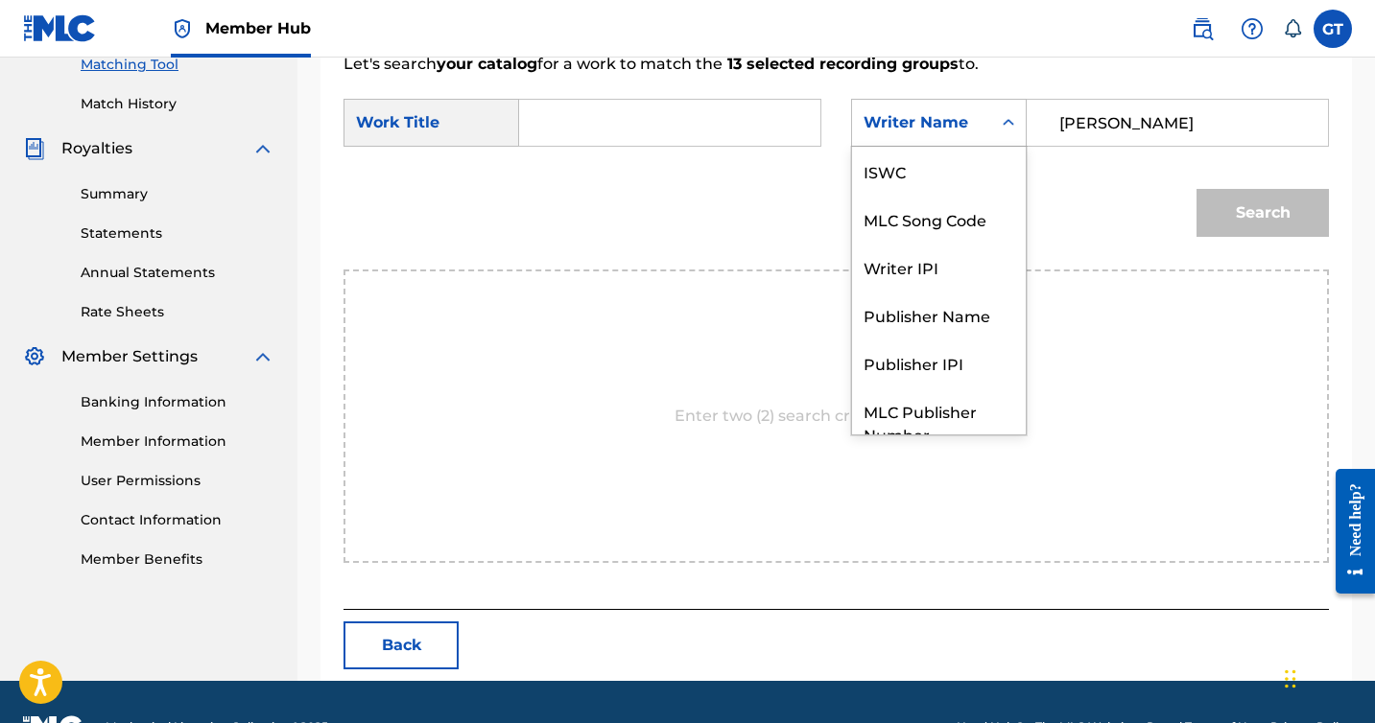
scroll to position [71, 0]
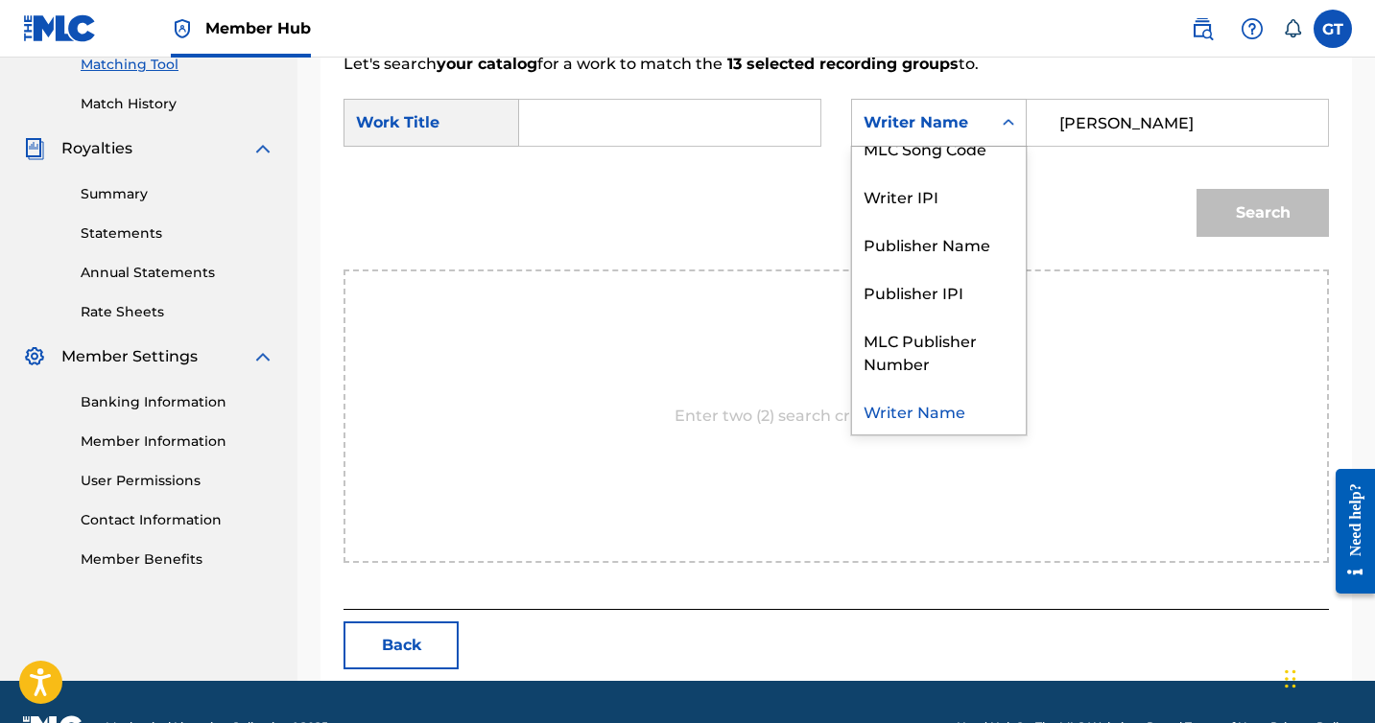
click at [632, 125] on input "Search Form" at bounding box center [669, 123] width 269 height 46
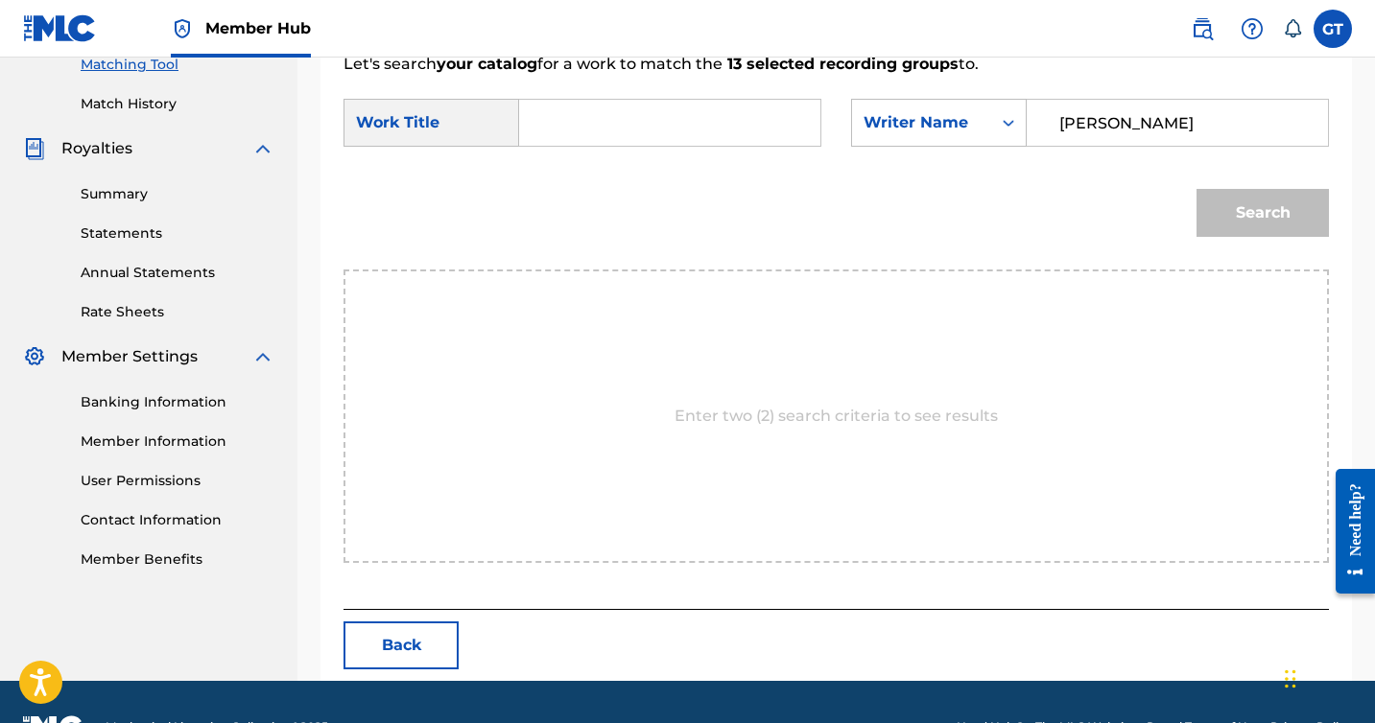
type input "f"
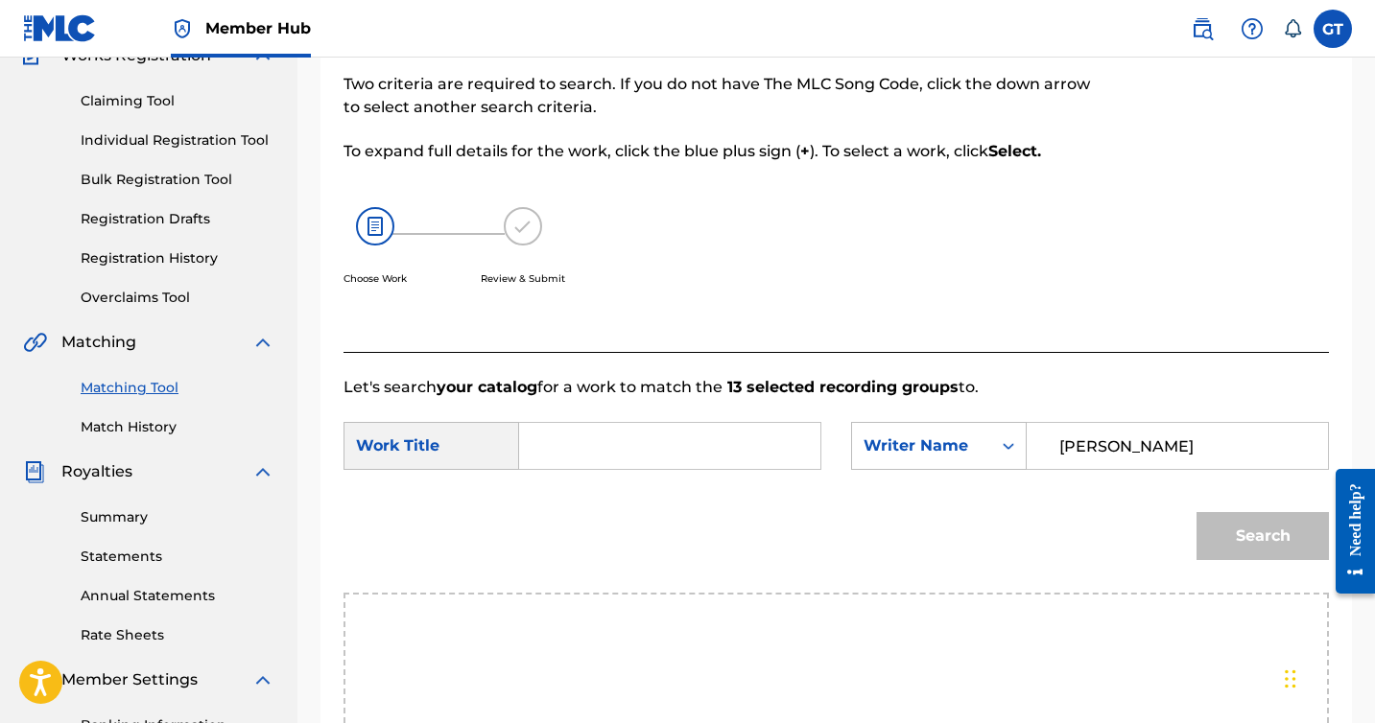
scroll to position [197, 0]
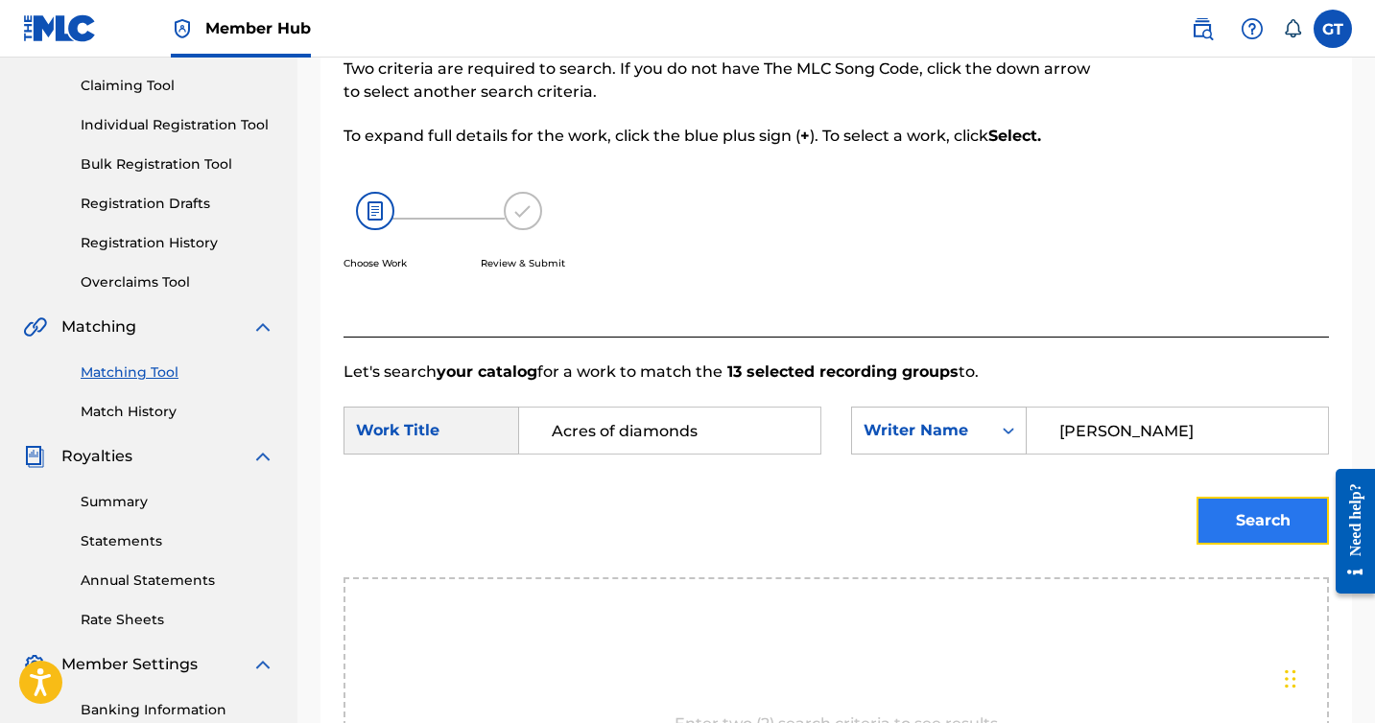
click at [1231, 520] on button "Search" at bounding box center [1262, 521] width 132 height 48
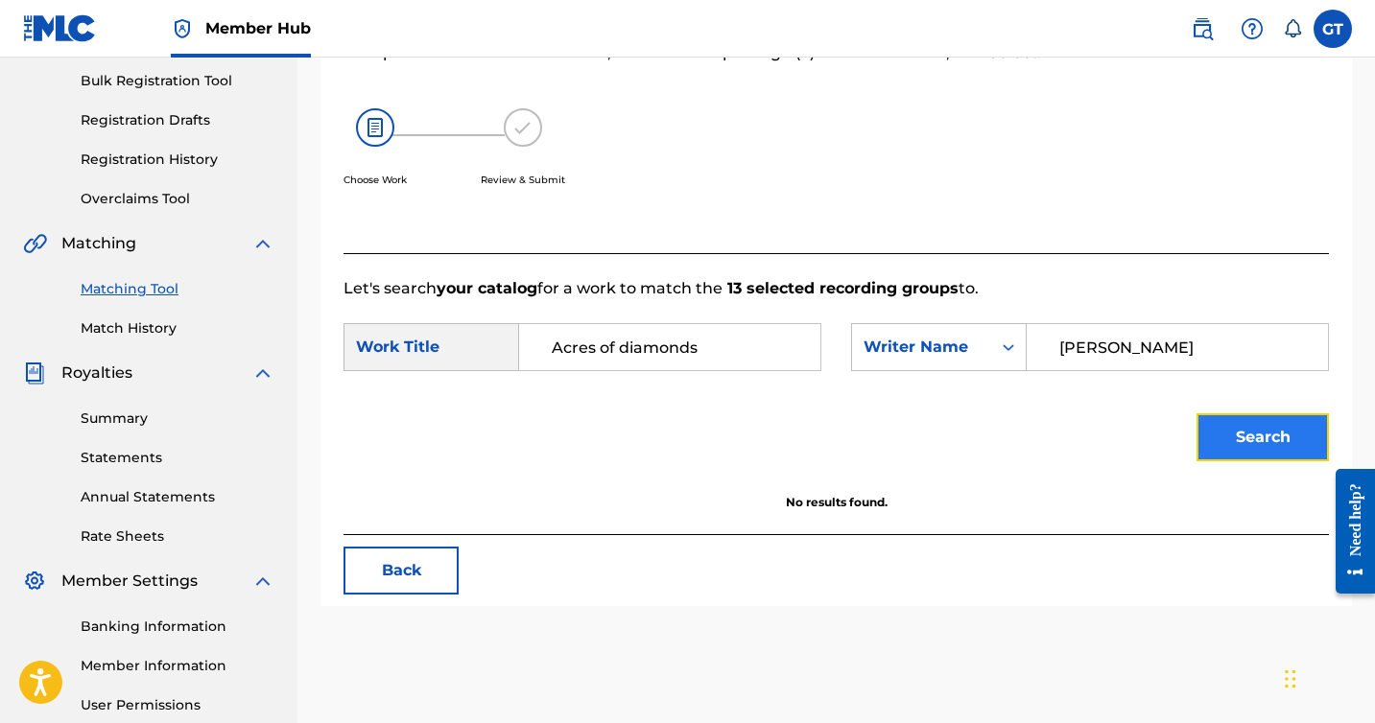
scroll to position [282, 0]
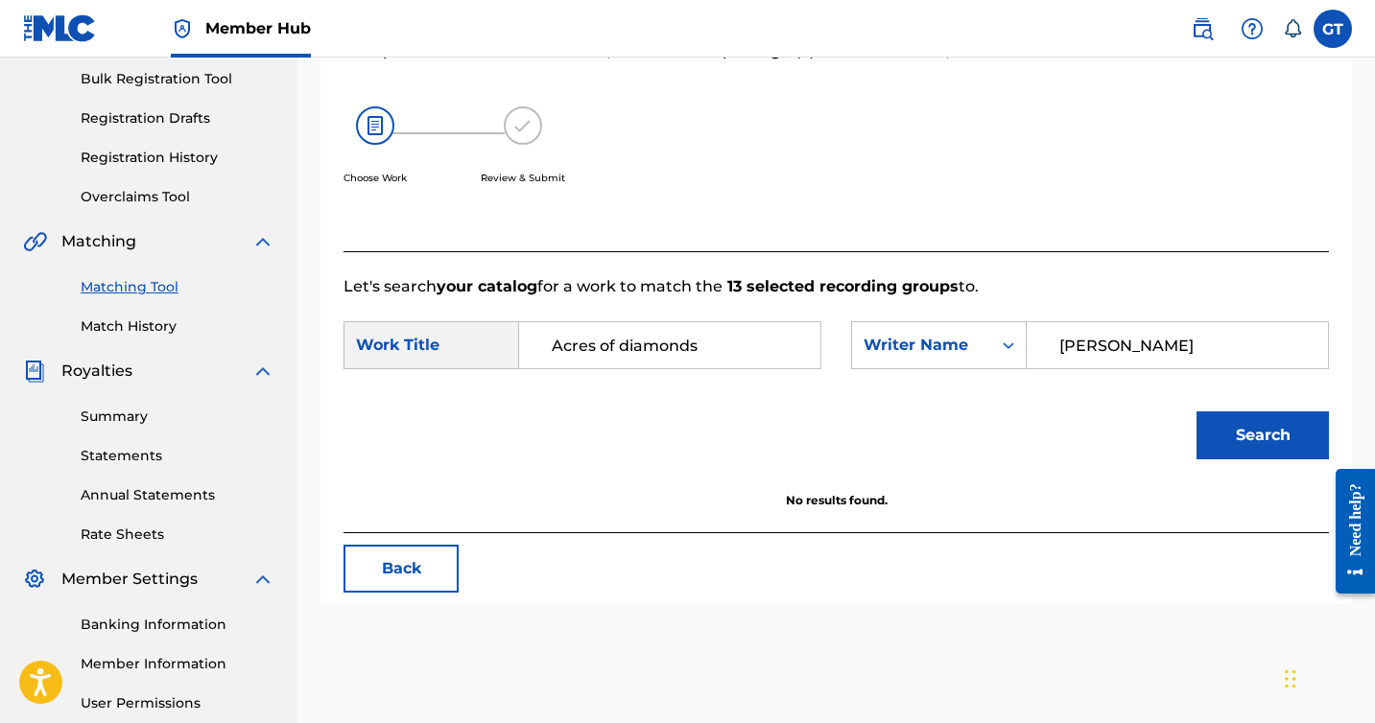
click at [708, 344] on input "Acres of diamonds" at bounding box center [669, 345] width 269 height 46
type input "A"
type input "D"
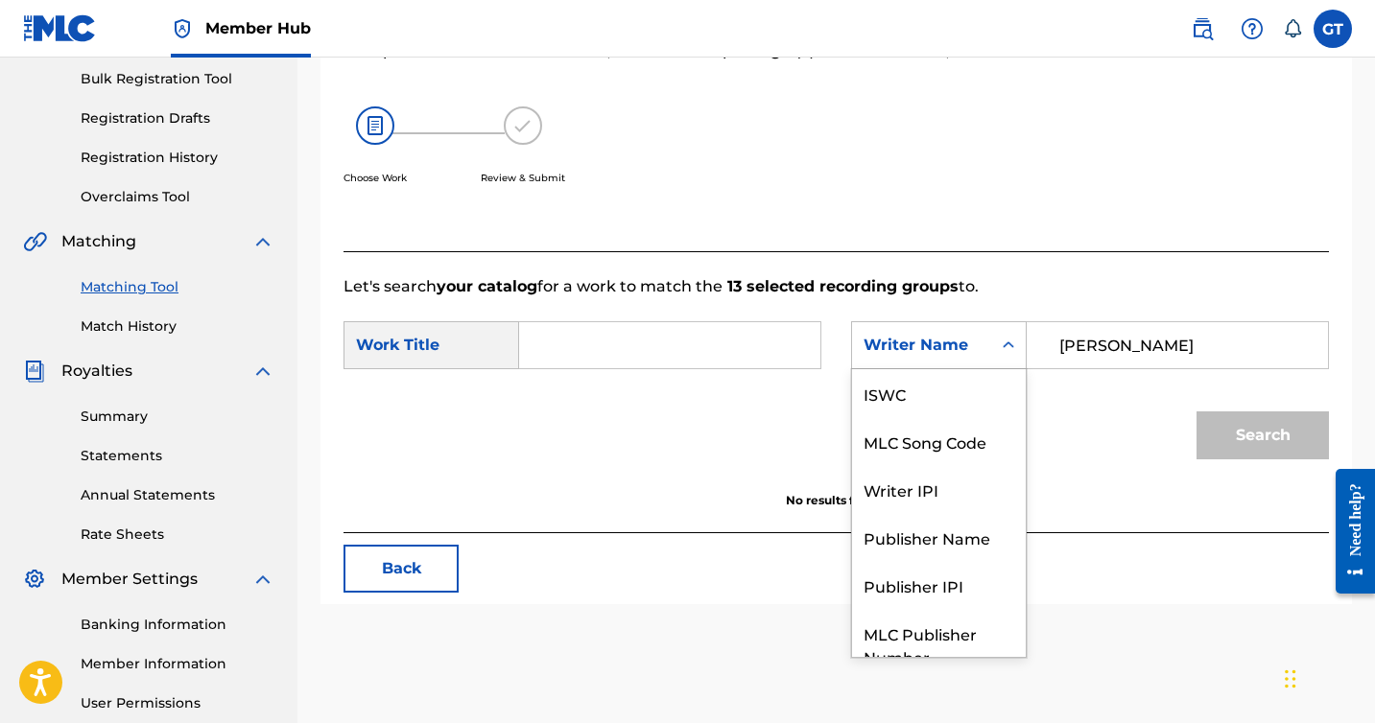
click at [1008, 337] on icon "Search Form" at bounding box center [1008, 345] width 19 height 19
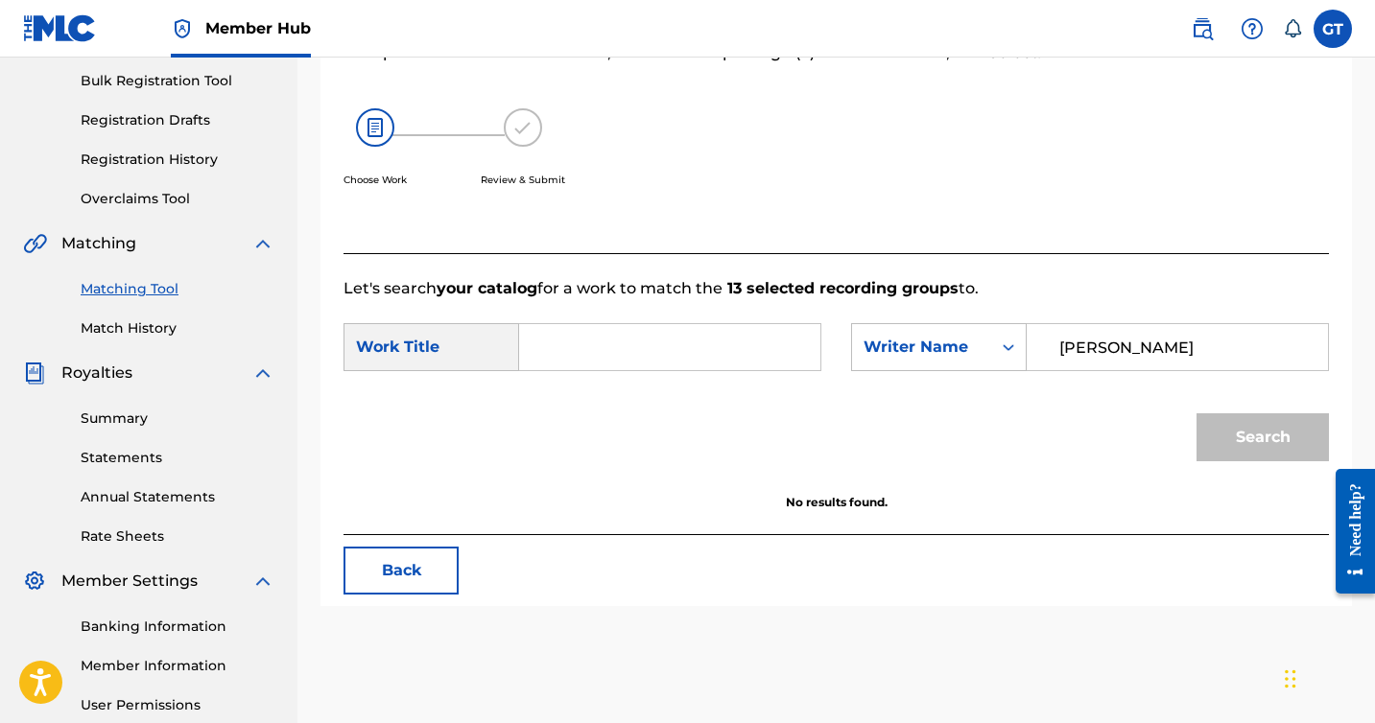
scroll to position [286, 0]
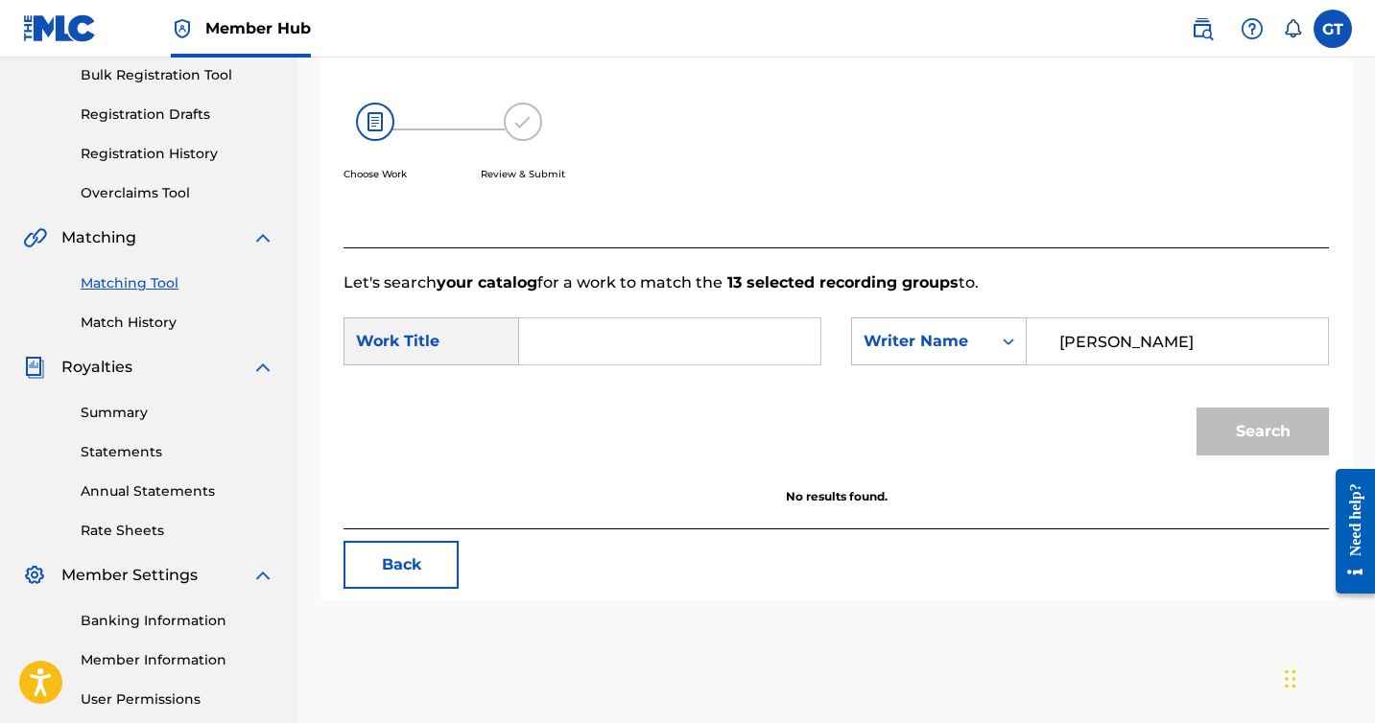
click at [1123, 345] on input "G Taylor" at bounding box center [1177, 341] width 269 height 46
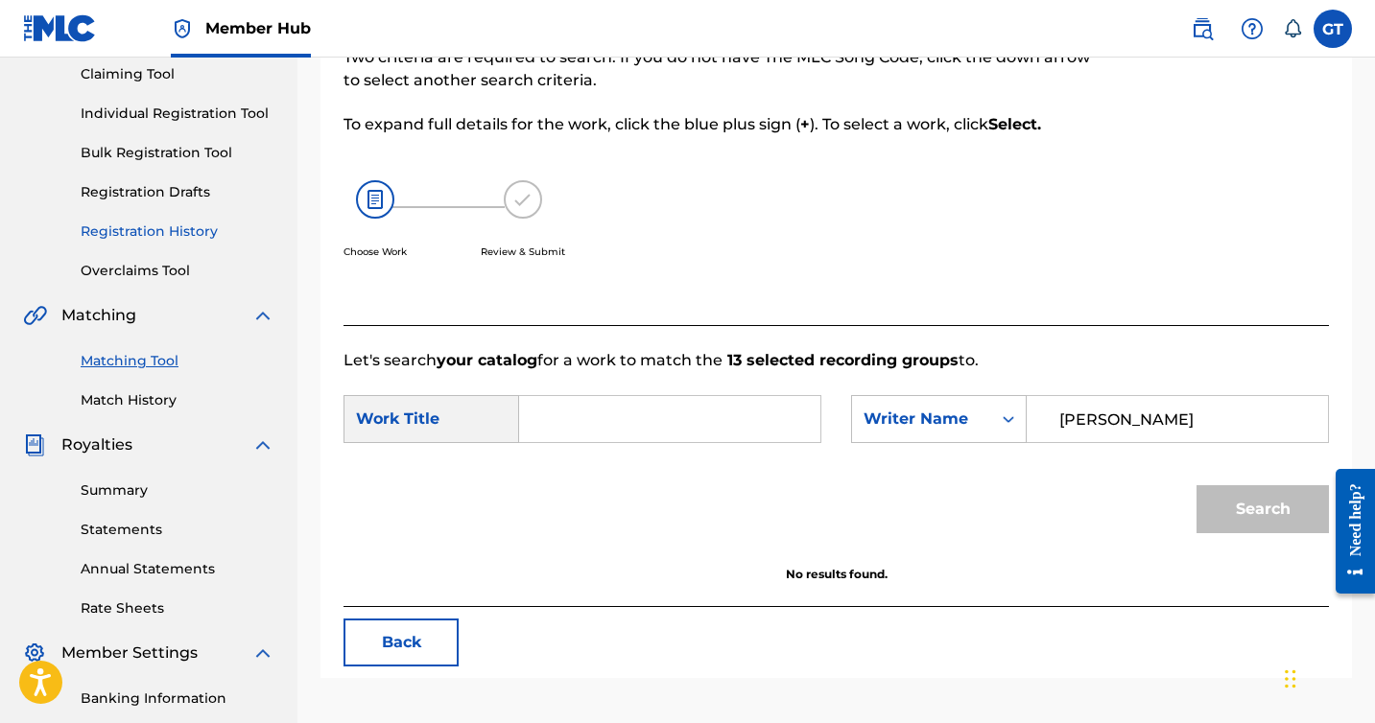
scroll to position [207, 0]
click at [168, 106] on link "Individual Registration Tool" at bounding box center [178, 115] width 194 height 20
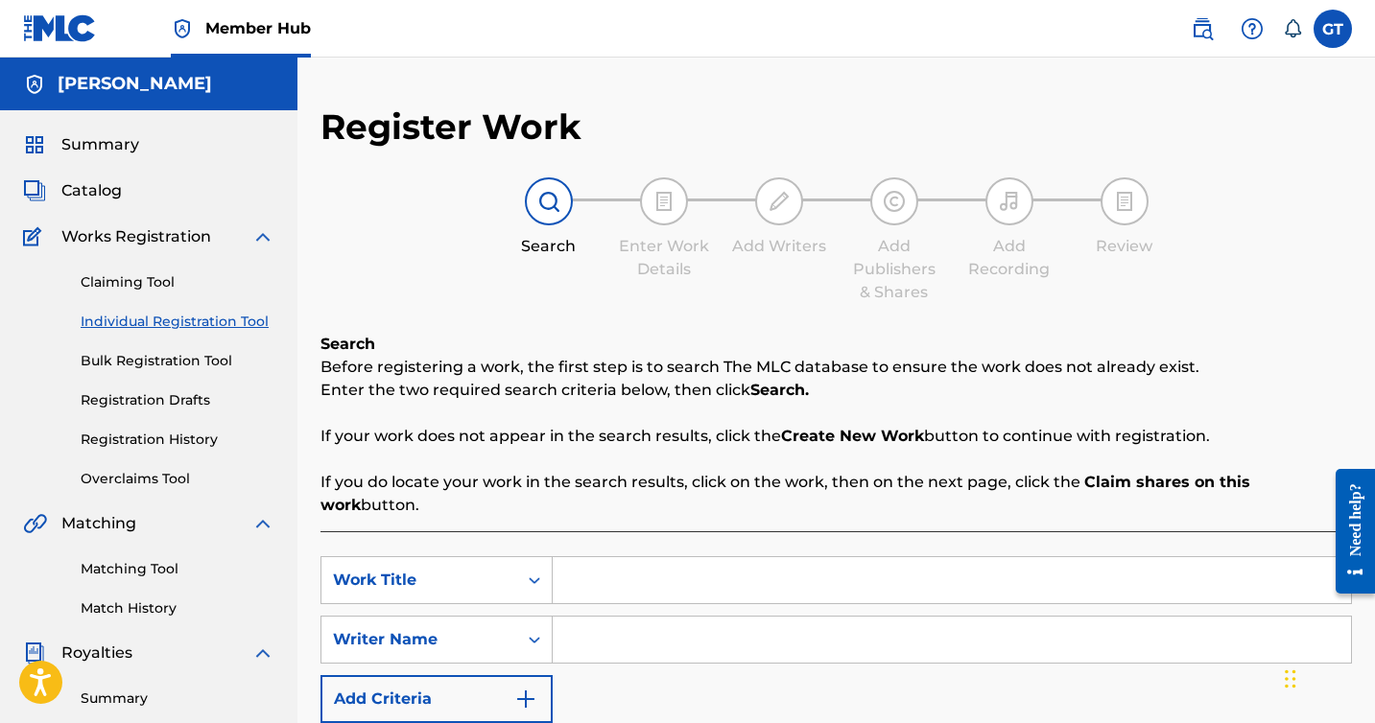
click at [620, 564] on input "Search Form" at bounding box center [952, 580] width 798 height 46
type input "5 demons"
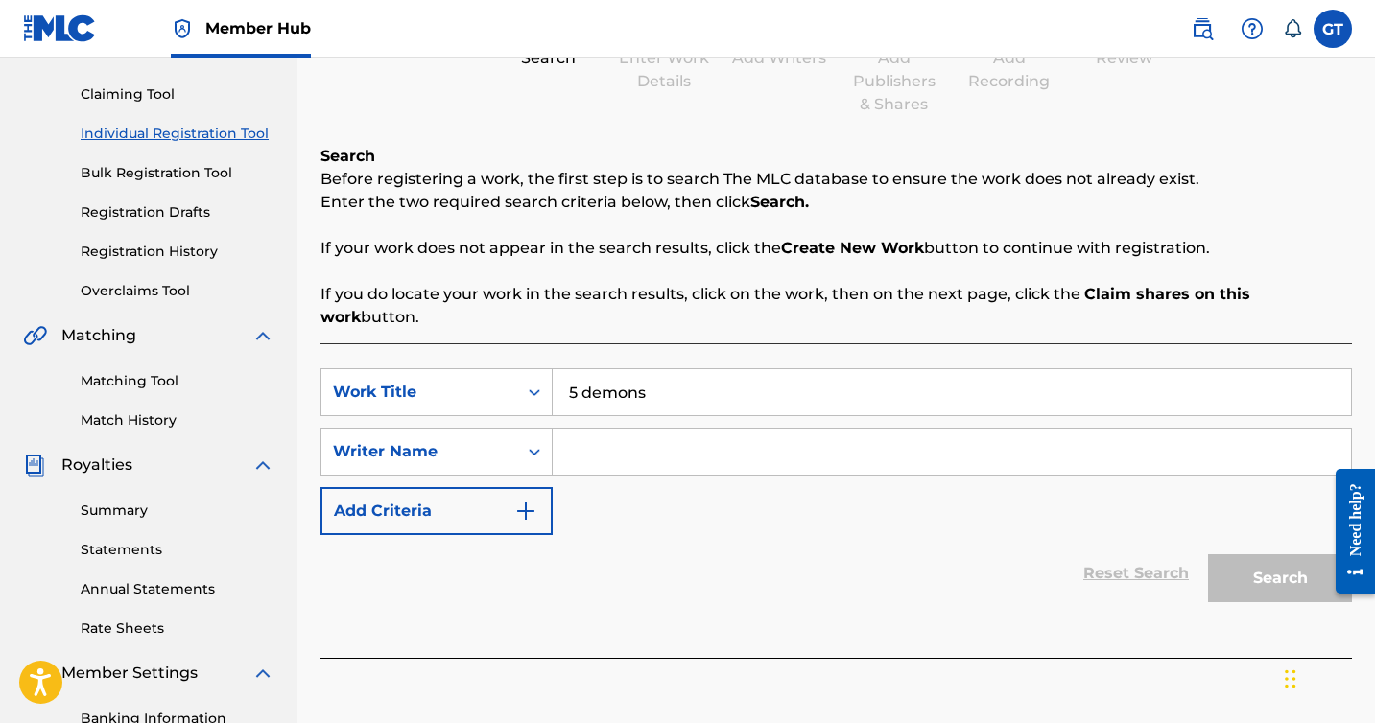
scroll to position [284, 0]
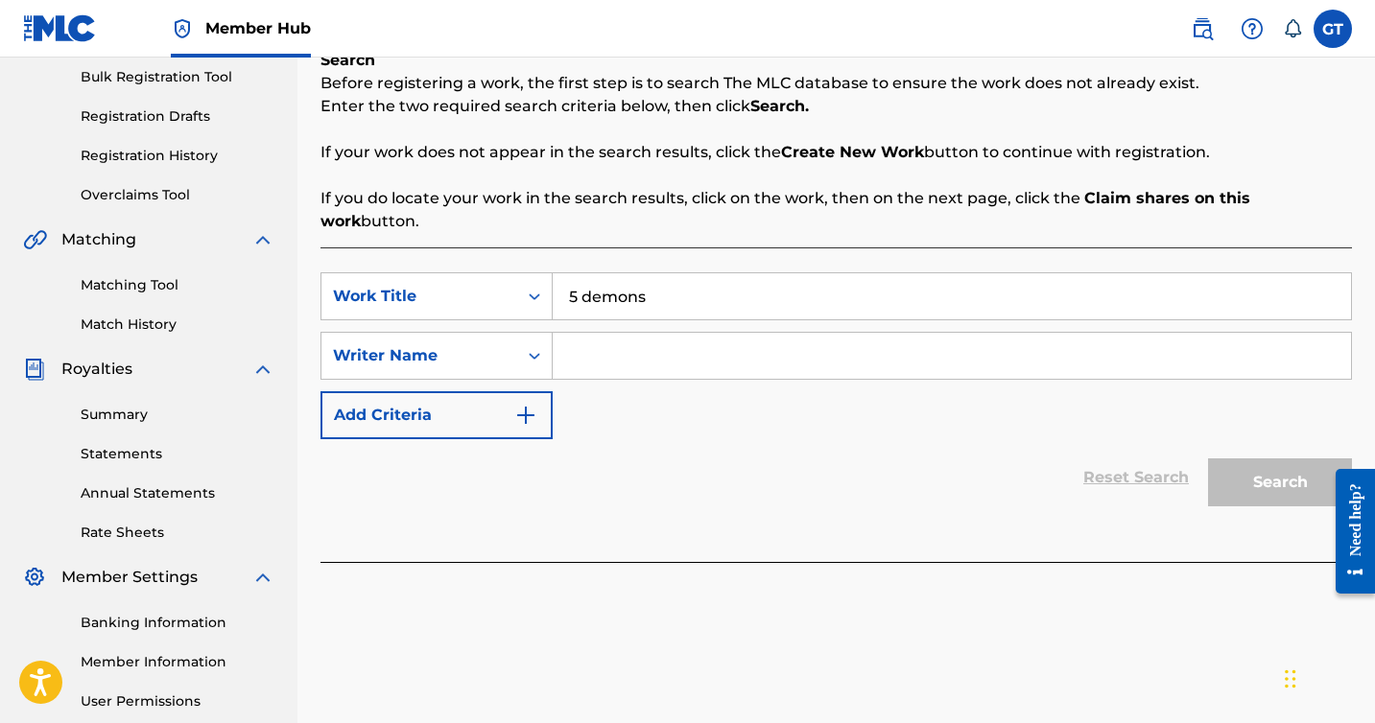
click at [727, 340] on input "Search Form" at bounding box center [952, 356] width 798 height 46
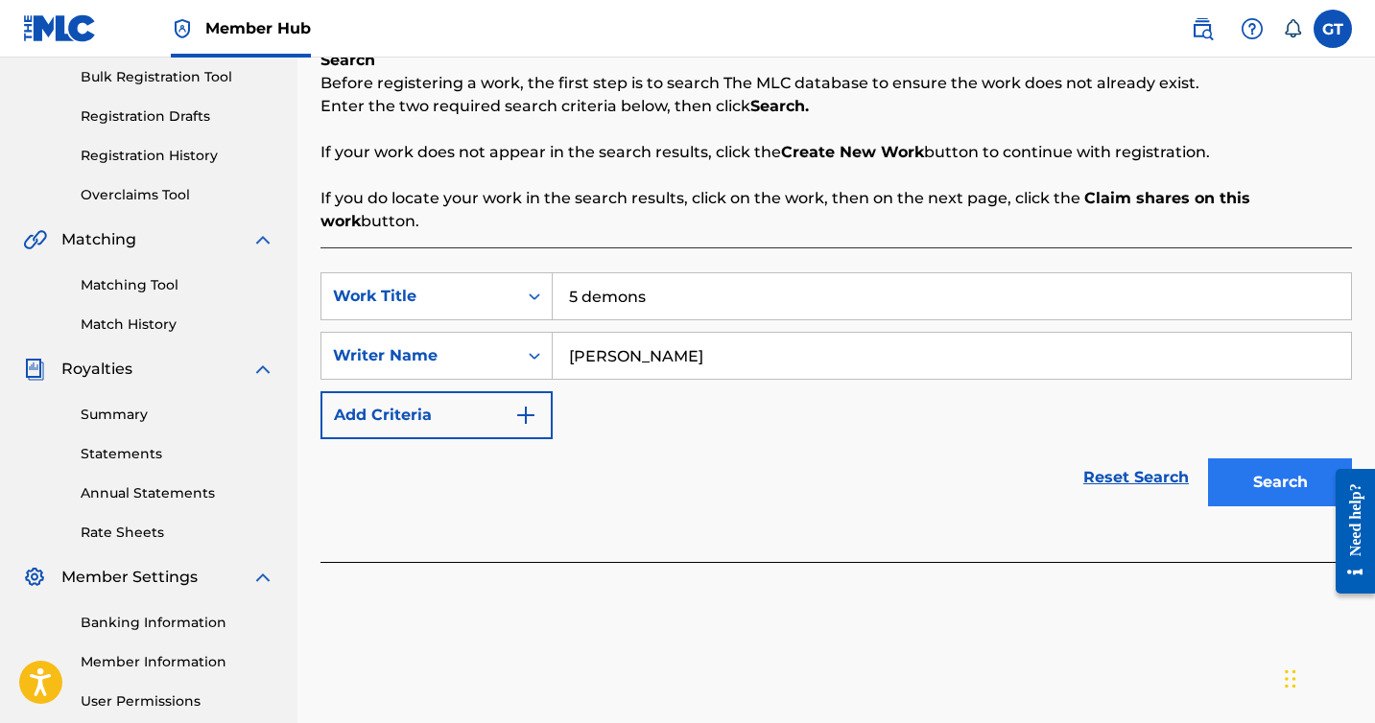
type input "G Taylor"
click at [1293, 459] on button "Search" at bounding box center [1280, 483] width 144 height 48
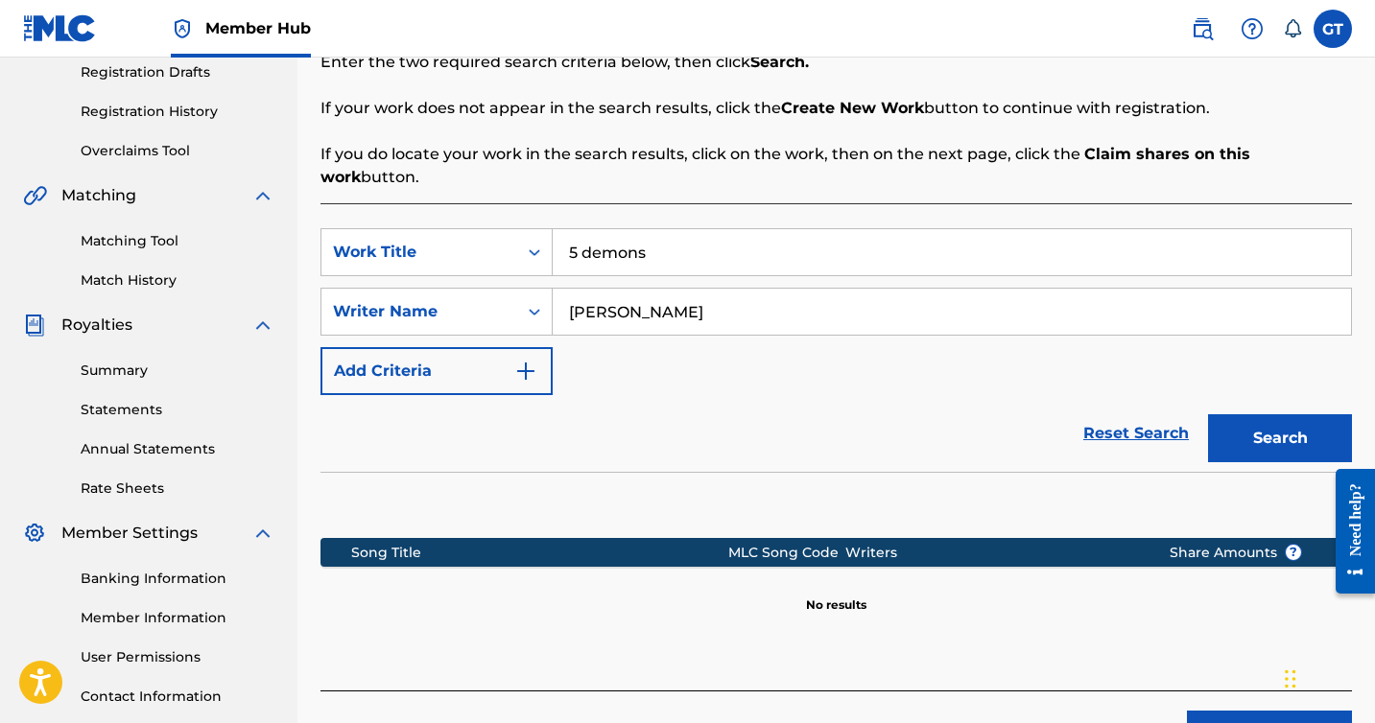
scroll to position [348, 0]
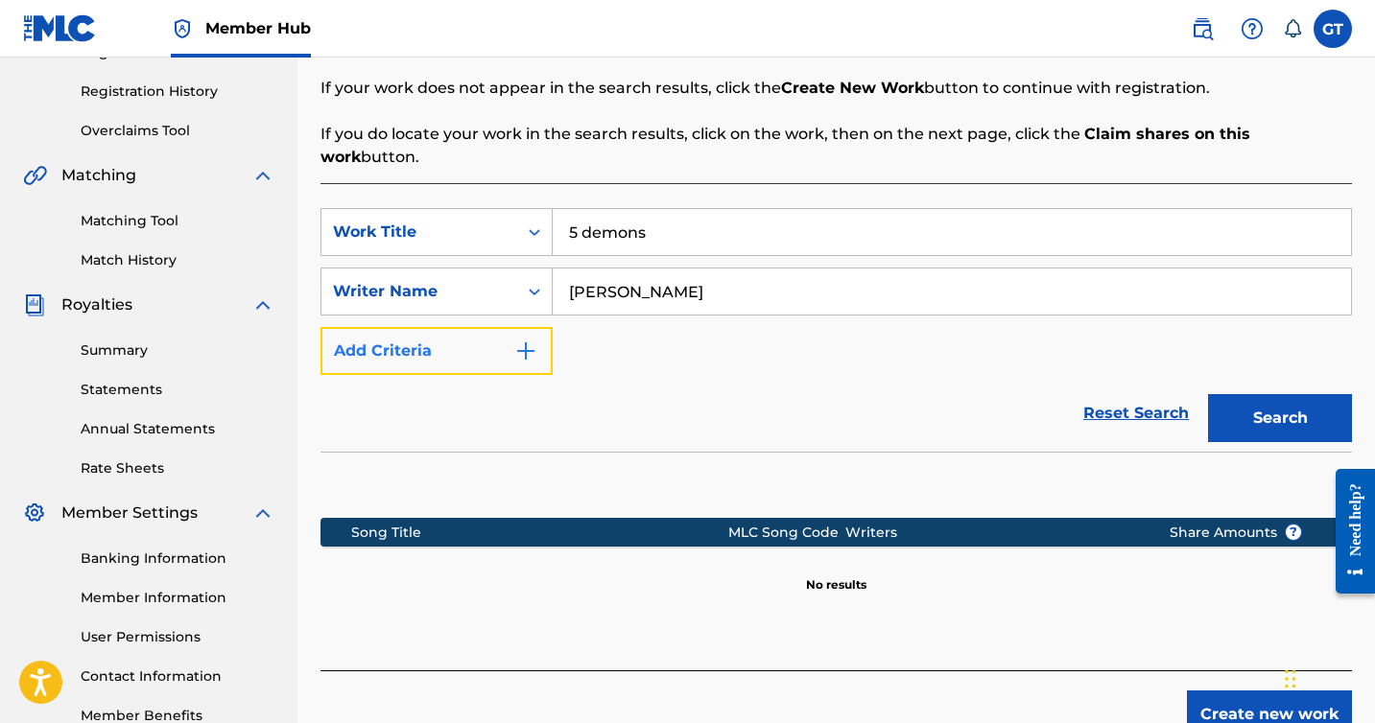
click at [450, 331] on button "Add Criteria" at bounding box center [436, 351] width 232 height 48
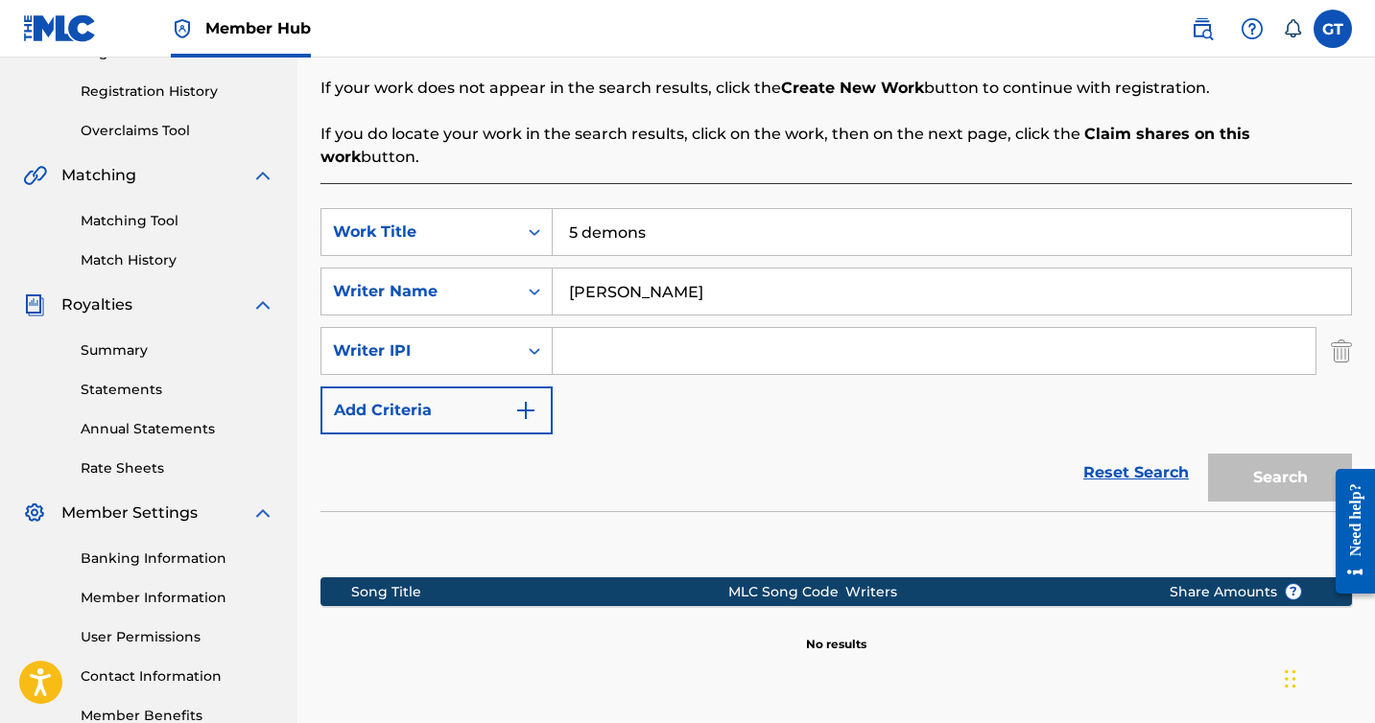
click at [629, 329] on input "Search Form" at bounding box center [934, 351] width 763 height 46
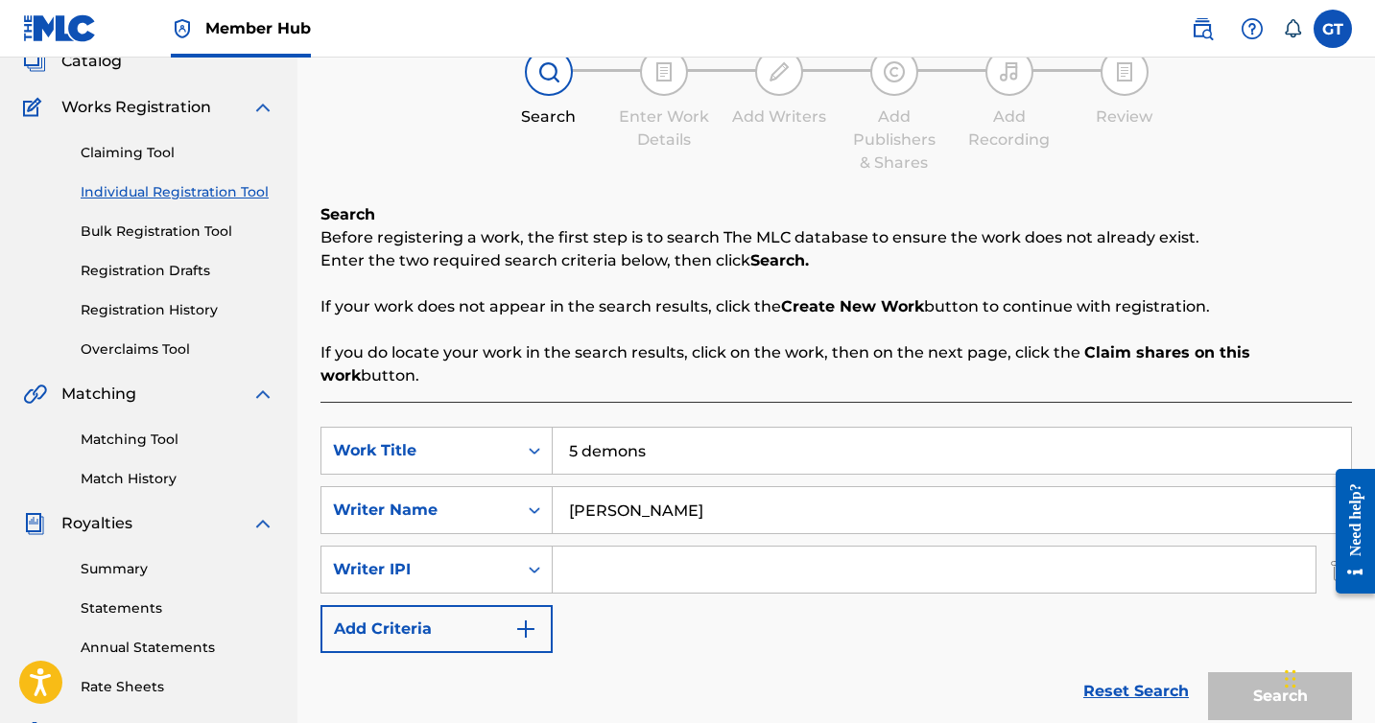
scroll to position [125, 0]
